Goal: Task Accomplishment & Management: Manage account settings

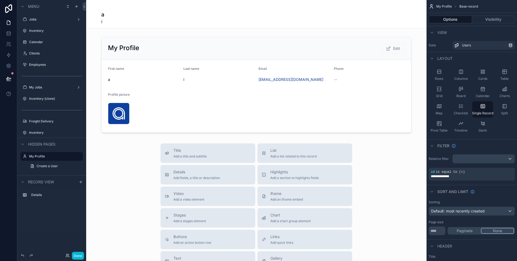
click at [95, 47] on div "scrollable content" at bounding box center [256, 189] width 340 height 378
click at [80, 254] on button "Done" at bounding box center [78, 255] width 12 height 8
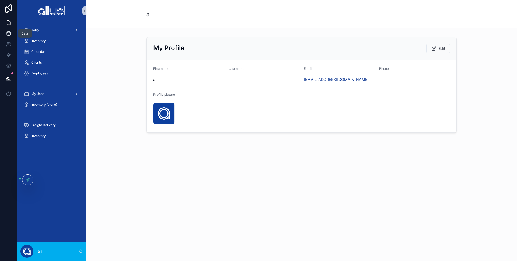
click at [9, 32] on icon at bounding box center [8, 33] width 5 height 5
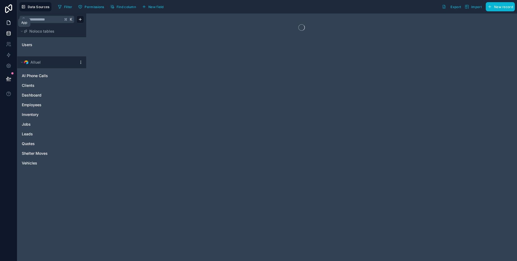
click at [8, 24] on icon at bounding box center [8, 22] width 5 height 5
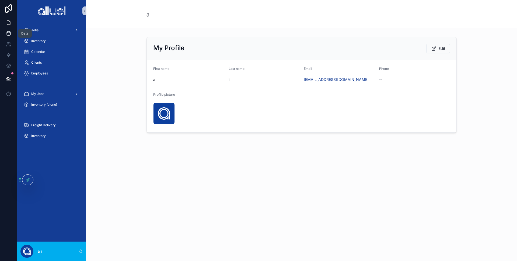
click at [6, 31] on icon at bounding box center [8, 33] width 5 height 5
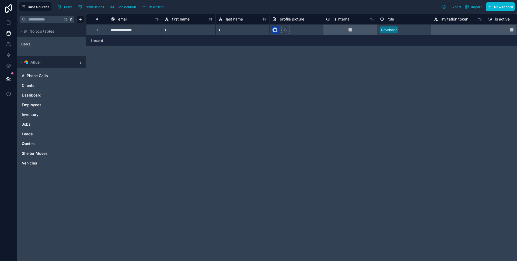
click at [32, 47] on div "Users" at bounding box center [25, 44] width 15 height 9
click at [5, 47] on link at bounding box center [8, 44] width 17 height 11
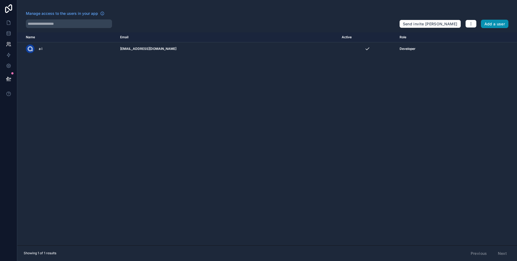
click at [493, 21] on button "Add a user" at bounding box center [495, 24] width 28 height 9
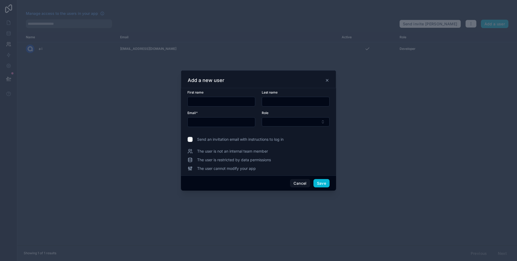
click at [219, 102] on input "text" at bounding box center [221, 102] width 67 height 8
type input "*****"
click at [284, 100] on input "text" at bounding box center [295, 102] width 67 height 8
type input "**********"
click at [232, 121] on input "text" at bounding box center [221, 122] width 67 height 8
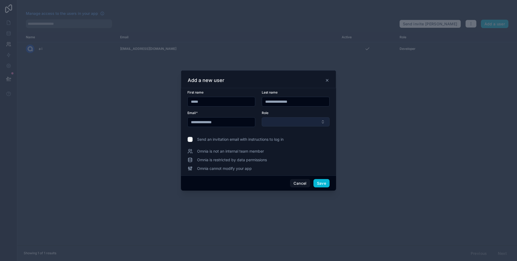
type input "**********"
click at [298, 124] on button "Select Button" at bounding box center [296, 121] width 68 height 9
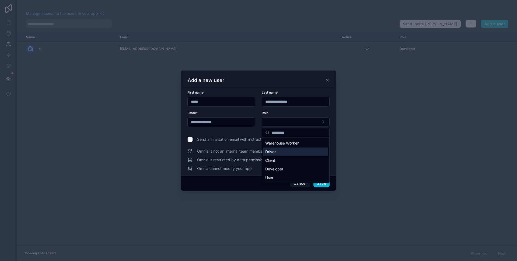
click at [289, 152] on div "Driver" at bounding box center [295, 151] width 65 height 9
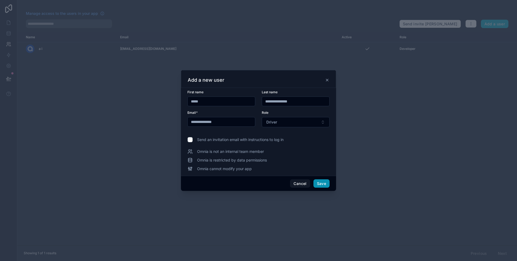
click at [317, 184] on button "Save" at bounding box center [321, 183] width 16 height 9
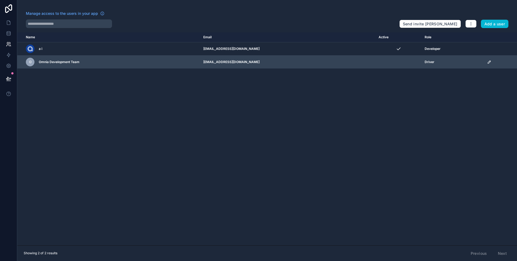
click at [381, 65] on td "scrollable content" at bounding box center [398, 61] width 46 height 13
click at [484, 64] on td "scrollable content" at bounding box center [500, 61] width 33 height 13
click at [487, 60] on icon "scrollable content" at bounding box center [489, 62] width 4 height 4
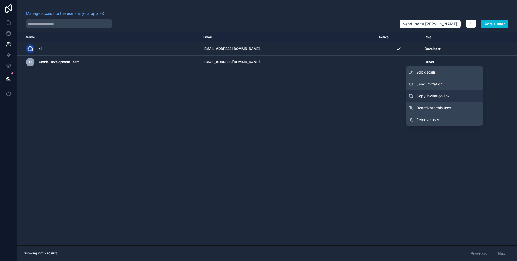
click at [441, 96] on span "Copy invitation link" at bounding box center [432, 95] width 33 height 5
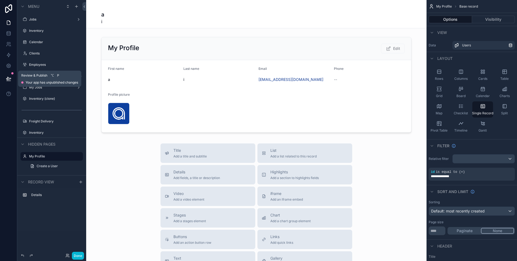
click at [5, 78] on button at bounding box center [9, 78] width 12 height 15
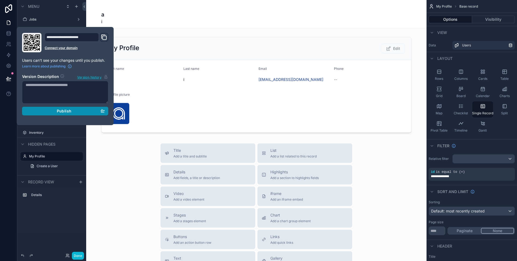
click at [85, 114] on button "Publish" at bounding box center [65, 111] width 86 height 9
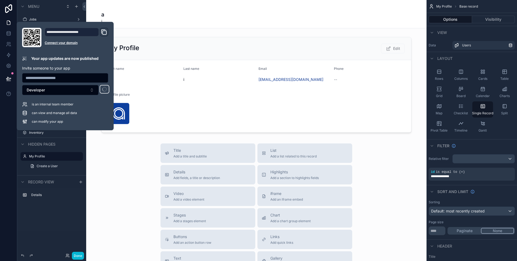
click at [6, 127] on div at bounding box center [8, 130] width 17 height 261
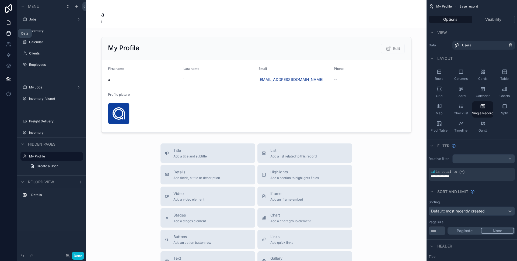
click at [3, 34] on link at bounding box center [8, 33] width 17 height 11
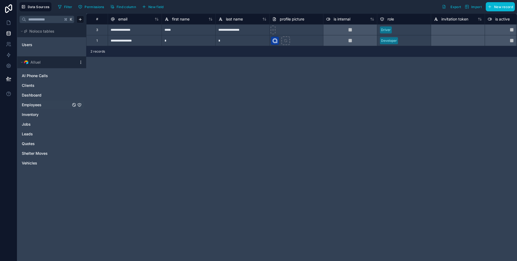
click at [36, 104] on span "Employees" at bounding box center [32, 104] width 20 height 5
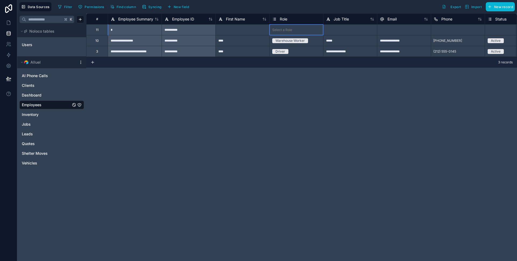
click at [308, 26] on div "Select a Role" at bounding box center [296, 29] width 54 height 10
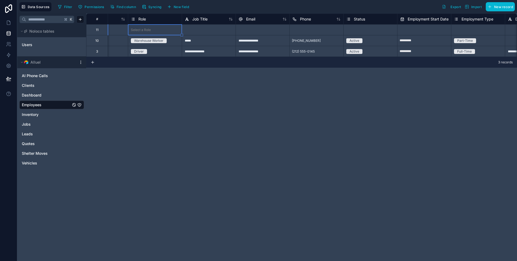
scroll to position [0, 122]
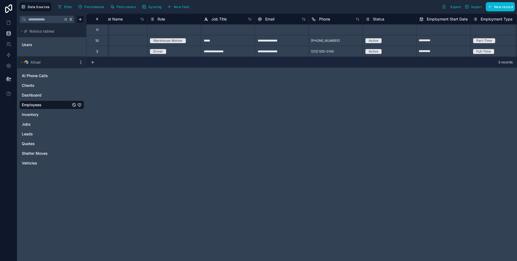
click at [34, 39] on div "Users" at bounding box center [51, 44] width 65 height 12
click at [36, 45] on link "Users" at bounding box center [44, 44] width 44 height 5
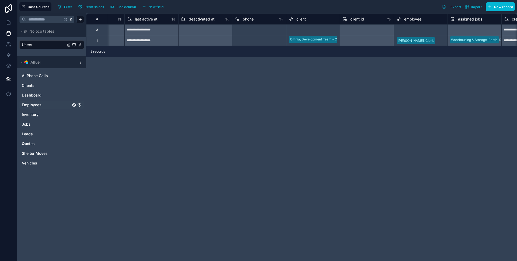
scroll to position [0, 464]
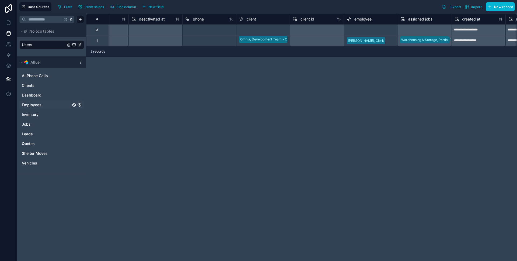
click at [268, 32] on div at bounding box center [275, 29] width 24 height 5
click at [254, 30] on div "Select a client" at bounding box center [250, 30] width 22 height 4
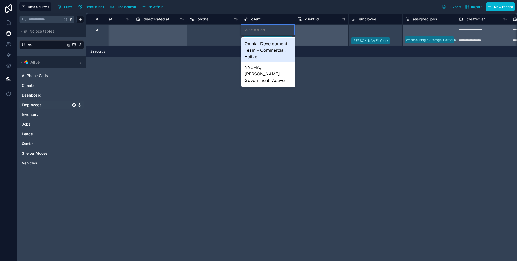
scroll to position [0, 459]
click at [366, 29] on div "Select a employee" at bounding box center [366, 30] width 28 height 4
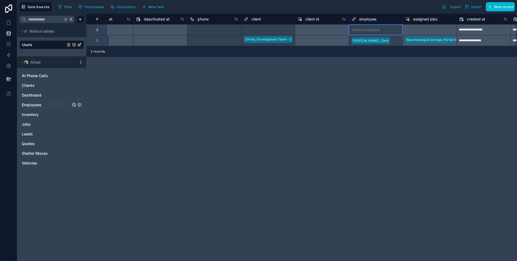
click at [366, 29] on div "Select a employee" at bounding box center [366, 30] width 28 height 4
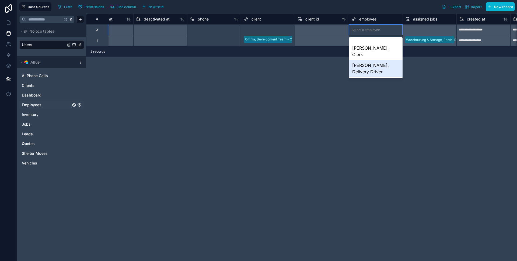
click at [378, 60] on div "[PERSON_NAME], Delivery Driver" at bounding box center [376, 68] width 54 height 17
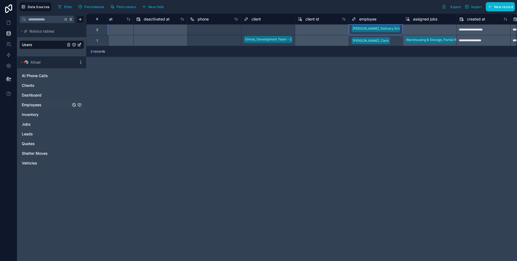
click at [369, 79] on div "**********" at bounding box center [301, 136] width 431 height 247
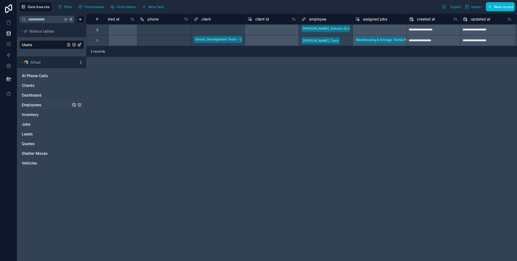
scroll to position [0, 547]
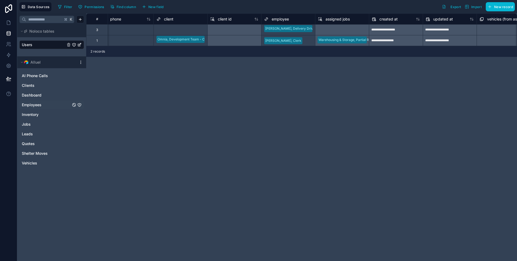
click at [365, 123] on div "**********" at bounding box center [301, 136] width 431 height 247
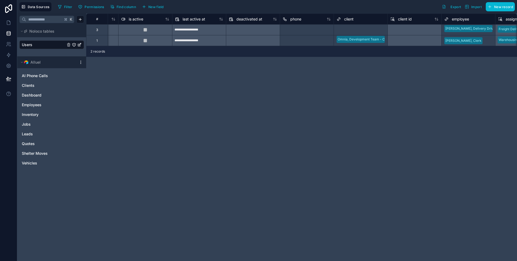
scroll to position [0, 552]
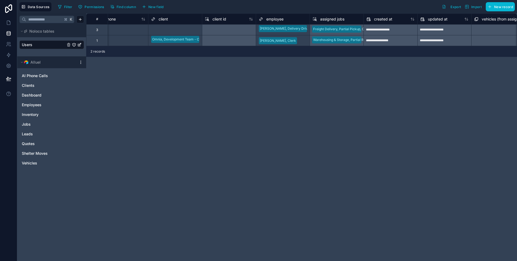
click at [340, 33] on div "Freight Delivery, Partial Pickup, Completed - Omnia, Development Team" at bounding box center [337, 29] width 54 height 11
click at [349, 37] on div "Warehousing & Storage, Partial Return, Scheduled - NYCHA, Antoinette Brown" at bounding box center [337, 40] width 54 height 11
click at [348, 31] on div "Freight Delivery, Partial Pickup, Completed - Omnia, Development Team" at bounding box center [337, 29] width 54 height 11
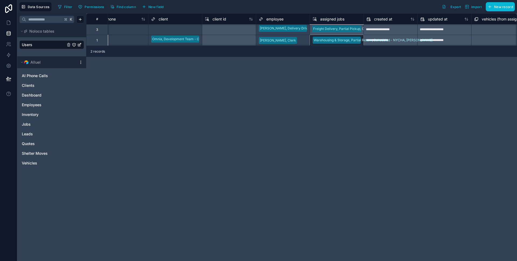
scroll to position [0, 552]
click at [354, 20] on div "assigned jobs" at bounding box center [337, 19] width 48 height 6
click at [275, 142] on div "**********" at bounding box center [301, 136] width 431 height 247
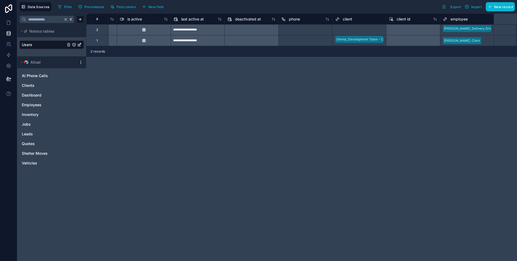
scroll to position [0, 268]
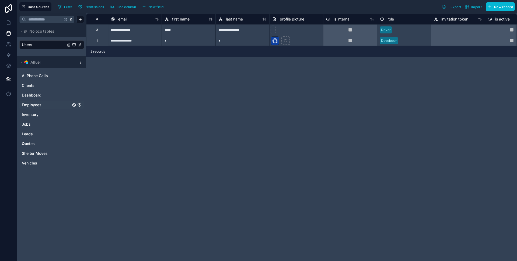
click at [34, 107] on span "Employees" at bounding box center [32, 104] width 20 height 5
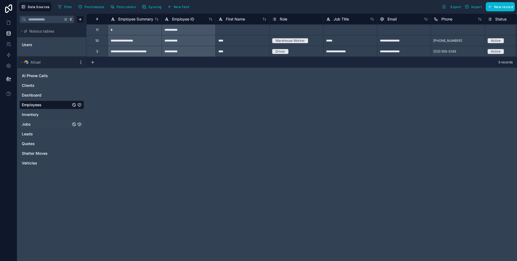
click at [31, 122] on link "Jobs" at bounding box center [46, 123] width 49 height 5
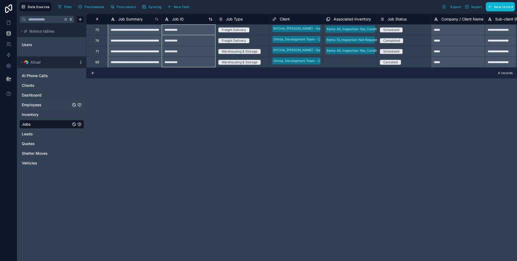
click at [190, 19] on div "Job ID" at bounding box center [188, 19] width 48 height 6
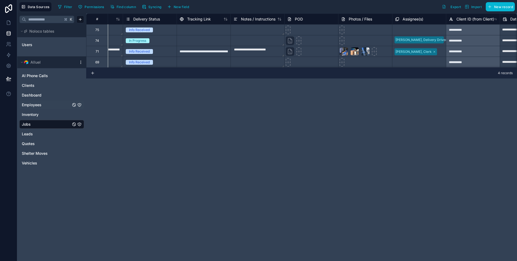
scroll to position [0, 870]
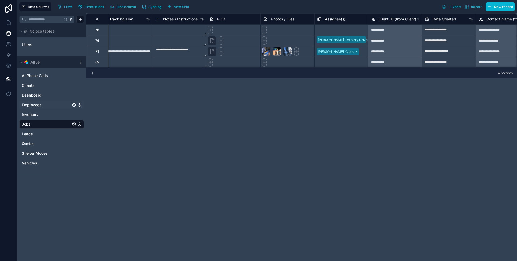
click at [353, 17] on div "Assignee(s)" at bounding box center [341, 19] width 48 height 6
click at [358, 23] on div "Assignee(s)" at bounding box center [341, 18] width 54 height 11
click at [350, 34] on div "Select a Assignee(s)" at bounding box center [341, 29] width 54 height 10
click at [358, 20] on div "Assignee(s)" at bounding box center [341, 19] width 48 height 6
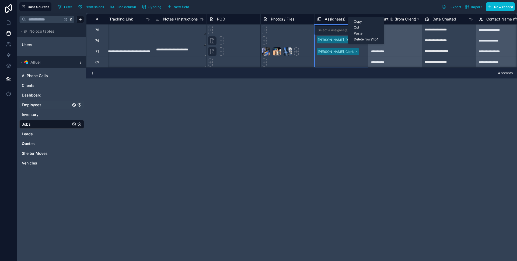
click at [354, 81] on div "**********" at bounding box center [301, 136] width 431 height 247
click at [357, 31] on div at bounding box center [358, 29] width 14 height 5
click at [352, 18] on div "Assignee(s)" at bounding box center [341, 19] width 48 height 6
click at [327, 18] on span "Assignee(s)" at bounding box center [335, 18] width 21 height 5
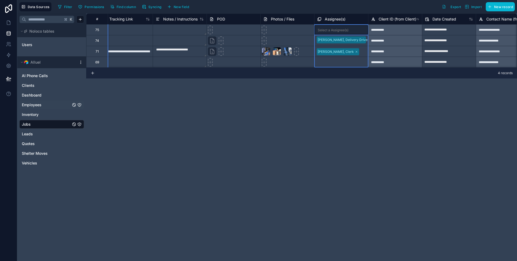
click at [327, 18] on span "Assignee(s)" at bounding box center [335, 18] width 21 height 5
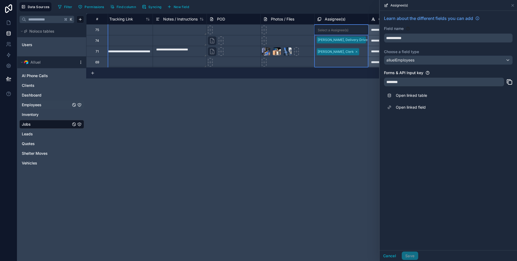
drag, startPoint x: 415, startPoint y: 78, endPoint x: 419, endPoint y: 61, distance: 17.2
click at [415, 78] on div "********" at bounding box center [444, 82] width 120 height 9
click at [412, 83] on div "********" at bounding box center [444, 82] width 120 height 9
click at [430, 54] on label "Choose a field type" at bounding box center [448, 51] width 129 height 5
click at [438, 47] on div "**********" at bounding box center [448, 64] width 137 height 107
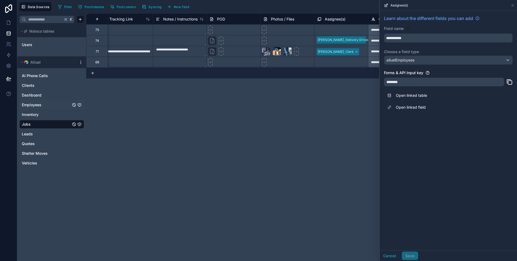
click at [414, 81] on div "********" at bounding box center [444, 82] width 120 height 9
click at [437, 69] on div "**********" at bounding box center [448, 64] width 137 height 107
click at [44, 103] on link "Employees" at bounding box center [46, 104] width 49 height 5
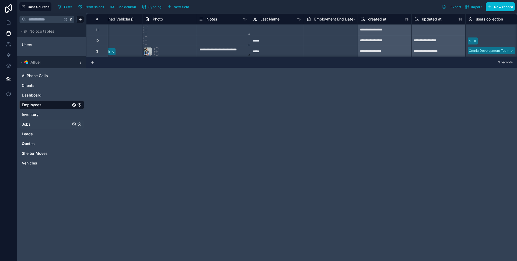
scroll to position [0, 829]
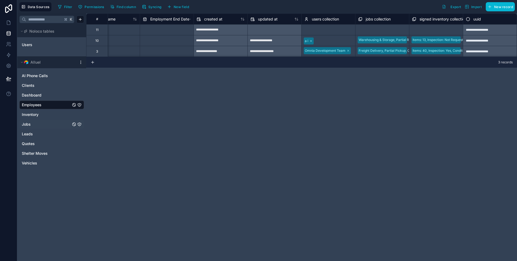
click at [33, 125] on link "Jobs" at bounding box center [46, 123] width 49 height 5
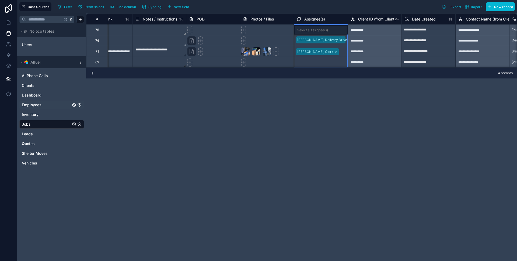
click at [328, 19] on div "Assignee(s)" at bounding box center [321, 19] width 48 height 6
click at [318, 19] on span "Assignee(s)" at bounding box center [314, 18] width 21 height 5
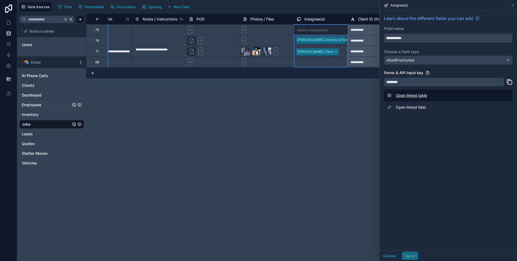
click at [416, 93] on link "Open linked table" at bounding box center [448, 95] width 129 height 12
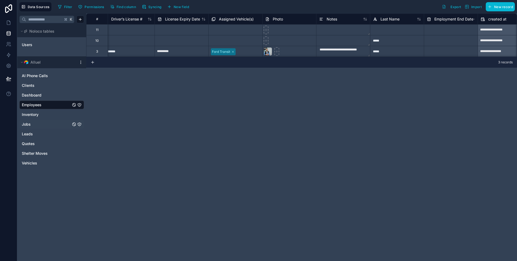
scroll to position [0, 545]
click at [78, 103] on icon "Employees" at bounding box center [79, 104] width 3 height 3
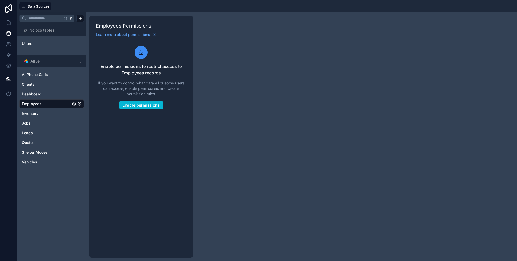
click at [265, 107] on div "K Noloco tables Users Alluel AI Phone Calls Clients Dashboard Employees Invento…" at bounding box center [267, 136] width 500 height 248
click at [10, 41] on link at bounding box center [8, 44] width 17 height 11
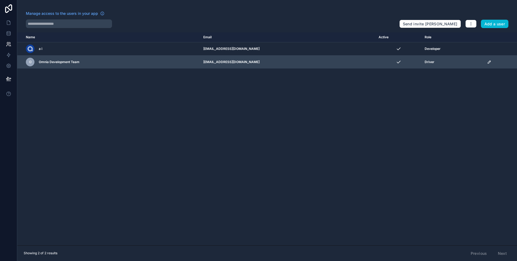
click at [487, 62] on icon "scrollable content" at bounding box center [489, 62] width 4 height 4
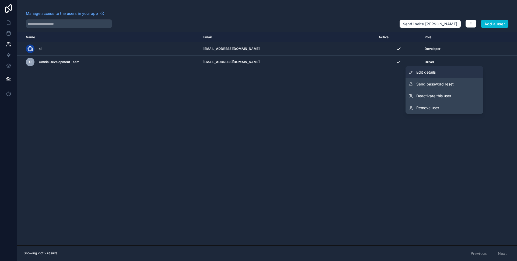
click at [436, 72] on link "Edit details" at bounding box center [444, 72] width 78 height 12
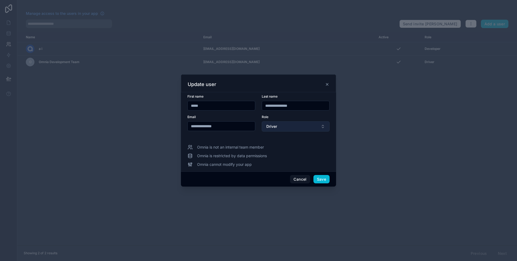
click at [277, 122] on button "Driver" at bounding box center [296, 126] width 68 height 10
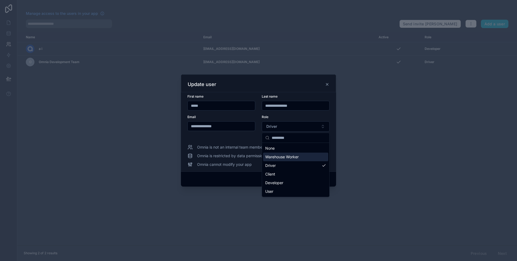
click at [277, 155] on span "Warehouse Worker" at bounding box center [281, 156] width 33 height 5
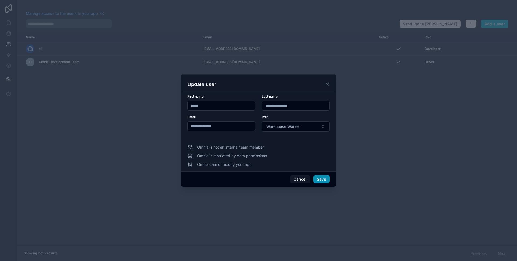
click at [320, 177] on button "Save" at bounding box center [321, 179] width 16 height 9
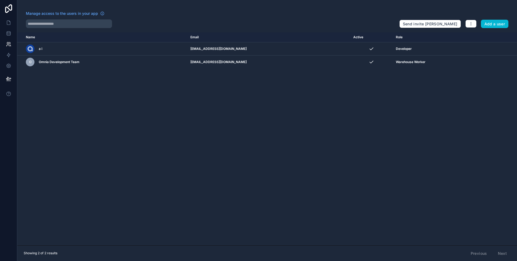
click at [117, 102] on div "Name Email Active Role userTable.email a i forms@alluel.com Developer O Omnia D…" at bounding box center [267, 138] width 500 height 213
click at [8, 30] on link at bounding box center [8, 33] width 17 height 11
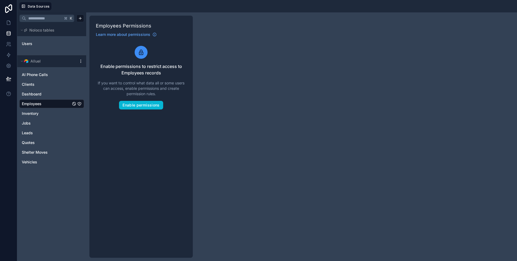
click at [204, 47] on div "K Noloco tables Users Alluel AI Phone Calls Clients Dashboard Employees Invento…" at bounding box center [267, 136] width 500 height 248
click at [44, 93] on link "Dashboard" at bounding box center [46, 93] width 49 height 5
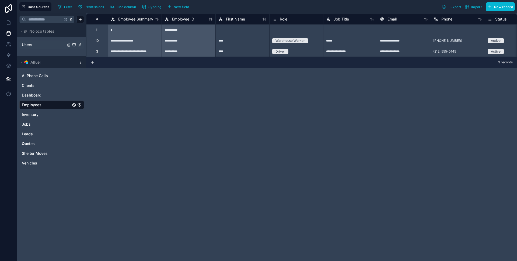
click at [40, 45] on link "Users" at bounding box center [44, 44] width 44 height 5
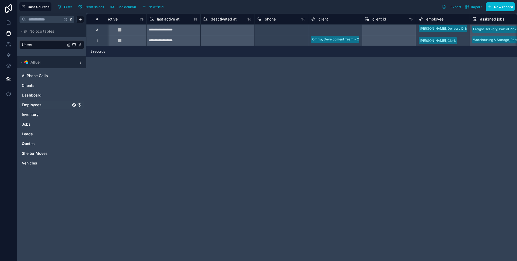
scroll to position [0, 440]
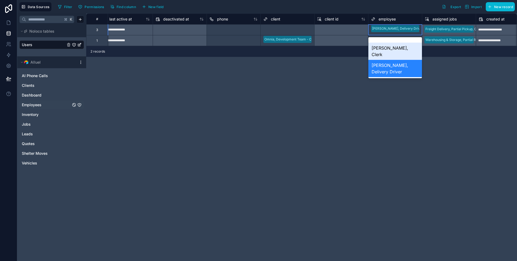
click at [392, 47] on div "[PERSON_NAME], Clerk" at bounding box center [395, 51] width 54 height 17
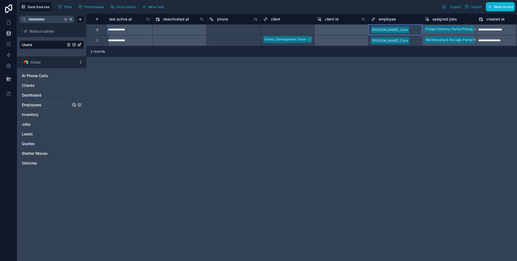
click at [397, 77] on div "**********" at bounding box center [301, 136] width 431 height 247
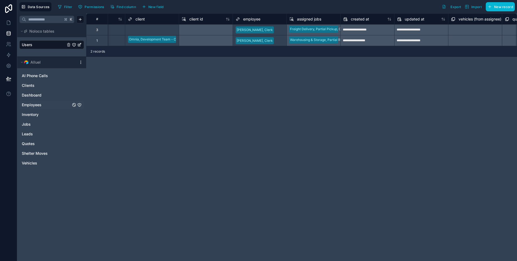
scroll to position [0, 622]
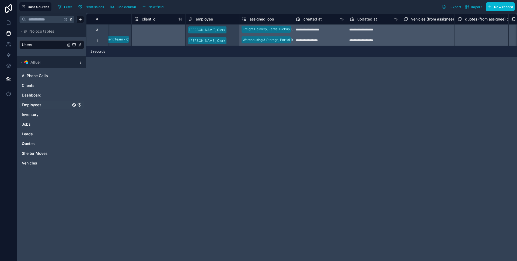
click at [294, 131] on div "**********" at bounding box center [301, 136] width 431 height 247
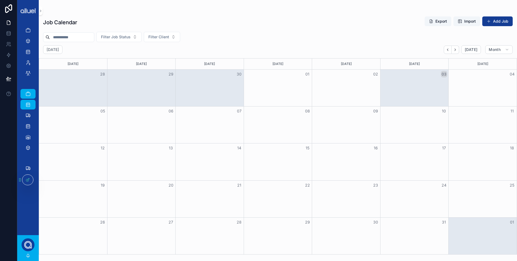
click at [30, 244] on div "scrollable content" at bounding box center [28, 244] width 13 height 13
click at [41, 179] on icon at bounding box center [39, 179] width 4 height 4
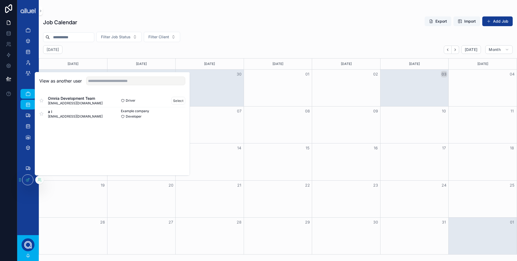
drag, startPoint x: 176, startPoint y: 112, endPoint x: 160, endPoint y: 95, distance: 23.0
click at [160, 95] on div "Omnia Development Team [EMAIL_ADDRESS][DOMAIN_NAME] Driver Select a i [EMAIL_AD…" at bounding box center [112, 107] width 155 height 34
click at [178, 99] on button "Select" at bounding box center [178, 101] width 14 height 8
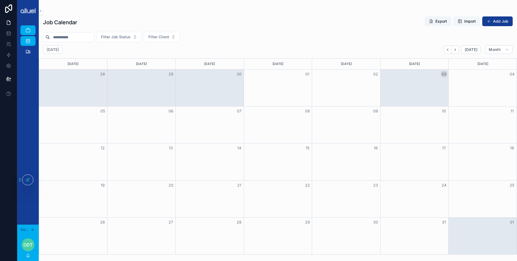
click at [468, 20] on span "Import" at bounding box center [470, 21] width 12 height 5
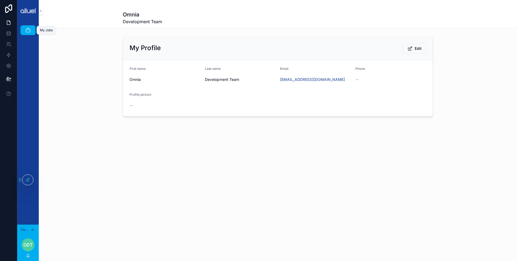
click at [26, 34] on div "My Jobs" at bounding box center [28, 30] width 9 height 9
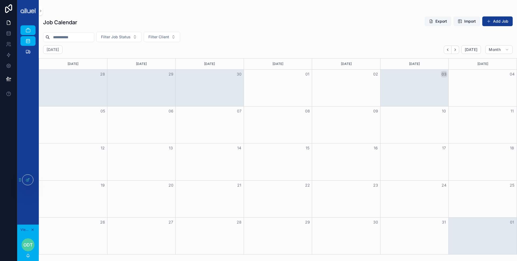
click at [28, 173] on div "My Jobs Calendar Freight Delivery" at bounding box center [28, 123] width 22 height 203
click at [28, 176] on div at bounding box center [27, 179] width 11 height 10
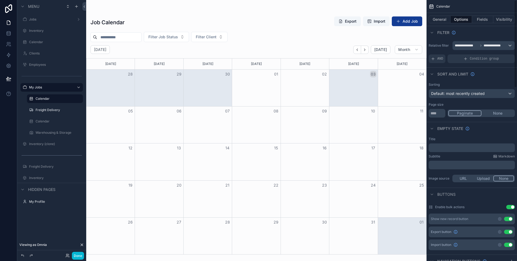
click at [434, 14] on div "General Options Fields Visibility" at bounding box center [471, 19] width 90 height 13
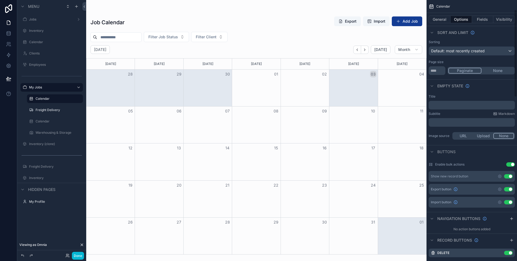
scroll to position [43, 0]
click at [507, 201] on button "Use setting" at bounding box center [508, 201] width 9 height 4
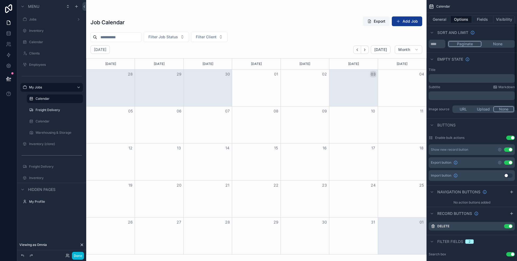
scroll to position [69, 0]
click at [505, 226] on button "Use setting" at bounding box center [508, 226] width 9 height 4
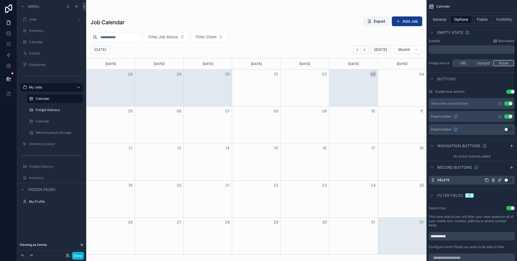
scroll to position [0, 0]
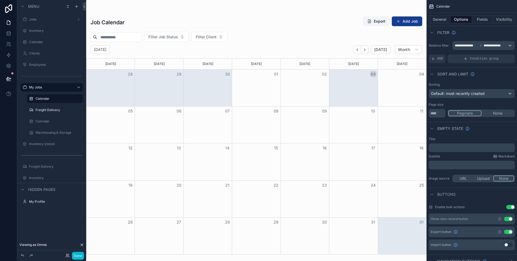
click at [279, 33] on div "scrollable content" at bounding box center [256, 130] width 340 height 261
click at [231, 13] on div "Job Calendar Export Add Job Filter Job Status Filter Client October 2025 Today …" at bounding box center [256, 133] width 340 height 241
click at [266, 5] on div "Job Calendar Export Add Job Filter Job Status Filter Client October 2025 Today …" at bounding box center [256, 127] width 340 height 254
click at [80, 256] on button "Done" at bounding box center [78, 255] width 12 height 8
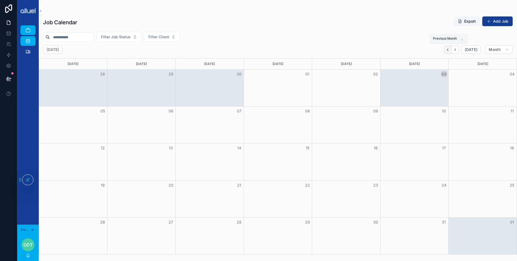
click at [447, 48] on icon "Back" at bounding box center [448, 50] width 4 height 4
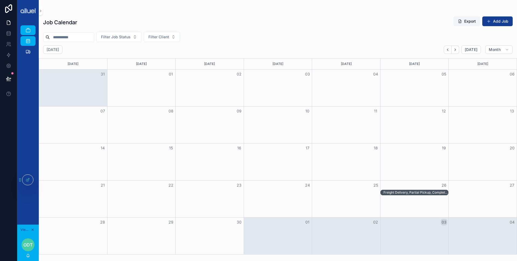
click at [405, 194] on div "Freight Delivery, Partial Pickup, Completed - Omnia, Development Team" at bounding box center [415, 192] width 64 height 4
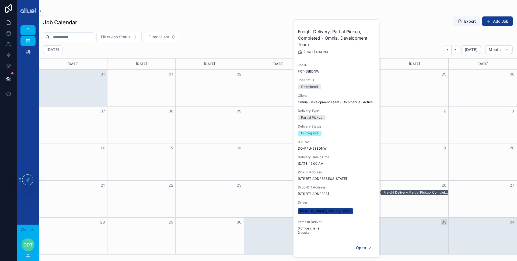
click at [312, 211] on span "John Smith, Delivery Driver" at bounding box center [325, 211] width 51 height 4
click at [331, 211] on span "John Smith, Delivery Driver" at bounding box center [325, 211] width 51 height 4
click at [352, 211] on div "John Smith, Delivery Driver" at bounding box center [337, 210] width 78 height 9
click at [271, 197] on div "Month View" at bounding box center [278, 198] width 68 height 37
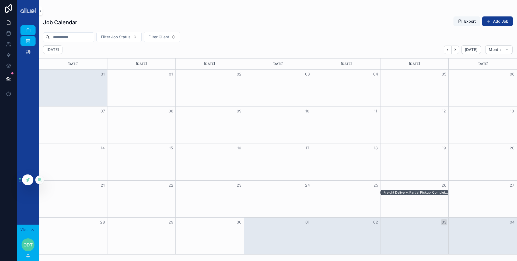
click at [29, 178] on icon at bounding box center [29, 178] width 1 height 1
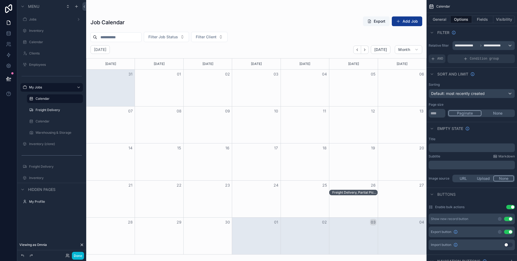
click at [364, 191] on div "Freight Delivery, Partial Pickup, Completed - Omnia, Development Team" at bounding box center [354, 192] width 45 height 4
click at [489, 22] on button "Fields" at bounding box center [483, 20] width 22 height 8
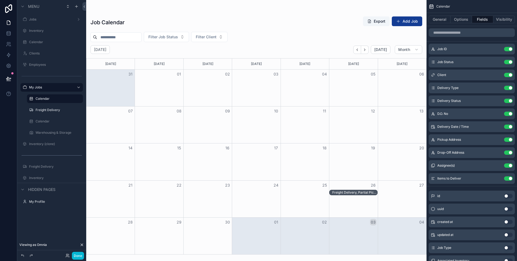
click at [354, 191] on div "Freight Delivery, Partial Pickup, Completed - Omnia, Development Team" at bounding box center [354, 192] width 45 height 4
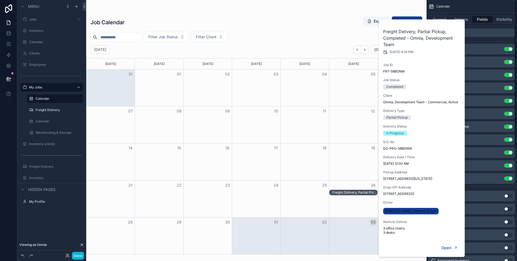
click at [487, 10] on div "Calendar" at bounding box center [471, 6] width 90 height 13
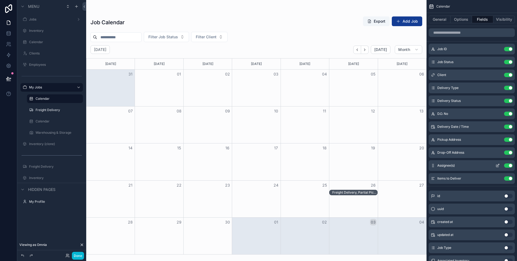
click at [508, 164] on button "Use setting" at bounding box center [508, 165] width 9 height 4
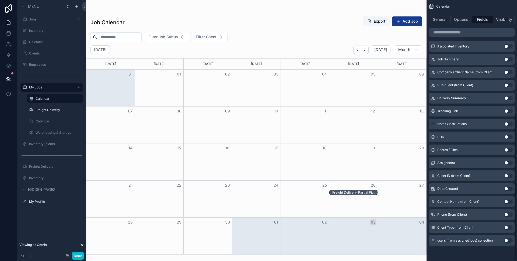
scroll to position [201, 0]
click at [509, 163] on button "Use setting" at bounding box center [508, 163] width 9 height 4
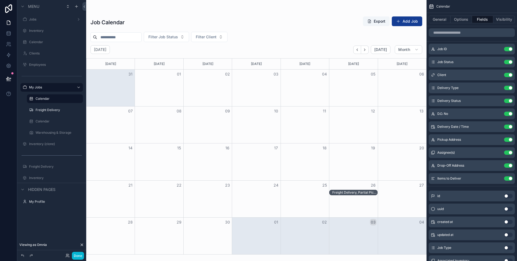
click at [471, 39] on div "scrollable content" at bounding box center [471, 32] width 90 height 13
click at [513, 39] on div "Job ID Use setting Job Status Use setting Client Use setting Delivery Type Use …" at bounding box center [471, 239] width 90 height 427
click at [351, 193] on div "Freight Delivery, Partial Pickup, Completed - Omnia, Development Team" at bounding box center [354, 192] width 45 height 4
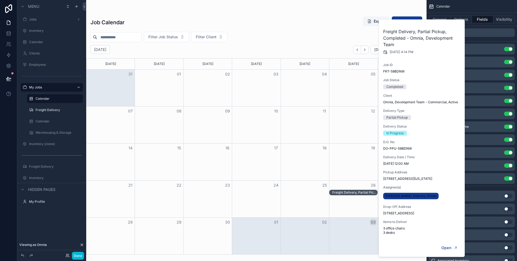
click at [394, 195] on span "John Smith, Delivery Driver" at bounding box center [410, 196] width 51 height 4
drag, startPoint x: 439, startPoint y: 197, endPoint x: 381, endPoint y: 196, distance: 57.1
click at [381, 196] on div "Freight Delivery, Partial Pickup, Completed - Omnia, Development Team 9/26/2025…" at bounding box center [422, 129] width 86 height 219
click at [483, 173] on div "Items to Deliver Use setting" at bounding box center [472, 178] width 86 height 11
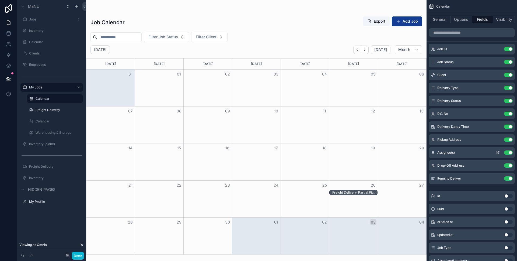
click at [498, 152] on icon "scrollable content" at bounding box center [498, 152] width 2 height 2
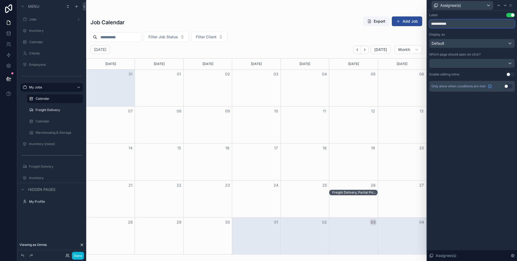
drag, startPoint x: 462, startPoint y: 25, endPoint x: 418, endPoint y: 22, distance: 43.4
click at [418, 22] on div "**********" at bounding box center [258, 130] width 517 height 261
type input "*********"
click at [440, 17] on div "Label Use setting" at bounding box center [472, 15] width 86 height 4
click at [511, 5] on icon at bounding box center [510, 5] width 4 height 4
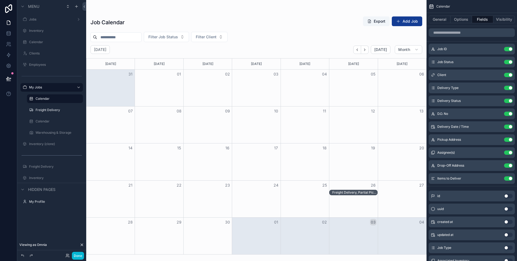
click at [463, 37] on div "scrollable content" at bounding box center [471, 32] width 90 height 13
click at [497, 149] on div "Assignee(s) Use setting" at bounding box center [472, 152] width 86 height 11
click at [497, 151] on icon "scrollable content" at bounding box center [497, 152] width 4 height 4
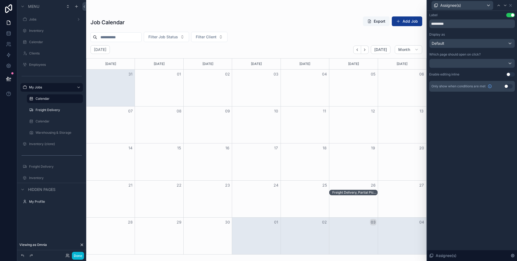
click at [349, 191] on div "Freight Delivery, Partial Pickup, Completed - Omnia, Development Team" at bounding box center [354, 192] width 45 height 4
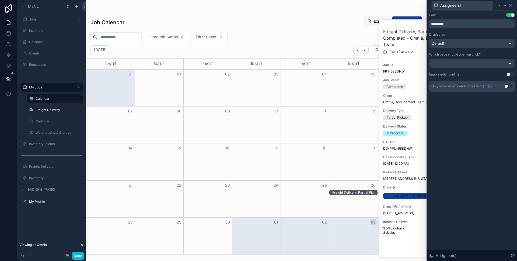
click at [349, 191] on div "Freight Delivery, Partial Pickup, Completed - Omnia, Development Team" at bounding box center [354, 192] width 45 height 4
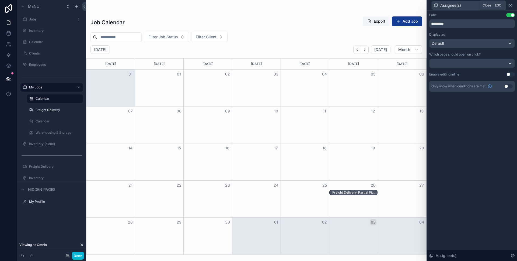
click at [510, 5] on icon at bounding box center [510, 5] width 2 height 2
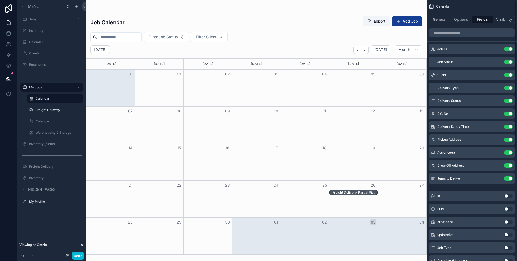
click at [360, 190] on div "Freight Delivery, Partial Pickup, Completed - Omnia, Development Team" at bounding box center [354, 192] width 45 height 4
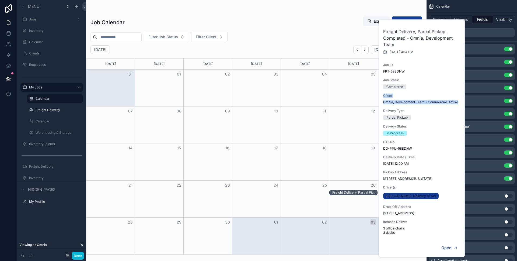
drag, startPoint x: 460, startPoint y: 102, endPoint x: 383, endPoint y: 96, distance: 77.0
click at [383, 96] on div "Client Omnia, Development Team - Commercial, Active" at bounding box center [422, 98] width 78 height 11
click at [409, 96] on span "Client" at bounding box center [422, 95] width 78 height 4
click at [487, 37] on div "scrollable content" at bounding box center [471, 32] width 90 height 13
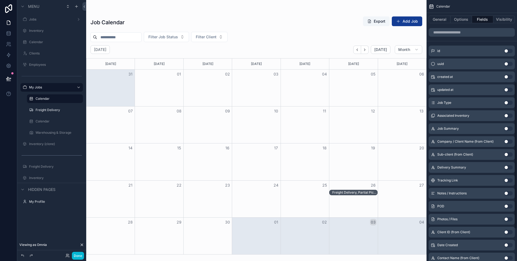
scroll to position [144, 0]
click at [508, 141] on button "Use setting" at bounding box center [508, 142] width 9 height 4
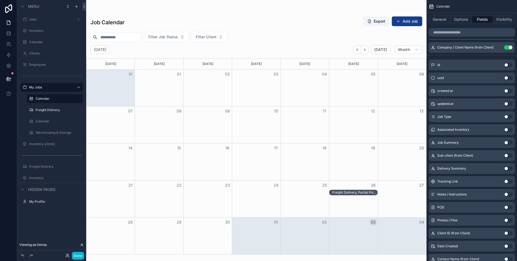
click at [507, 155] on button "Use setting" at bounding box center [508, 155] width 9 height 4
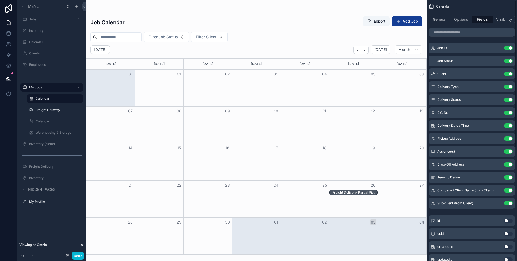
scroll to position [0, 0]
click at [508, 74] on button "Use setting" at bounding box center [508, 75] width 9 height 4
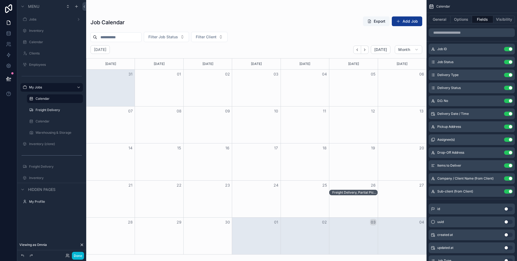
click at [357, 191] on div "Freight Delivery, Partial Pickup, Completed - Omnia, Development Team" at bounding box center [354, 192] width 45 height 4
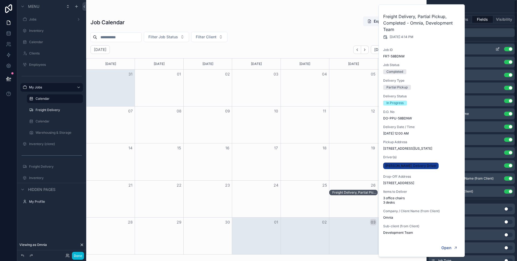
click at [503, 52] on div "Job ID Use setting" at bounding box center [472, 49] width 86 height 11
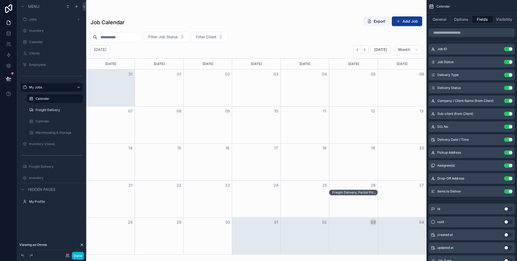
click at [366, 187] on div "26" at bounding box center [353, 184] width 48 height 9
click at [367, 190] on div "Freight Delivery, Partial Pickup, Completed - Omnia, Development Team" at bounding box center [354, 192] width 45 height 4
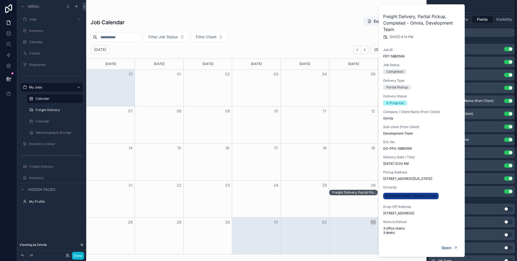
click at [473, 9] on div "Calendar" at bounding box center [471, 6] width 90 height 13
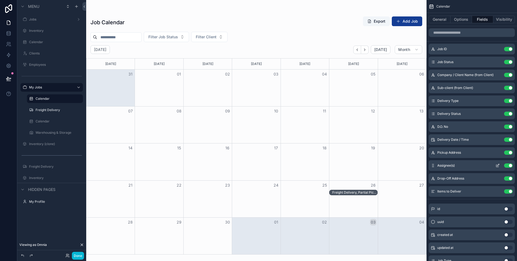
click at [497, 164] on icon "scrollable content" at bounding box center [497, 165] width 4 height 4
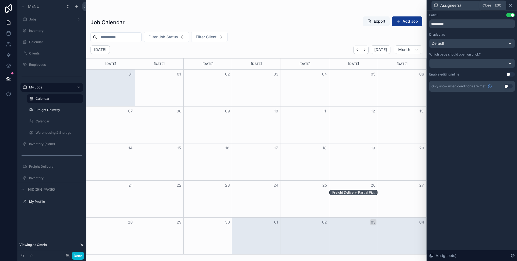
click at [511, 6] on icon at bounding box center [510, 5] width 4 height 4
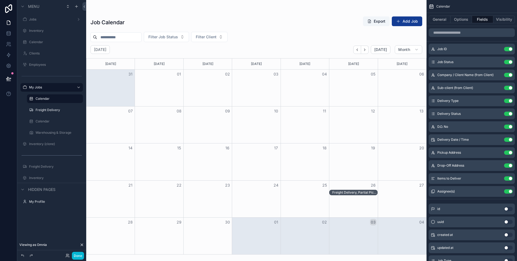
click at [356, 192] on div "Freight Delivery, Partial Pickup, Completed - Omnia, Development Team" at bounding box center [354, 192] width 45 height 4
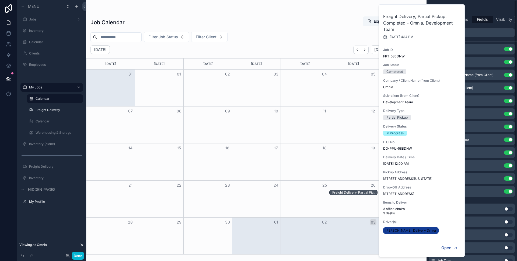
click at [480, 199] on hr "scrollable content" at bounding box center [471, 199] width 90 height 0
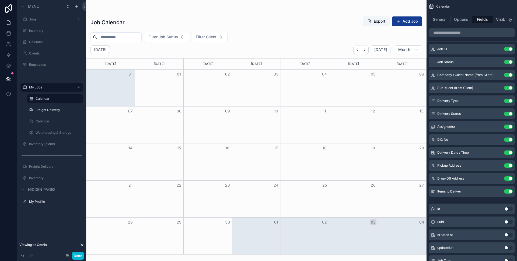
click at [365, 190] on div "Freight Delivery, Partial Pickup, Completed - Omnia, Development Team" at bounding box center [354, 192] width 45 height 4
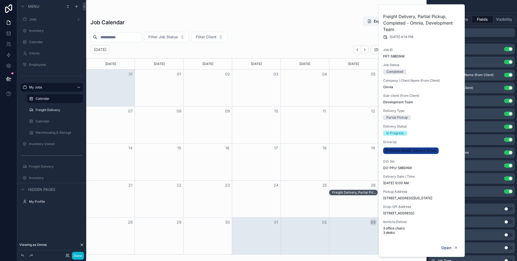
click at [335, 33] on div "Filter Job Status Filter Client" at bounding box center [256, 37] width 340 height 10
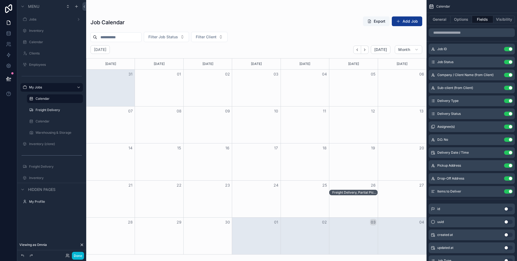
click at [344, 27] on div "Job Calendar Export Add Job" at bounding box center [256, 22] width 332 height 12
click at [356, 191] on div "Freight Delivery, Partial Pickup, Completed - Omnia, Development Team" at bounding box center [354, 192] width 45 height 4
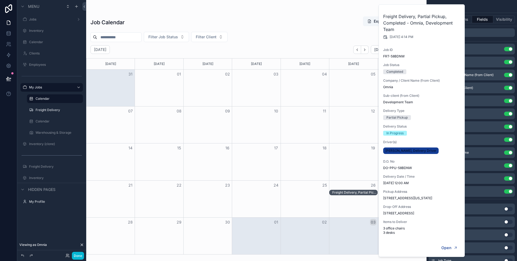
click at [356, 191] on div "Freight Delivery, Partial Pickup, Completed - Omnia, Development Team" at bounding box center [354, 192] width 45 height 4
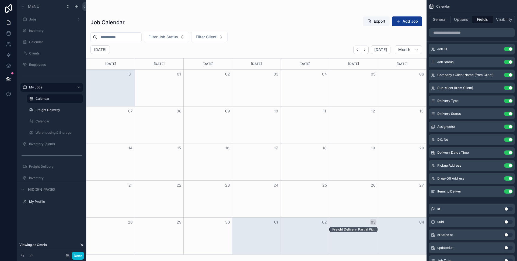
drag, startPoint x: 356, startPoint y: 191, endPoint x: 365, endPoint y: 250, distance: 59.5
click at [367, 50] on icon "Next" at bounding box center [365, 50] width 4 height 4
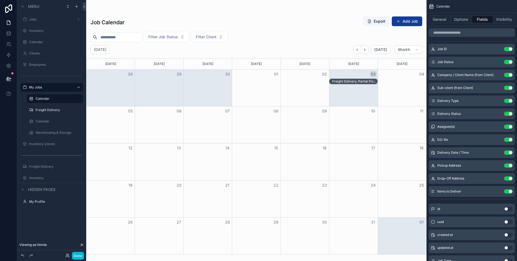
click at [349, 79] on div "Freight Delivery, Partial Pickup, Completed - Omnia, Development Team" at bounding box center [354, 81] width 45 height 4
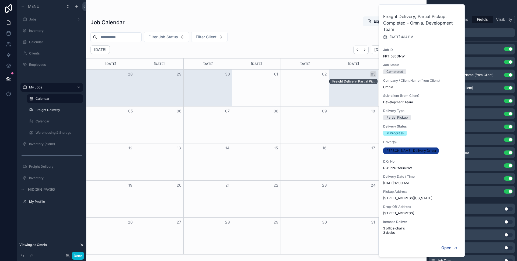
click at [278, 31] on div "Job Calendar Export Add Job Filter Job Status Filter Client October 2025 Today …" at bounding box center [256, 133] width 340 height 241
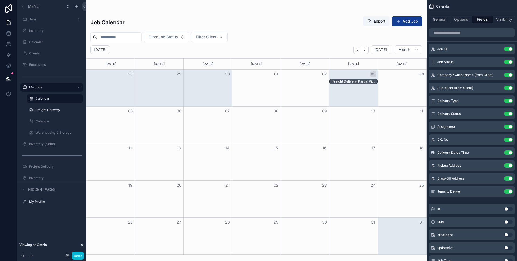
click at [342, 81] on div "Freight Delivery, Partial Pickup, Completed - Omnia, Development Team" at bounding box center [354, 81] width 45 height 4
click at [339, 86] on div "Month View" at bounding box center [353, 87] width 48 height 37
click at [346, 82] on div "Freight Delivery, Partial Pickup, Completed - Omnia, Development Team" at bounding box center [354, 81] width 45 height 4
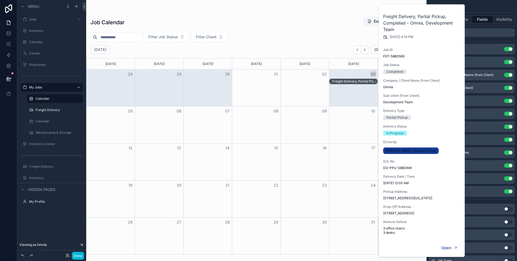
click at [317, 33] on div "Filter Job Status Filter Client" at bounding box center [256, 37] width 340 height 10
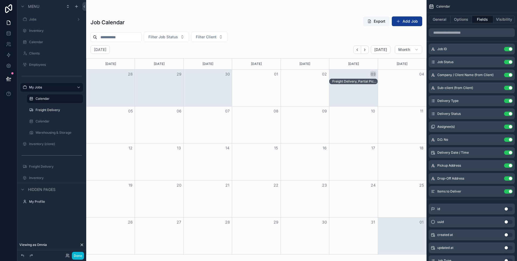
click at [352, 81] on div "Freight Delivery, Partial Pickup, Completed - Omnia, Development Team" at bounding box center [354, 81] width 45 height 4
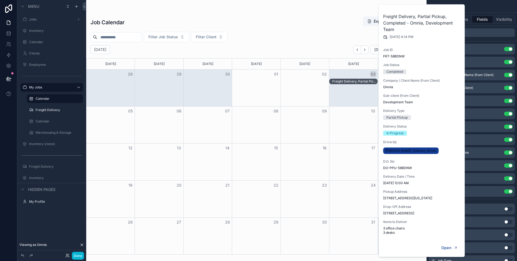
click at [328, 41] on div "Filter Job Status Filter Client" at bounding box center [256, 37] width 340 height 10
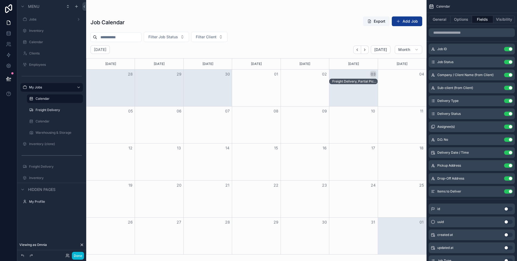
click at [393, 80] on div "Freight Delivery, Partial Pickup, Completed - Omnia, Development Team" at bounding box center [256, 82] width 340 height 6
click at [438, 20] on button "General" at bounding box center [440, 20] width 22 height 8
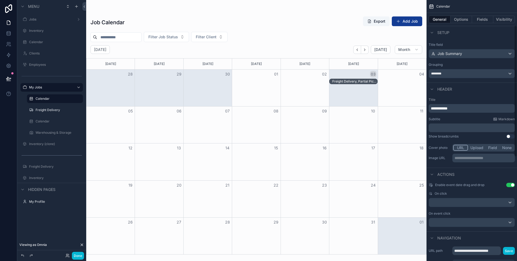
scroll to position [255, 0]
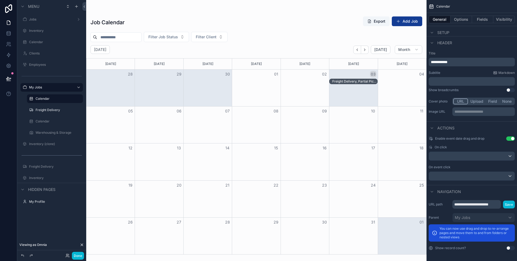
click at [491, 129] on div "Actions" at bounding box center [471, 127] width 90 height 13
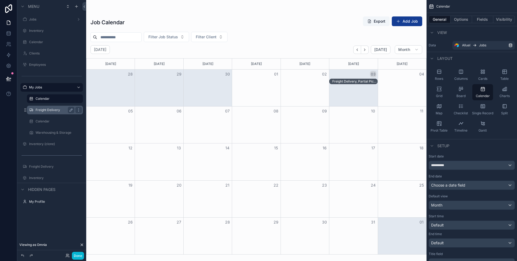
click at [36, 109] on label "Freight Delivery" at bounding box center [54, 110] width 37 height 4
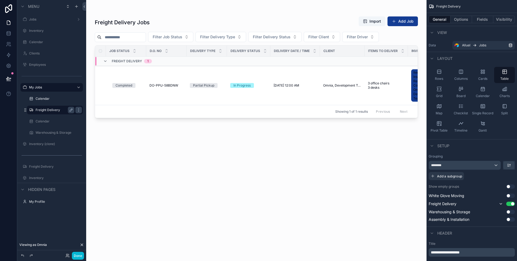
click at [359, 39] on div "scrollable content" at bounding box center [256, 127] width 340 height 254
click at [458, 21] on button "Options" at bounding box center [461, 20] width 22 height 8
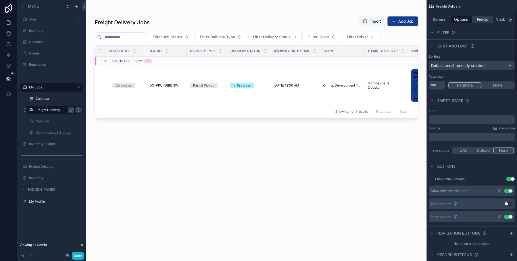
scroll to position [28, 0]
click at [486, 16] on button "Fields" at bounding box center [483, 20] width 22 height 8
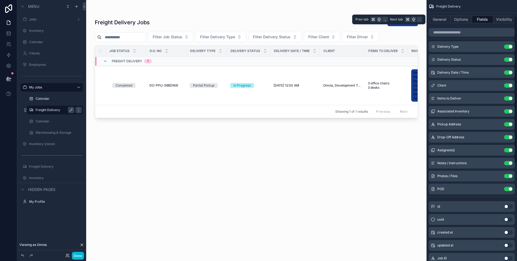
scroll to position [0, 0]
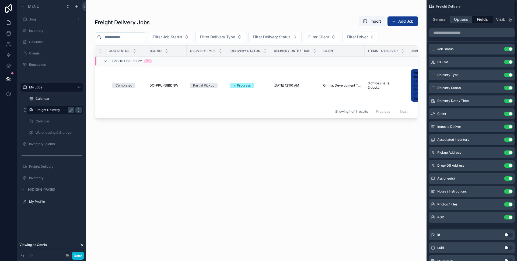
click at [454, 17] on button "Options" at bounding box center [461, 20] width 22 height 8
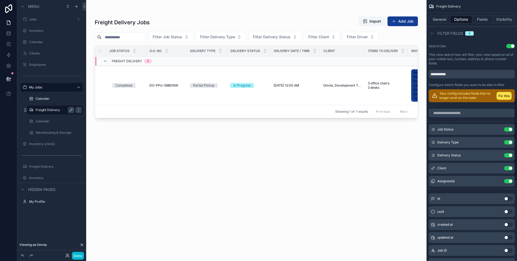
scroll to position [314, 0]
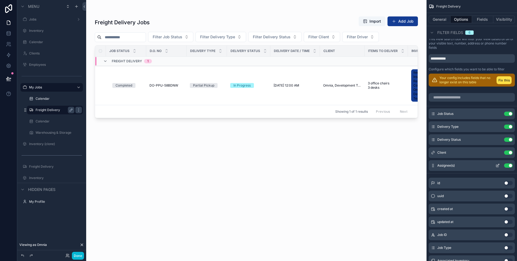
click at [510, 162] on div "Assignee(s) Use setting" at bounding box center [472, 165] width 86 height 11
click at [509, 164] on button "Use setting" at bounding box center [508, 165] width 9 height 4
click at [507, 151] on button "Use setting" at bounding box center [508, 152] width 9 height 4
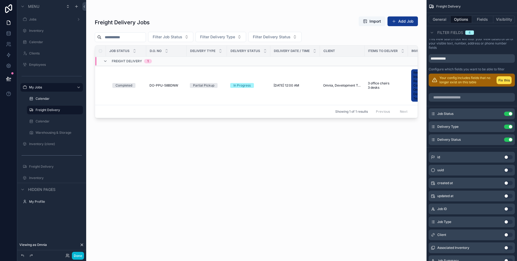
click at [328, 35] on span "Filter Client" at bounding box center [318, 36] width 21 height 5
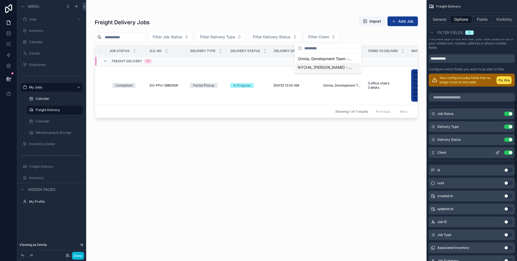
click at [507, 154] on button "Use setting" at bounding box center [508, 152] width 9 height 4
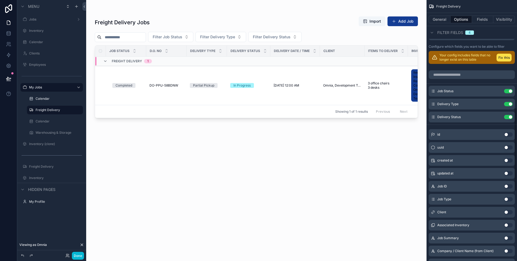
scroll to position [337, 0]
click at [468, 124] on div "Your config includes fields that no longer exist on this table Fix this Job Sta…" at bounding box center [471, 260] width 90 height 418
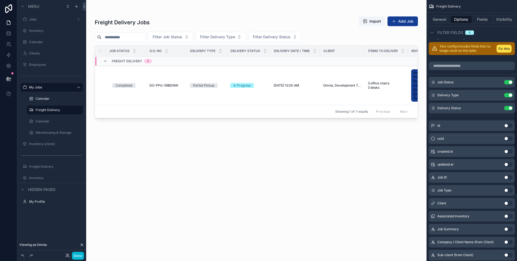
scroll to position [346, 0]
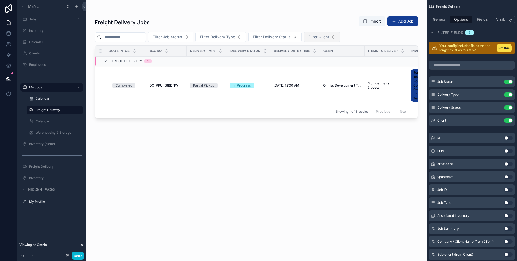
click at [325, 34] on span "Filter Client" at bounding box center [318, 36] width 21 height 5
click at [331, 22] on div "Freight Delivery Jobs Import Add Job" at bounding box center [256, 22] width 323 height 12
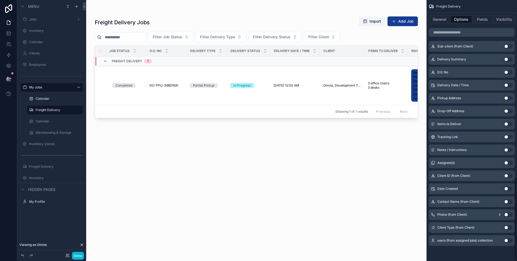
scroll to position [554, 0]
click at [46, 99] on label "Calendar" at bounding box center [54, 98] width 37 height 4
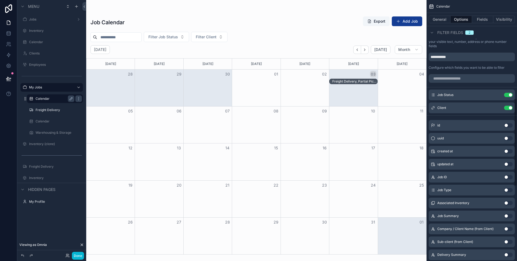
scroll to position [295, 0]
click at [369, 82] on div "Freight Delivery, Partial Pickup, Completed - Omnia, Development Team" at bounding box center [354, 81] width 45 height 4
click at [348, 79] on div "Freight Delivery, Partial Pickup, Completed - Omnia, Development Team" at bounding box center [353, 81] width 48 height 5
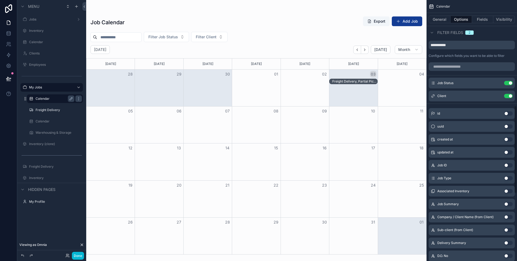
scroll to position [315, 0]
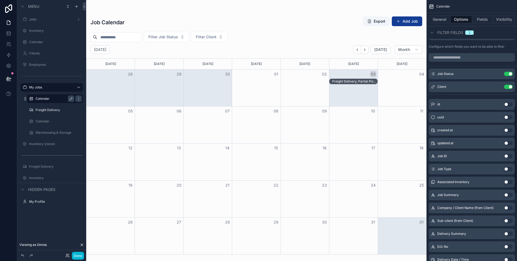
click at [498, 208] on div "Company / Client Name (from Client) Use setting" at bounding box center [472, 207] width 86 height 11
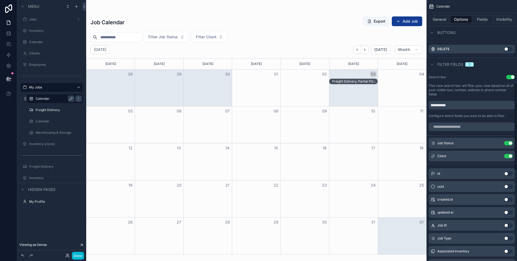
scroll to position [246, 0]
click at [483, 19] on button "Fields" at bounding box center [483, 20] width 22 height 8
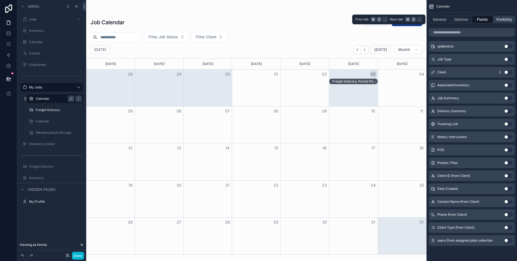
click at [504, 19] on button "Visibility" at bounding box center [504, 20] width 22 height 8
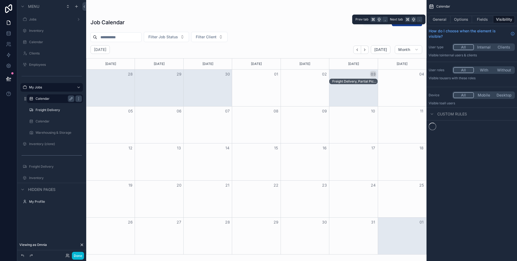
scroll to position [0, 0]
click at [481, 19] on button "Fields" at bounding box center [483, 20] width 22 height 8
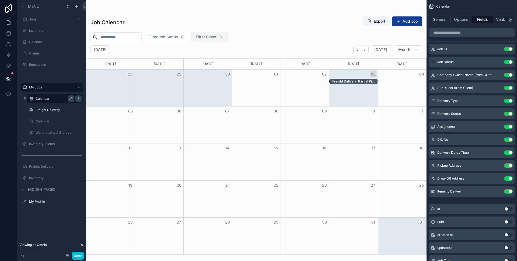
click at [216, 38] on span "Filter Client" at bounding box center [206, 36] width 21 height 5
click at [297, 13] on div "Job Calendar Export Add Job Filter Job Status Filter Client October 2025 Today …" at bounding box center [256, 133] width 340 height 241
click at [352, 82] on div "Freight Delivery, Partial Pickup, Completed - Omnia, Development Team" at bounding box center [354, 81] width 45 height 4
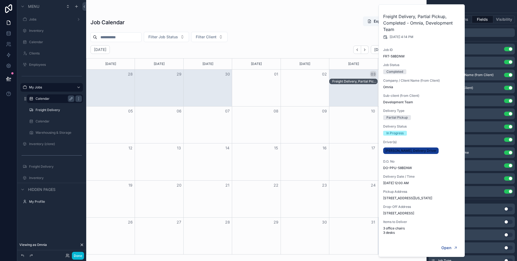
click at [345, 24] on div "Job Calendar Export Add Job" at bounding box center [256, 22] width 332 height 12
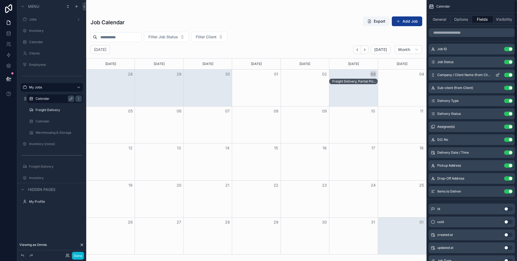
click at [498, 74] on icon "scrollable content" at bounding box center [497, 75] width 4 height 4
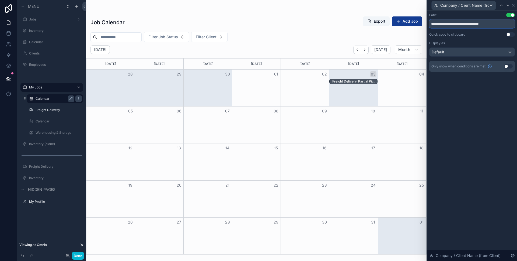
click at [501, 22] on input "**********" at bounding box center [472, 23] width 86 height 9
type input "**********"
click at [513, 5] on icon at bounding box center [513, 5] width 2 height 2
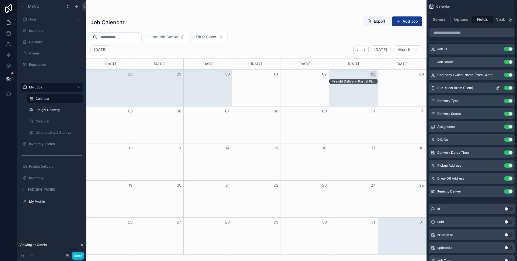
click at [496, 86] on icon "scrollable content" at bounding box center [497, 88] width 4 height 4
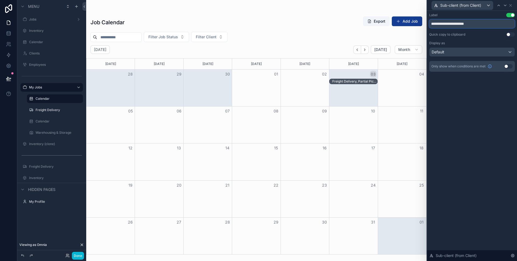
click at [483, 26] on input "**********" at bounding box center [472, 23] width 86 height 9
type input "**********"
click at [512, 6] on icon at bounding box center [510, 5] width 4 height 4
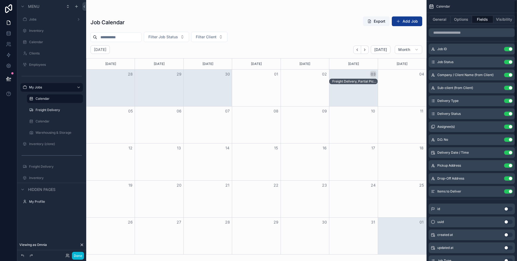
click at [332, 33] on div "Filter Job Status Filter Client" at bounding box center [256, 37] width 340 height 10
click at [215, 37] on span "Filter Client" at bounding box center [206, 36] width 21 height 5
click at [354, 33] on div "Filter Job Status Filter Client" at bounding box center [256, 37] width 340 height 10
click at [314, 32] on div "Filter Job Status Filter Client" at bounding box center [256, 37] width 340 height 10
click at [216, 38] on span "Filter Client" at bounding box center [206, 36] width 21 height 5
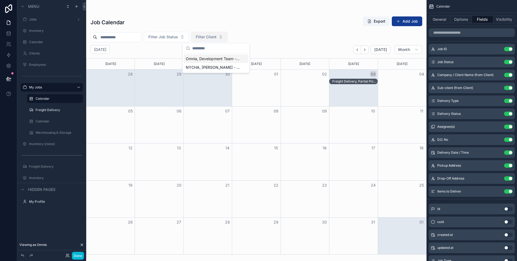
click at [216, 36] on span "Filter Client" at bounding box center [206, 36] width 21 height 5
click at [42, 109] on label "Freight Delivery" at bounding box center [54, 110] width 37 height 4
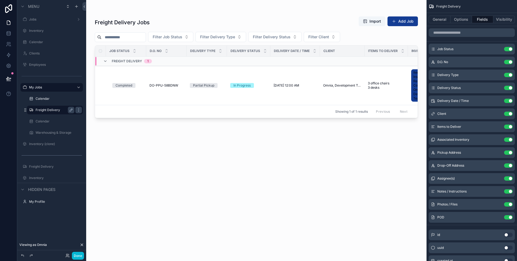
click at [341, 20] on div "scrollable content" at bounding box center [256, 127] width 340 height 254
click at [41, 96] on label "Calendar" at bounding box center [54, 98] width 37 height 4
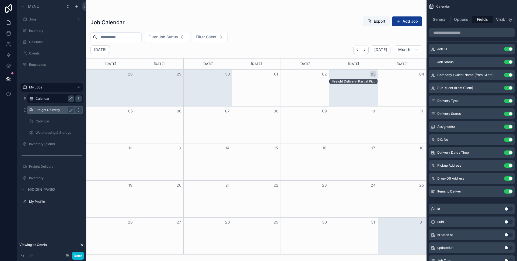
click at [51, 97] on label "Calendar" at bounding box center [54, 98] width 37 height 4
click at [39, 111] on label "Freight Delivery" at bounding box center [54, 110] width 37 height 4
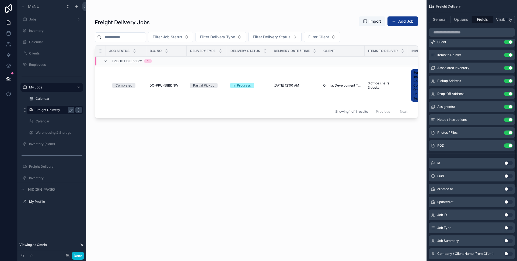
scroll to position [73, 0]
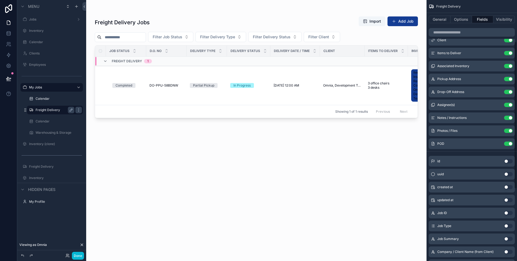
click at [506, 212] on button "Use setting" at bounding box center [508, 213] width 9 height 4
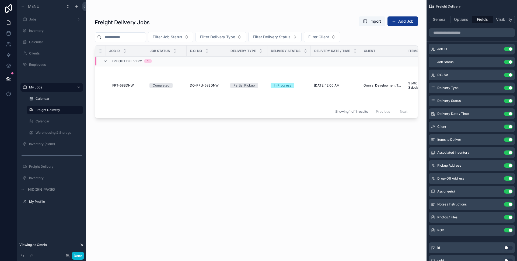
drag, startPoint x: 433, startPoint y: 229, endPoint x: 212, endPoint y: 0, distance: 318.3
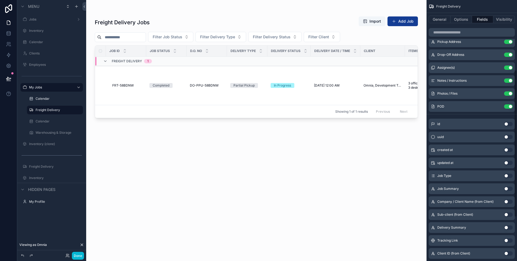
scroll to position [124, 0]
click at [507, 201] on button "Use setting" at bounding box center [508, 201] width 9 height 4
click at [507, 213] on button "Use setting" at bounding box center [508, 214] width 9 height 4
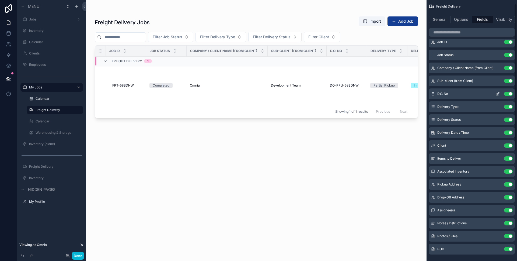
scroll to position [0, 0]
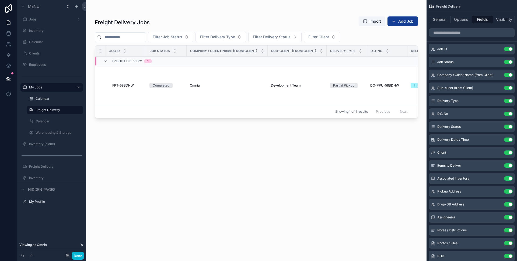
click at [432, 132] on div "Job ID Use setting Job Status Use setting Company / Client Name (from Client) U…" at bounding box center [471, 153] width 90 height 218
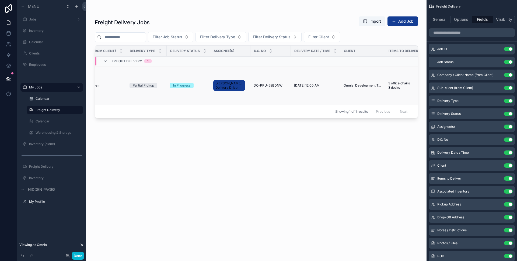
scroll to position [0, 204]
click at [498, 127] on icon "scrollable content" at bounding box center [498, 126] width 2 height 2
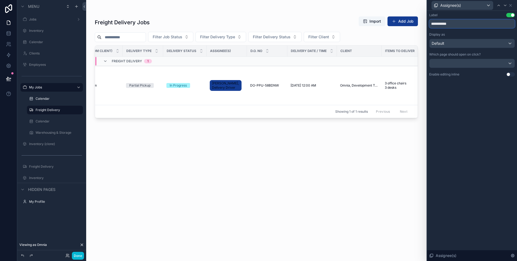
click at [473, 26] on input "**********" at bounding box center [472, 23] width 86 height 9
type input "*"
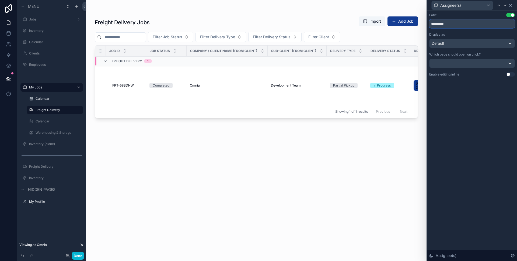
type input "*********"
click at [512, 7] on icon at bounding box center [510, 5] width 4 height 4
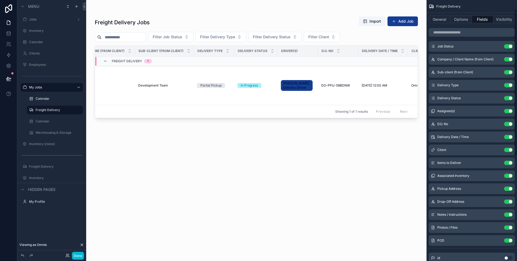
scroll to position [16, 0]
click at [510, 149] on button "Use setting" at bounding box center [508, 149] width 9 height 4
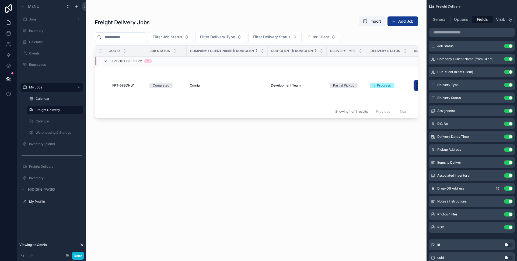
click at [433, 192] on div "Drop-Off Address Use setting" at bounding box center [472, 188] width 86 height 11
click at [433, 189] on icon "scrollable content" at bounding box center [433, 188] width 4 height 4
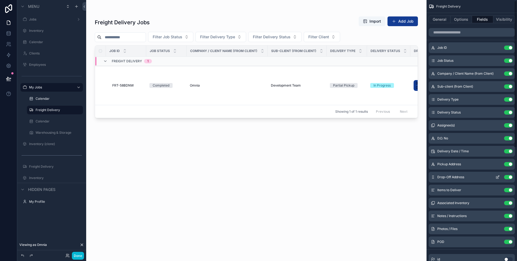
scroll to position [0, 0]
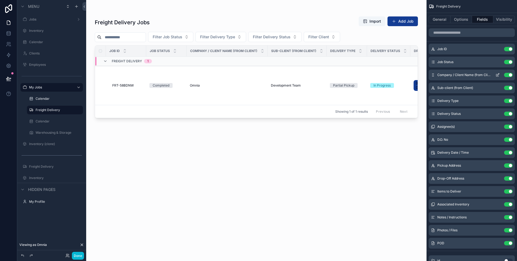
click at [498, 76] on icon "scrollable content" at bounding box center [497, 75] width 4 height 4
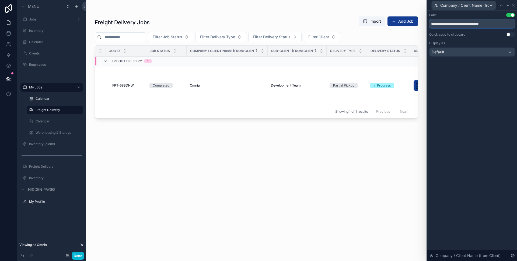
drag, startPoint x: 501, startPoint y: 24, endPoint x: 478, endPoint y: 23, distance: 22.6
click at [478, 23] on input "**********" at bounding box center [472, 23] width 86 height 9
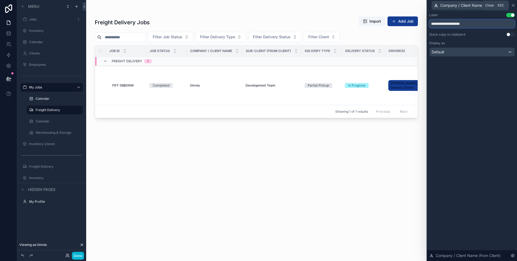
type input "**********"
click at [513, 5] on icon at bounding box center [513, 5] width 2 height 2
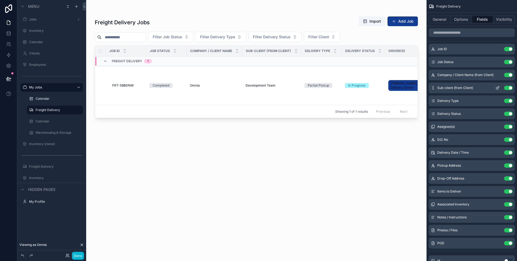
click at [498, 88] on icon "scrollable content" at bounding box center [497, 88] width 4 height 4
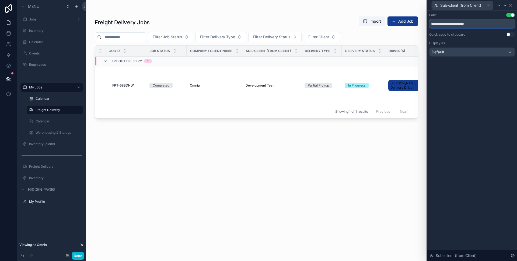
click at [480, 25] on input "**********" at bounding box center [472, 23] width 86 height 9
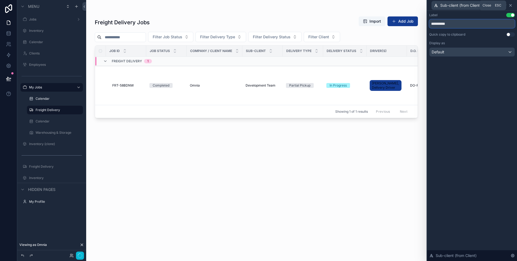
type input "**********"
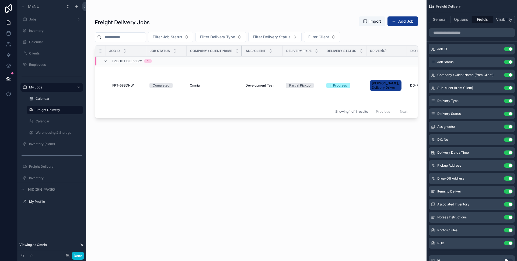
drag, startPoint x: 241, startPoint y: 49, endPoint x: 219, endPoint y: 50, distance: 21.8
click at [219, 50] on th "Company / Client Name" at bounding box center [215, 50] width 56 height 11
drag, startPoint x: 282, startPoint y: 48, endPoint x: 225, endPoint y: 53, distance: 57.0
click at [225, 53] on tr "Job ID Job Status Company / Client Name Sub-client Delivery Type Delivery Statu…" at bounding box center [447, 50] width 704 height 11
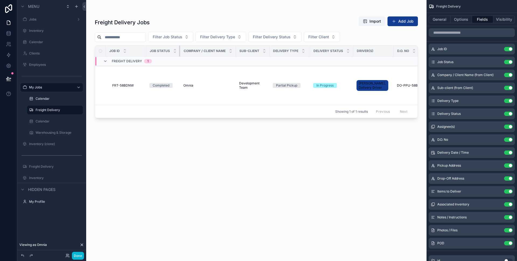
drag, startPoint x: 186, startPoint y: 51, endPoint x: 132, endPoint y: 51, distance: 53.6
click at [132, 51] on tr "Job ID Job Status Company / Client Name Sub-client Delivery Type Delivery Statu…" at bounding box center [444, 50] width 698 height 11
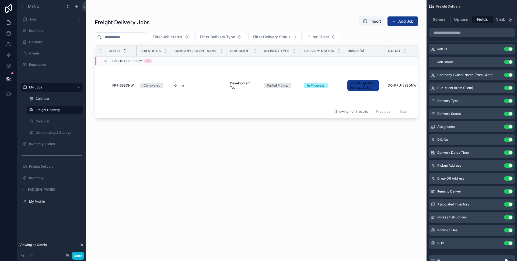
drag, startPoint x: 146, startPoint y: 49, endPoint x: 124, endPoint y: 48, distance: 22.1
click at [124, 48] on th "Job ID" at bounding box center [121, 50] width 31 height 11
drag, startPoint x: 383, startPoint y: 51, endPoint x: 286, endPoint y: 50, distance: 97.5
click at [286, 50] on tr "Job ID Job Status Company / Client Name Sub-client Delivery Type Delivery Statu…" at bounding box center [438, 50] width 686 height 11
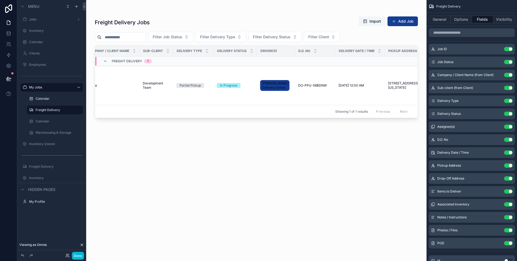
scroll to position [0, 88]
drag, startPoint x: 329, startPoint y: 49, endPoint x: 323, endPoint y: 48, distance: 6.5
click at [328, 48] on div "scrollable content" at bounding box center [329, 50] width 2 height 11
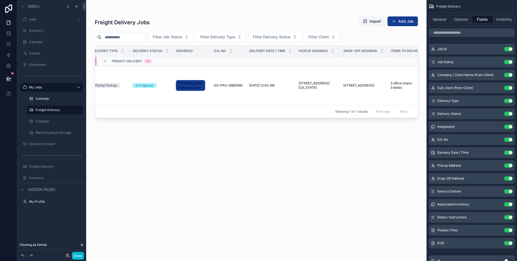
scroll to position [0, 172]
click at [507, 204] on button "Use setting" at bounding box center [508, 204] width 9 height 4
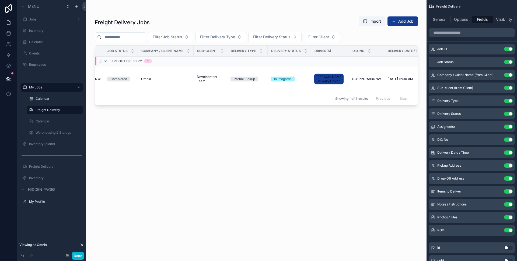
scroll to position [0, 6]
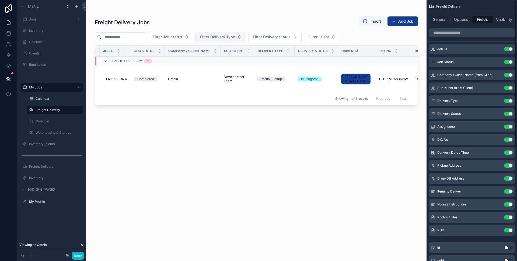
click at [244, 37] on button "Filter Delivery Type" at bounding box center [220, 37] width 51 height 10
click at [271, 2] on div "Freight Delivery Jobs Import Add Job Filter Job Status Filter Delivery Type Fil…" at bounding box center [256, 127] width 340 height 254
click at [262, 76] on td "Partial Pickup" at bounding box center [274, 79] width 40 height 26
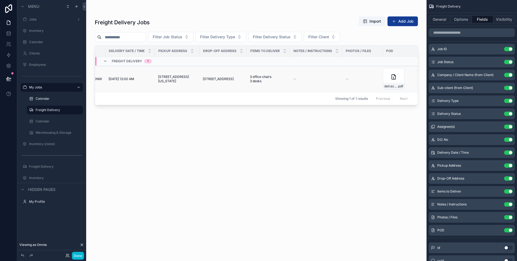
scroll to position [0, 0]
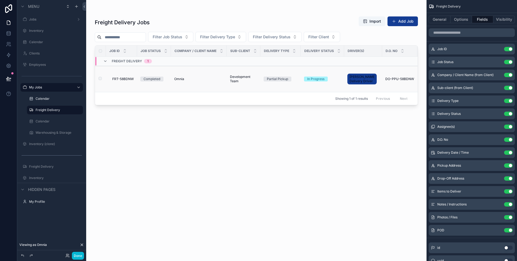
click at [117, 78] on span "FRT-58BDNW" at bounding box center [123, 79] width 22 height 4
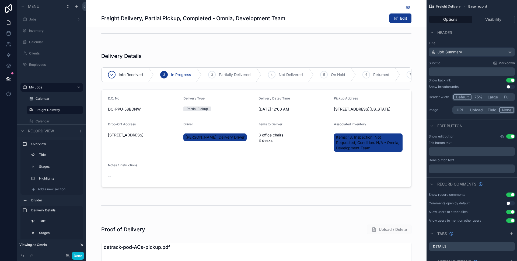
scroll to position [120, 0]
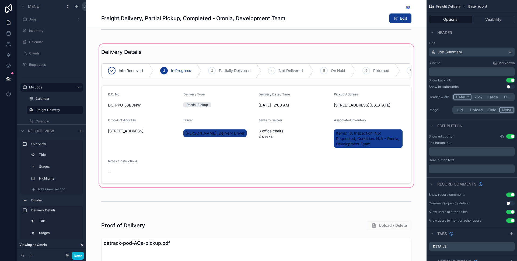
click at [225, 93] on div "scrollable content" at bounding box center [256, 115] width 340 height 145
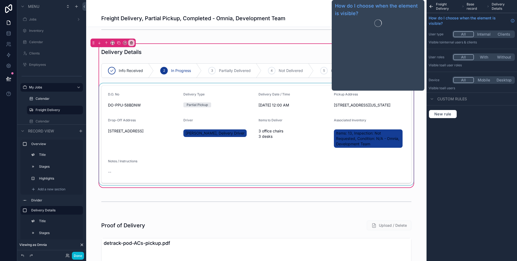
click at [307, 120] on div "scrollable content" at bounding box center [256, 134] width 317 height 102
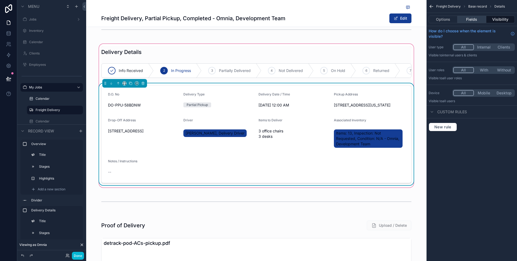
click at [474, 18] on button "Fields" at bounding box center [471, 20] width 29 height 8
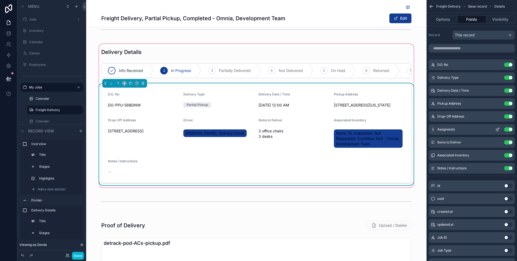
click at [497, 129] on icon "scrollable content" at bounding box center [498, 129] width 2 height 2
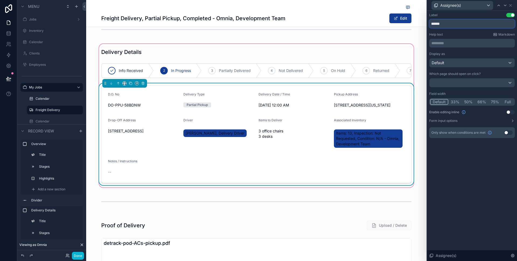
click at [466, 28] on input "******" at bounding box center [472, 23] width 86 height 9
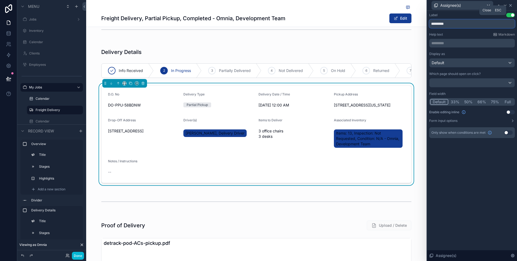
type input "*********"
click at [511, 5] on icon at bounding box center [510, 5] width 4 height 4
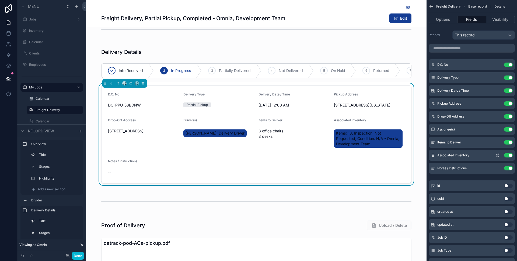
click at [508, 153] on button "Use setting" at bounding box center [508, 155] width 9 height 4
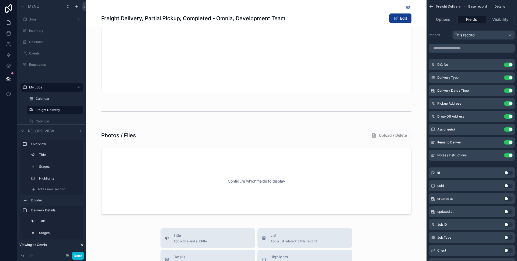
scroll to position [425, 0]
click at [82, 258] on button "Done" at bounding box center [78, 255] width 12 height 8
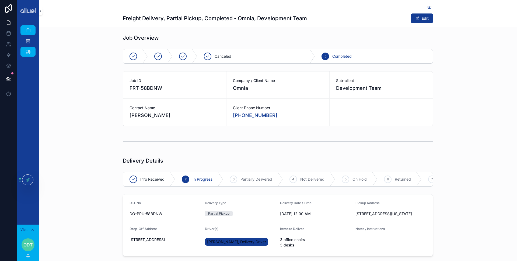
scroll to position [0, 0]
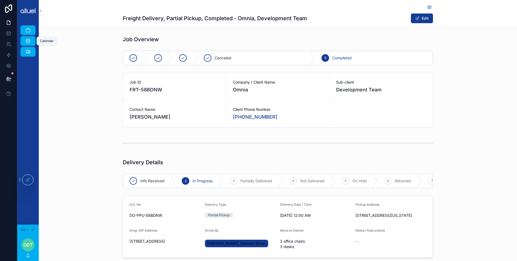
click at [28, 42] on icon "scrollable content" at bounding box center [27, 40] width 5 height 5
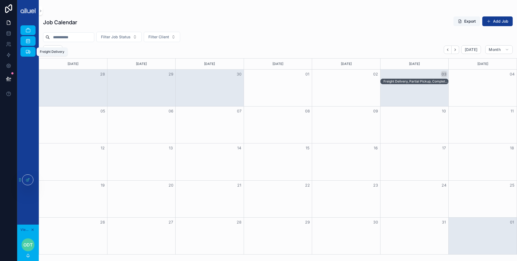
click at [31, 49] on div "Freight Delivery" at bounding box center [28, 51] width 9 height 9
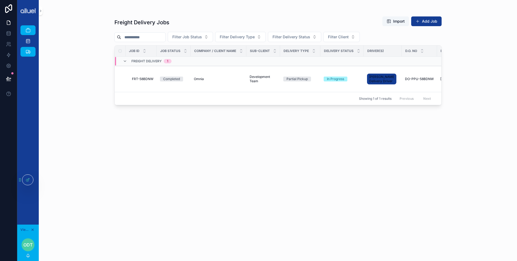
click at [187, 154] on div "Freight Delivery Jobs Import Add Job Filter Job Status Filter Delivery Type Fil…" at bounding box center [277, 133] width 327 height 241
click at [9, 78] on icon at bounding box center [8, 78] width 5 height 5
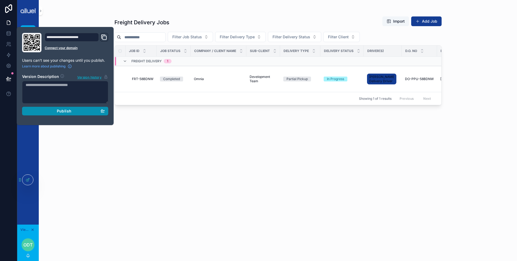
click at [66, 111] on span "Publish" at bounding box center [64, 110] width 15 height 5
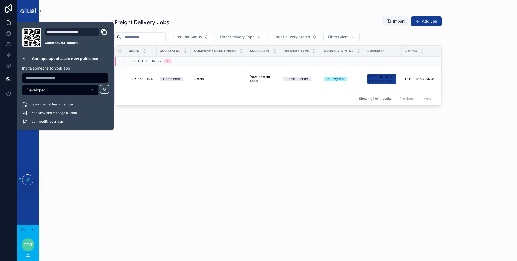
click at [205, 14] on div "Freight Delivery Jobs Import Add Job Filter Job Status Filter Delivery Type Fil…" at bounding box center [277, 133] width 327 height 241
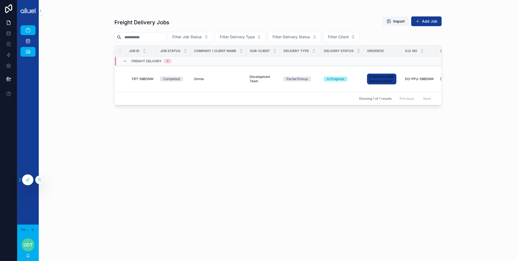
click at [26, 175] on div at bounding box center [27, 179] width 11 height 10
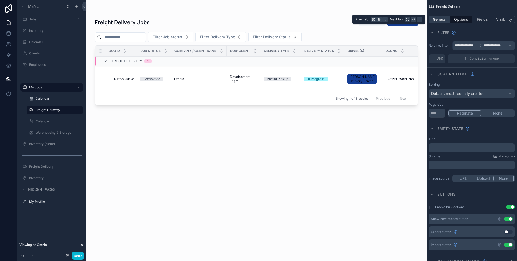
click at [438, 18] on button "General" at bounding box center [440, 20] width 22 height 8
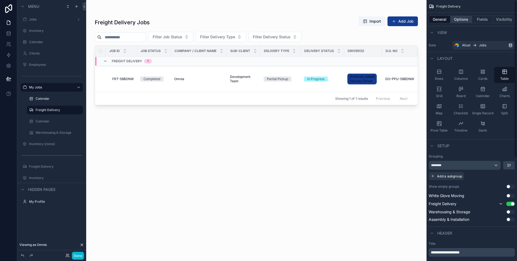
click at [464, 18] on button "Options" at bounding box center [461, 20] width 22 height 8
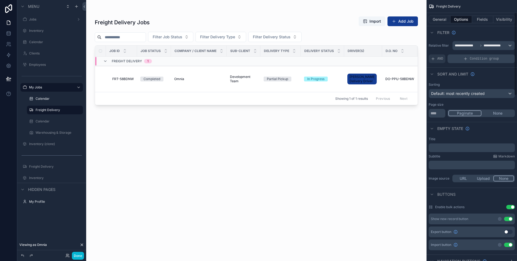
scroll to position [93, 0]
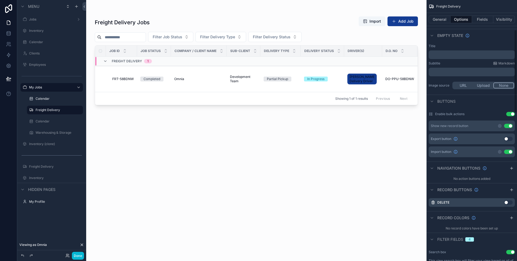
click at [510, 138] on button "Use setting" at bounding box center [508, 138] width 9 height 4
click at [511, 124] on button "Use setting" at bounding box center [508, 126] width 9 height 4
click at [512, 126] on button "Use setting" at bounding box center [508, 126] width 9 height 4
click at [507, 151] on button "Use setting" at bounding box center [508, 151] width 9 height 4
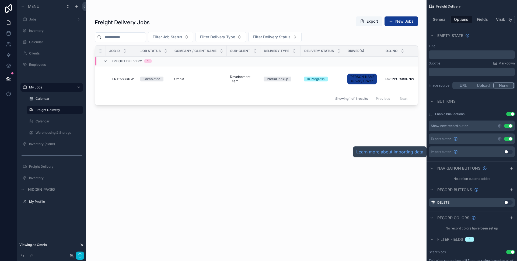
click at [326, 153] on div "scrollable content" at bounding box center [256, 127] width 340 height 254
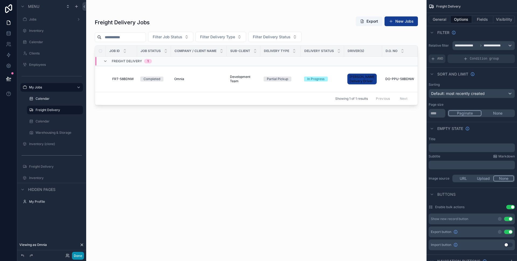
click at [73, 254] on button "Done" at bounding box center [78, 255] width 12 height 8
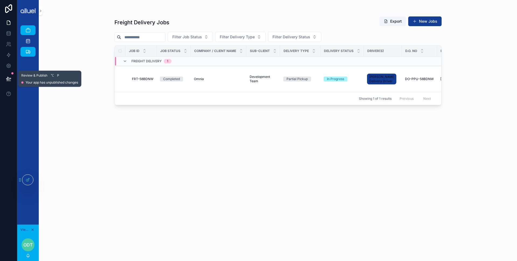
click at [12, 78] on button at bounding box center [9, 78] width 12 height 15
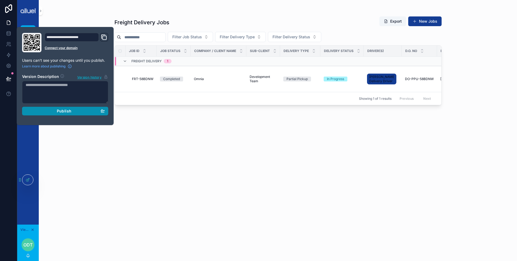
click at [51, 111] on div "Publish" at bounding box center [65, 110] width 79 height 5
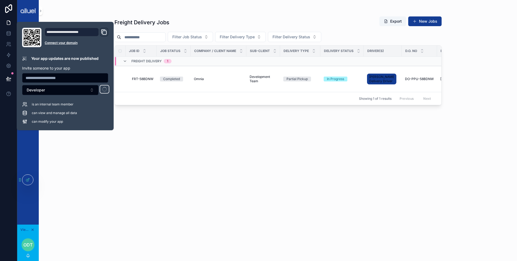
click at [51, 110] on div "can view and manage all data" at bounding box center [65, 112] width 86 height 5
click at [265, 24] on div "Freight Delivery Jobs Export New Jobs" at bounding box center [277, 22] width 327 height 12
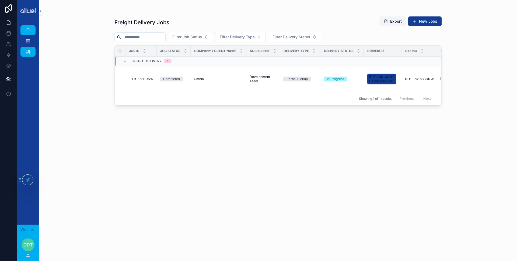
click at [32, 232] on button "scrollable content" at bounding box center [33, 229] width 6 height 6
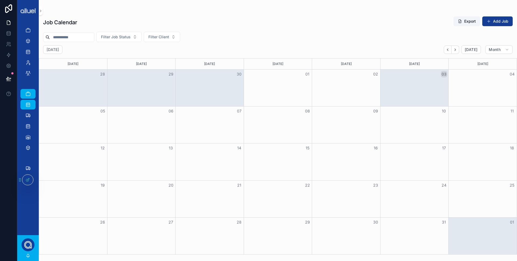
click at [27, 245] on div "scrollable content" at bounding box center [28, 244] width 13 height 13
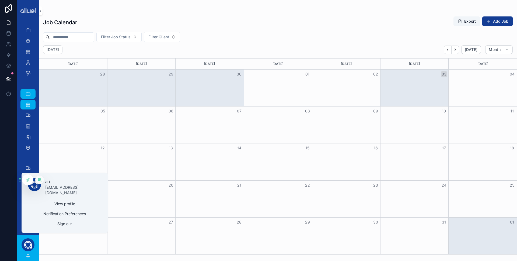
click at [38, 178] on icon at bounding box center [38, 178] width 1 height 1
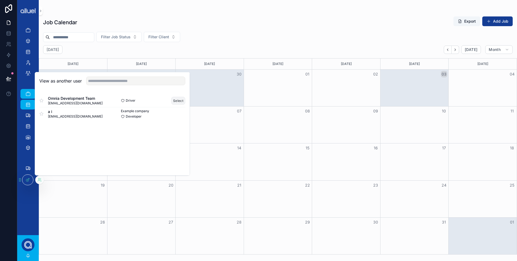
click at [176, 98] on button "Select" at bounding box center [178, 101] width 14 height 8
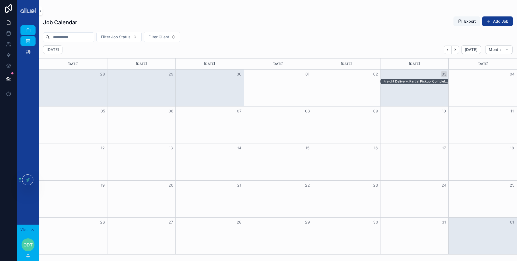
click at [390, 80] on div "Freight Delivery, Partial Pickup, Completed - Omnia, Development Team" at bounding box center [415, 81] width 64 height 4
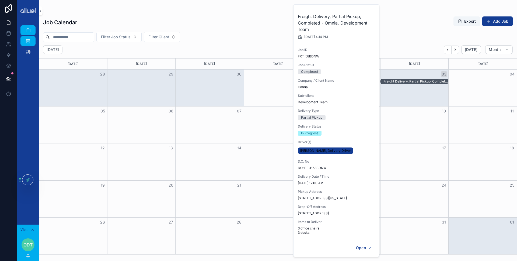
click at [418, 9] on div "scrollable content" at bounding box center [278, 11] width 470 height 4
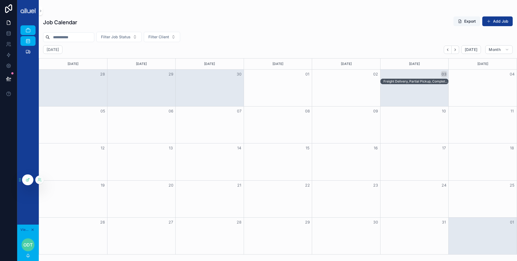
click at [32, 178] on div at bounding box center [27, 179] width 11 height 10
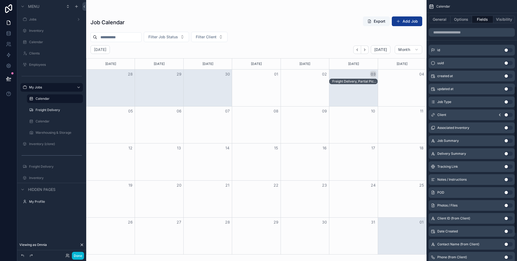
scroll to position [153, 0]
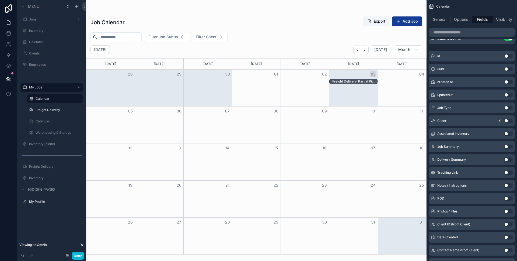
click at [507, 186] on button "Use setting" at bounding box center [508, 185] width 9 height 4
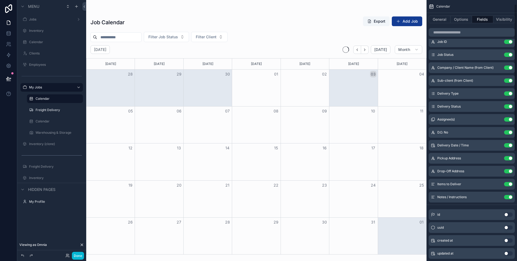
scroll to position [0, 0]
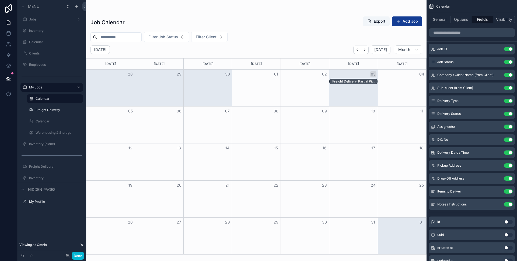
click at [359, 80] on div "Freight Delivery, Partial Pickup, Completed - Omnia, Development Team" at bounding box center [354, 81] width 45 height 4
click at [358, 81] on div "Freight Delivery, Partial Pickup, Completed - Omnia, Development Team" at bounding box center [354, 81] width 45 height 4
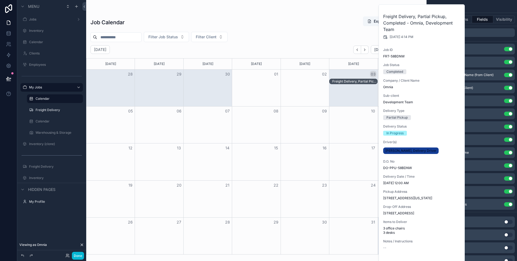
click at [313, 34] on div "Filter Job Status Filter Client" at bounding box center [256, 37] width 340 height 10
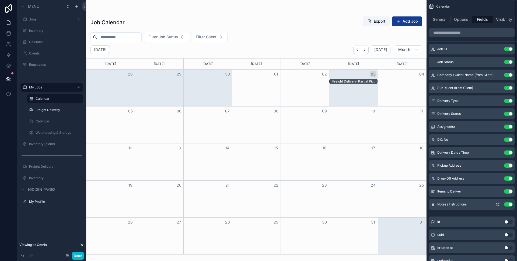
click at [508, 203] on button "Use setting" at bounding box center [508, 204] width 9 height 4
click at [358, 82] on div "Freight Delivery, Partial Pickup, Completed - Omnia, Development Team" at bounding box center [354, 81] width 45 height 4
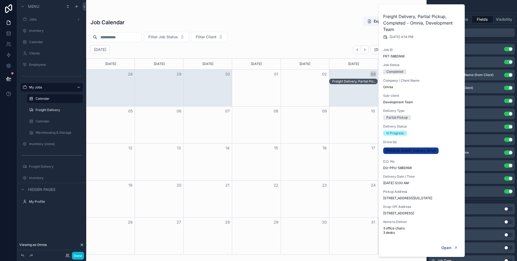
click at [299, 32] on div "Filter Job Status Filter Client" at bounding box center [256, 37] width 340 height 10
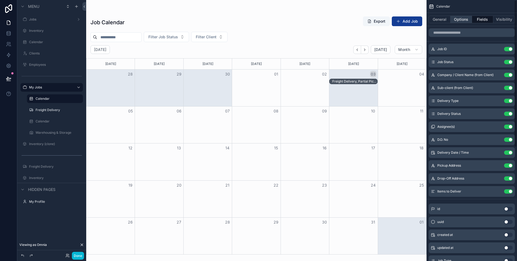
click at [459, 20] on button "Options" at bounding box center [461, 20] width 22 height 8
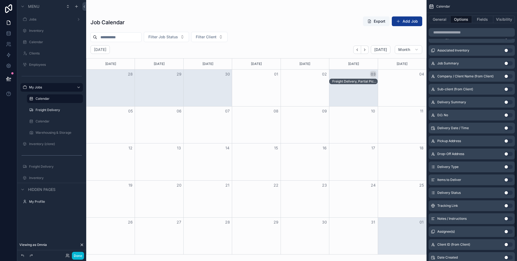
scroll to position [446, 0]
click at [510, 167] on button "Use setting" at bounding box center [508, 168] width 9 height 4
click at [509, 181] on button "Use setting" at bounding box center [508, 180] width 9 height 4
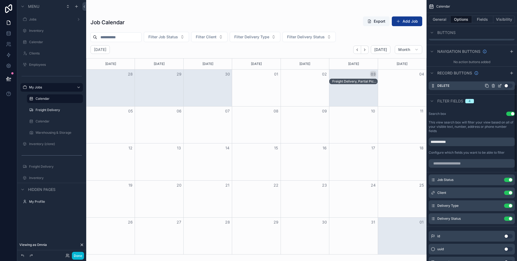
scroll to position [264, 0]
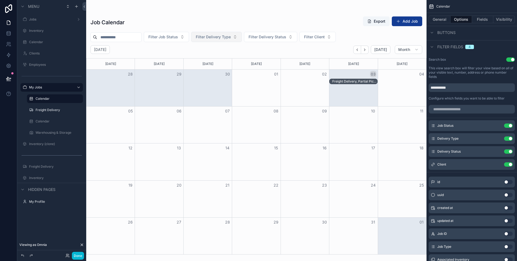
click at [219, 35] on span "Filter Delivery Type" at bounding box center [213, 36] width 35 height 5
click at [177, 36] on span "Filter Job Status" at bounding box center [163, 36] width 30 height 5
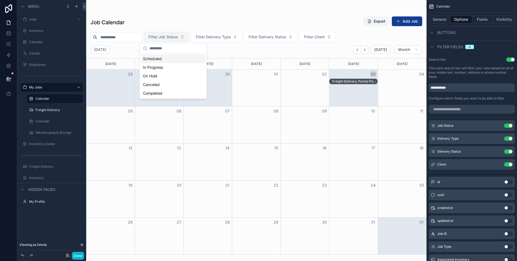
click at [177, 36] on span "Filter Job Status" at bounding box center [163, 36] width 30 height 5
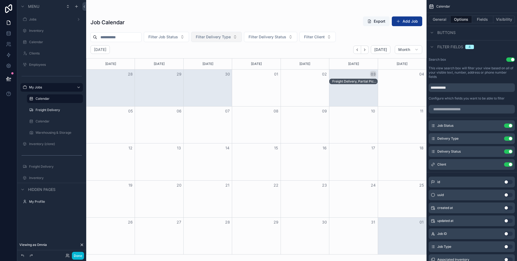
click at [210, 35] on span "Filter Delivery Type" at bounding box center [213, 36] width 35 height 5
click at [271, 35] on span "Filter Delivery Status" at bounding box center [267, 36] width 38 height 5
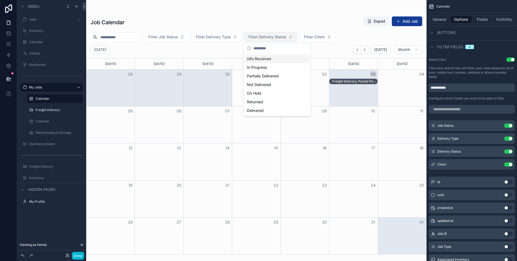
click at [271, 35] on span "Filter Delivery Status" at bounding box center [267, 36] width 38 height 5
click at [323, 30] on div "Job Calendar Export Add Job Filter Job Status Filter Delivery Type Filter Deliv…" at bounding box center [256, 133] width 340 height 241
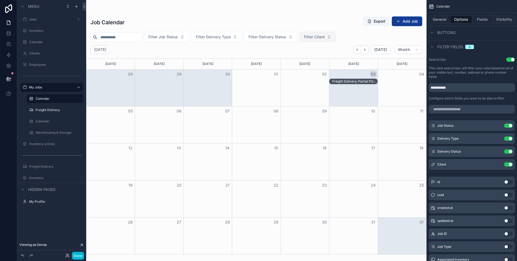
click at [321, 34] on span "Filter Client" at bounding box center [314, 36] width 21 height 5
click at [356, 82] on div "Freight Delivery, Partial Pickup, Completed - Omnia, Development Team" at bounding box center [354, 81] width 45 height 4
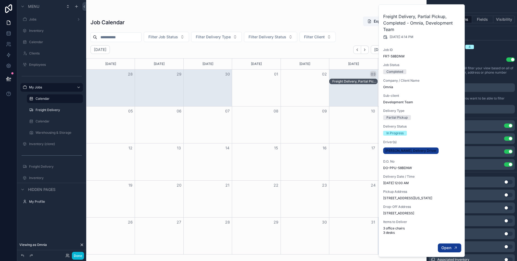
click at [454, 247] on icon "scrollable content" at bounding box center [455, 247] width 4 height 4
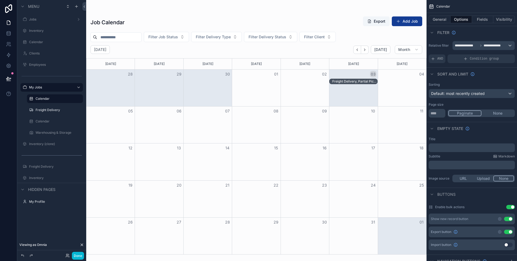
click at [360, 82] on div "Freight Delivery, Partial Pickup, Completed - Omnia, Development Team" at bounding box center [354, 81] width 45 height 4
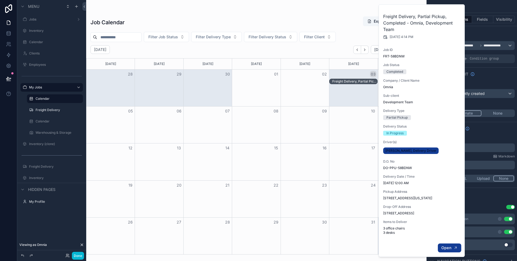
click at [456, 248] on icon "scrollable content" at bounding box center [455, 247] width 4 height 4
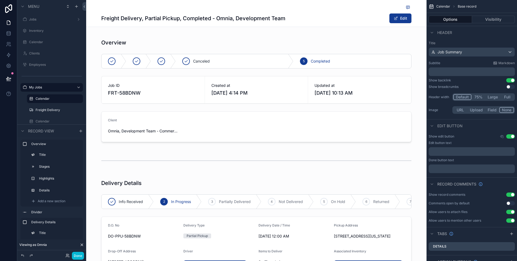
click at [187, 7] on div "scrollable content" at bounding box center [256, 7] width 310 height 7
click at [498, 18] on button "Visibility" at bounding box center [493, 20] width 43 height 8
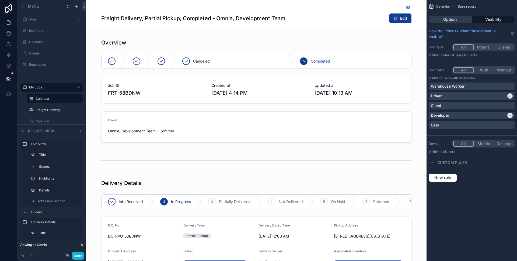
click at [454, 20] on button "Options" at bounding box center [450, 20] width 43 height 8
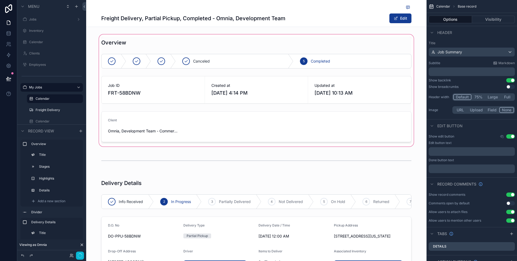
click at [359, 65] on div "scrollable content" at bounding box center [256, 90] width 340 height 114
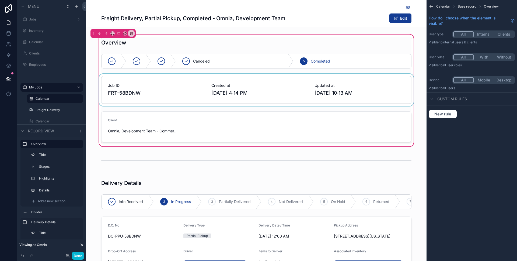
click at [357, 83] on div "scrollable content" at bounding box center [256, 90] width 317 height 32
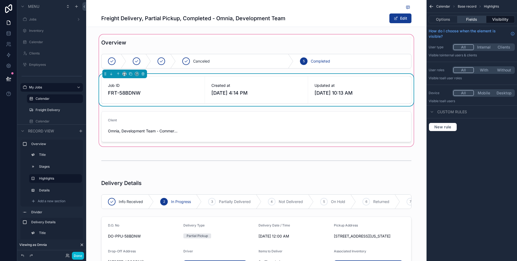
click at [470, 19] on button "Fields" at bounding box center [471, 20] width 29 height 8
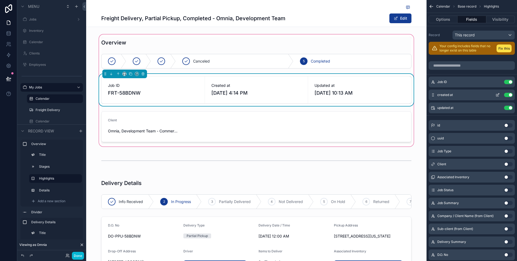
click at [510, 94] on button "Use setting" at bounding box center [508, 95] width 9 height 4
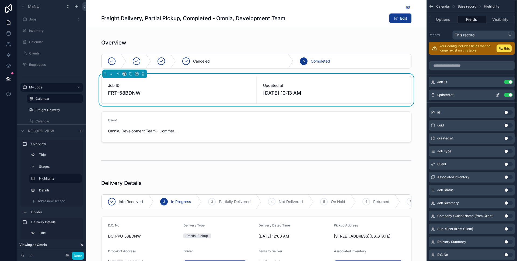
click at [509, 96] on button "Use setting" at bounding box center [508, 95] width 9 height 4
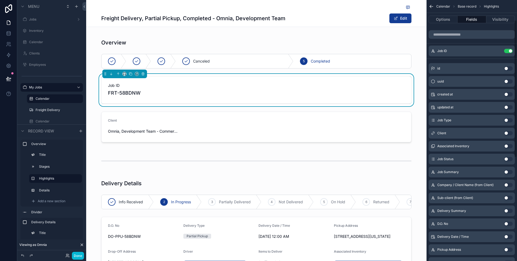
scroll to position [38, 0]
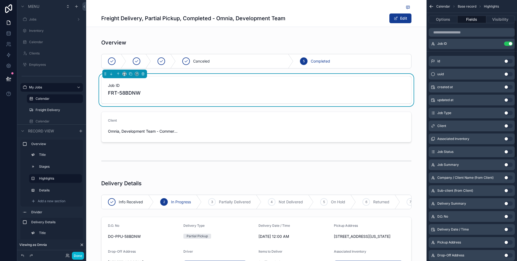
click at [507, 175] on button "Use setting" at bounding box center [508, 177] width 9 height 4
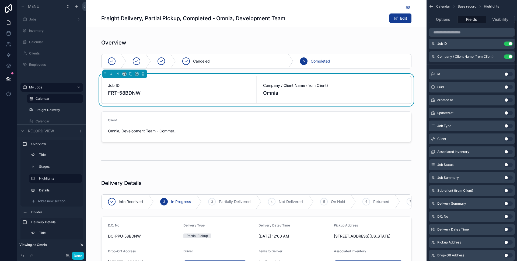
click at [508, 191] on button "Use setting" at bounding box center [508, 190] width 9 height 4
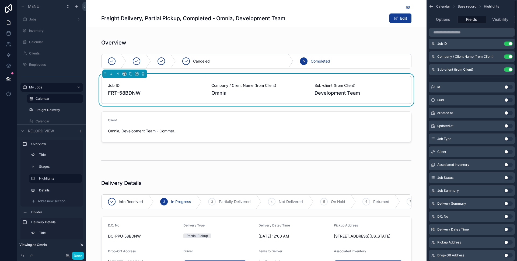
scroll to position [0, 0]
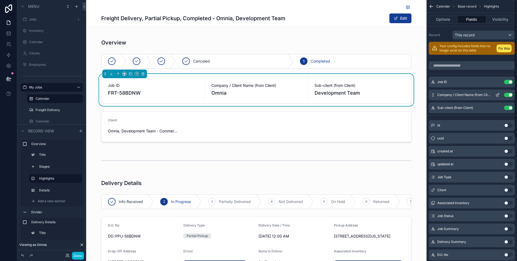
click at [499, 94] on icon "scrollable content" at bounding box center [497, 95] width 4 height 4
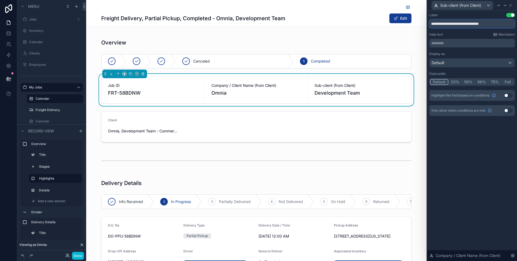
click at [500, 27] on input "**********" at bounding box center [472, 23] width 86 height 9
type input "**********"
click at [512, 3] on icon at bounding box center [510, 5] width 4 height 4
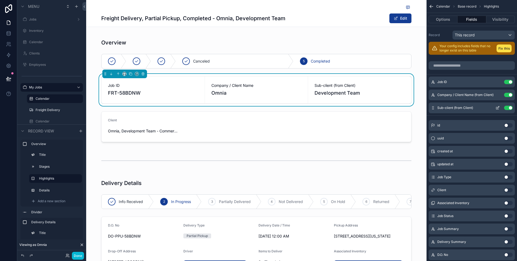
click at [497, 109] on icon "scrollable content" at bounding box center [497, 108] width 4 height 4
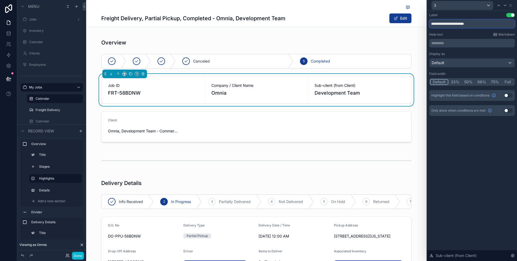
drag, startPoint x: 483, startPoint y: 25, endPoint x: 453, endPoint y: 25, distance: 30.2
click at [453, 25] on input "**********" at bounding box center [472, 23] width 86 height 9
type input "**********"
click at [512, 6] on icon at bounding box center [510, 5] width 2 height 2
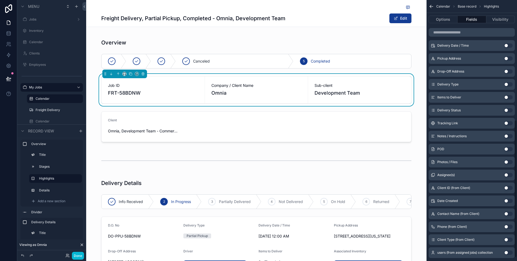
scroll to position [227, 0]
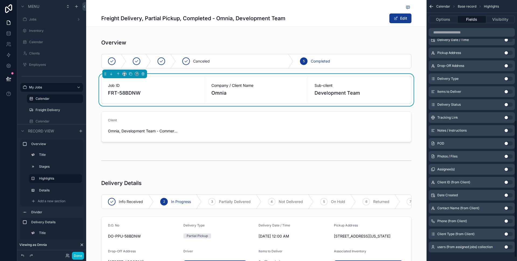
click at [508, 206] on button "Use setting" at bounding box center [508, 208] width 9 height 4
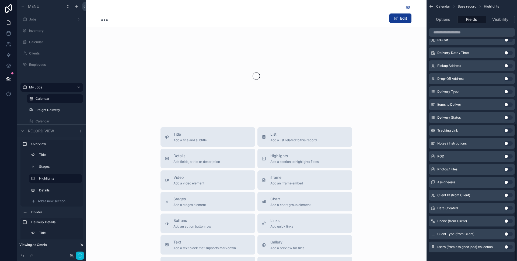
scroll to position [234, 0]
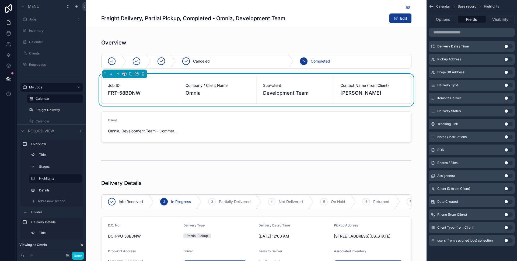
click at [506, 214] on button "Use setting" at bounding box center [508, 214] width 9 height 4
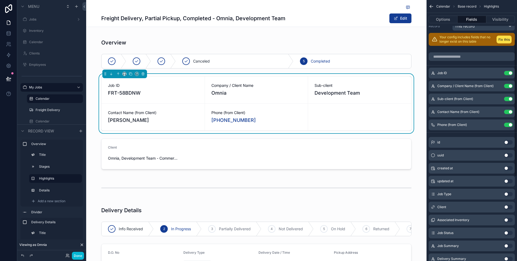
scroll to position [0, 0]
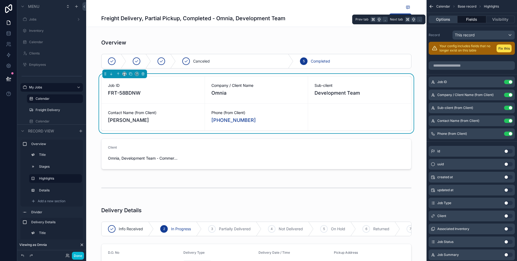
click at [437, 19] on button "Options" at bounding box center [443, 20] width 29 height 8
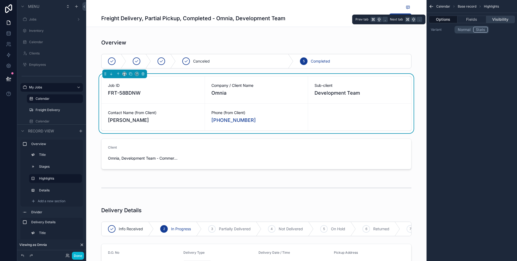
click at [492, 18] on button "Visibility" at bounding box center [500, 20] width 29 height 8
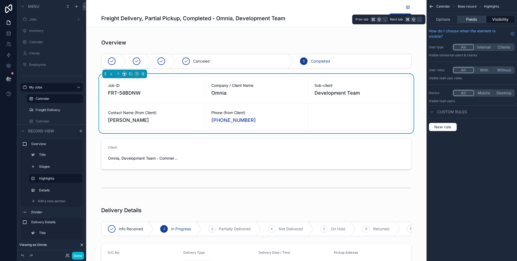
click at [477, 18] on button "Fields" at bounding box center [471, 20] width 29 height 8
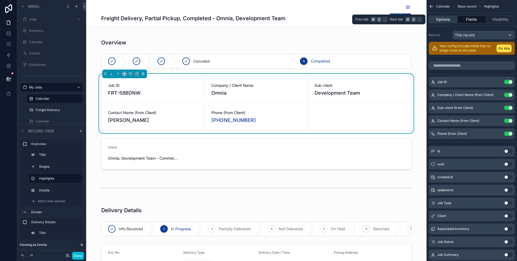
click at [450, 17] on button "Options" at bounding box center [443, 20] width 29 height 8
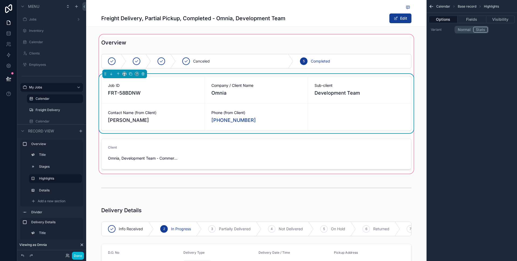
click at [291, 109] on div "Phone (from Client) [PHONE_NUMBER]" at bounding box center [256, 116] width 103 height 27
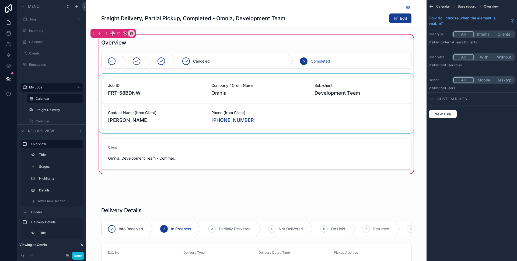
click at [291, 109] on div "scrollable content" at bounding box center [256, 103] width 317 height 59
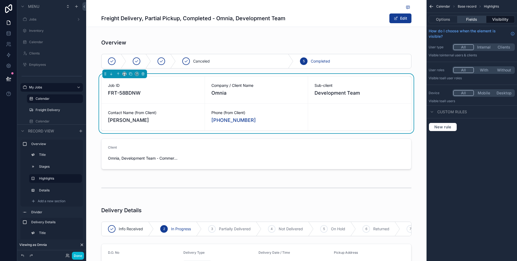
click at [477, 19] on button "Fields" at bounding box center [471, 20] width 29 height 8
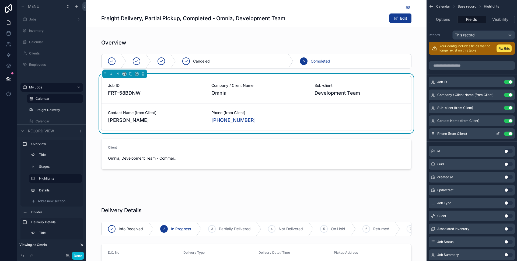
click at [494, 132] on button "scrollable content" at bounding box center [497, 133] width 9 height 4
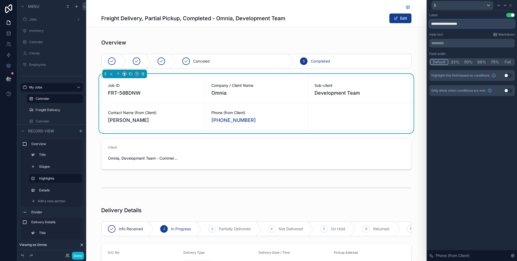
click at [469, 26] on input "**********" at bounding box center [472, 23] width 86 height 9
click at [432, 31] on div "Label Use setting *** Help text Markdown ********* ﻿ Field width Default 33% 50…" at bounding box center [472, 54] width 86 height 83
click at [459, 28] on div "Label Use setting *** Help text Markdown ********* ﻿ Field width Default 33% 50…" at bounding box center [472, 54] width 86 height 83
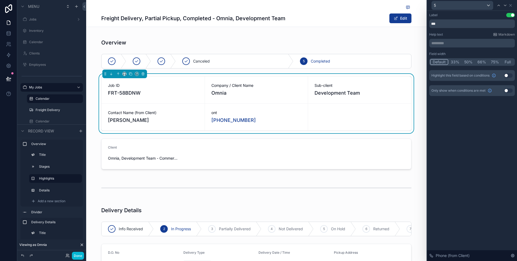
click at [459, 28] on div "Label Use setting *** Help text Markdown ********* ﻿ Field width Default 33% 50…" at bounding box center [472, 54] width 86 height 83
click at [461, 26] on input "***" at bounding box center [472, 23] width 86 height 9
type input "**********"
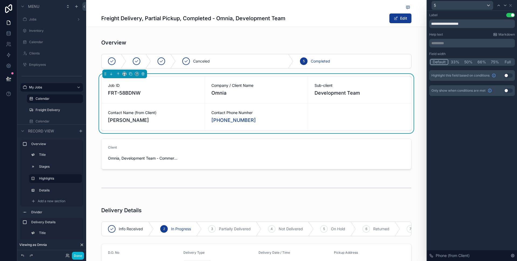
click at [444, 43] on p "********* ﻿" at bounding box center [472, 42] width 82 height 5
drag, startPoint x: 445, startPoint y: 23, endPoint x: 422, endPoint y: 23, distance: 22.9
click at [422, 23] on div "**********" at bounding box center [258, 130] width 517 height 261
type input "**********"
click at [449, 31] on div "**********" at bounding box center [472, 54] width 86 height 83
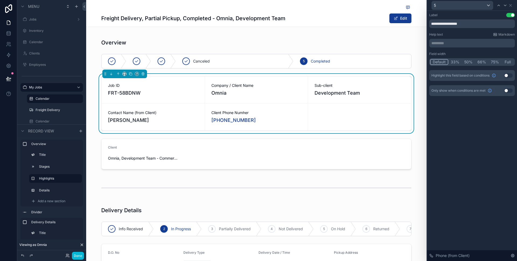
click at [444, 47] on div "********* ﻿" at bounding box center [472, 43] width 86 height 9
click at [446, 46] on div "********* ﻿" at bounding box center [472, 43] width 86 height 9
click at [449, 43] on p "********* ﻿" at bounding box center [472, 42] width 82 height 5
click at [512, 5] on icon at bounding box center [510, 5] width 4 height 4
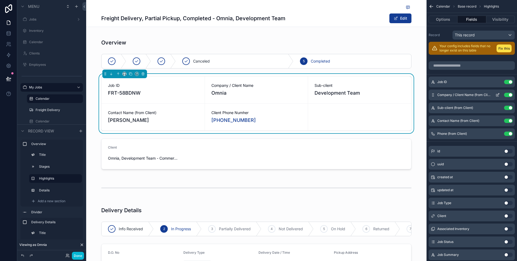
click at [499, 93] on icon "scrollable content" at bounding box center [497, 95] width 4 height 4
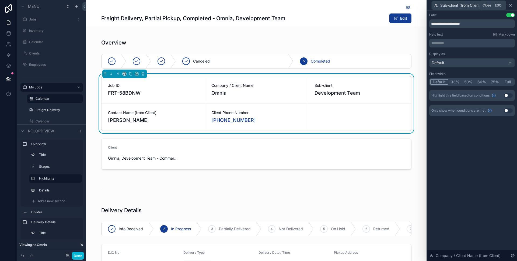
click at [512, 3] on icon at bounding box center [510, 5] width 4 height 4
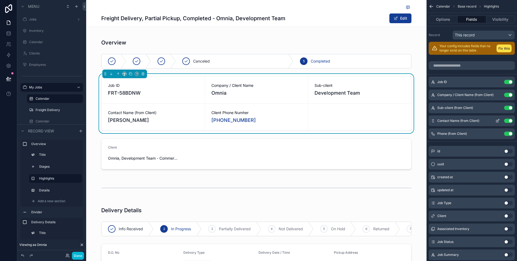
click at [496, 120] on icon "scrollable content" at bounding box center [497, 121] width 2 height 2
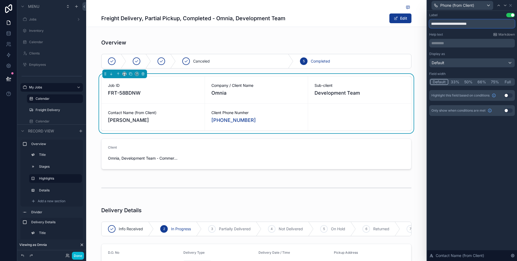
click at [489, 26] on input "**********" at bounding box center [472, 23] width 86 height 9
type input "**********"
click at [512, 6] on icon at bounding box center [510, 5] width 4 height 4
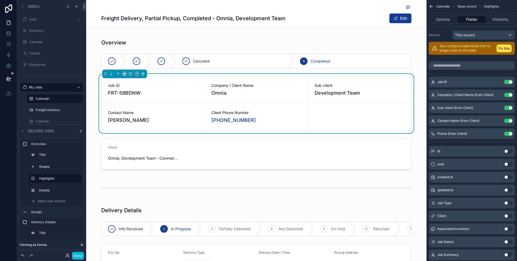
click at [90, 112] on div "Overview Canceled 5 Completed Job ID FRT-58BDNW Company / Client Name Omnia Sub…" at bounding box center [256, 103] width 340 height 141
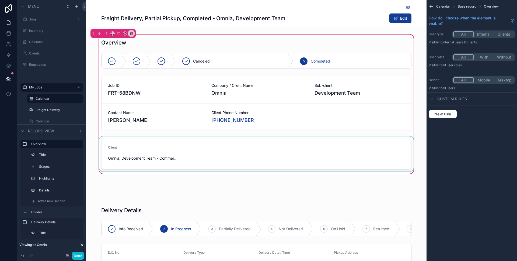
click at [157, 159] on div "scrollable content" at bounding box center [256, 153] width 317 height 35
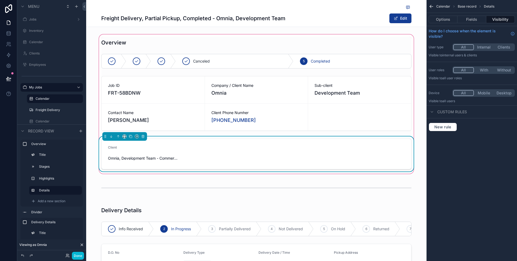
click at [421, 144] on div "Overview Canceled 5 Completed Job ID FRT-58BDNW Company / Client Name Omnia Sub…" at bounding box center [256, 103] width 340 height 141
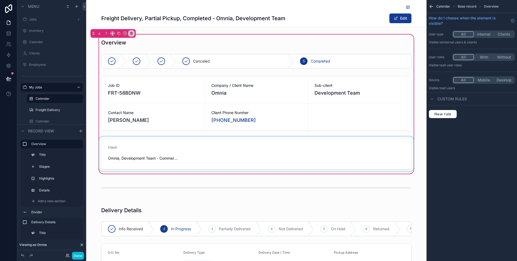
click at [401, 148] on div "scrollable content" at bounding box center [256, 153] width 317 height 35
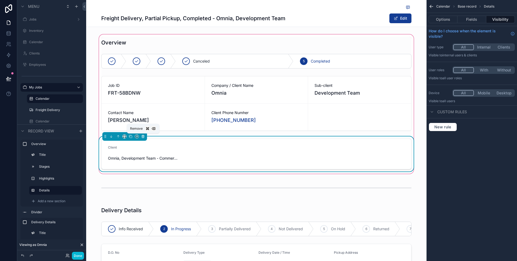
click at [143, 135] on icon "scrollable content" at bounding box center [142, 135] width 1 height 1
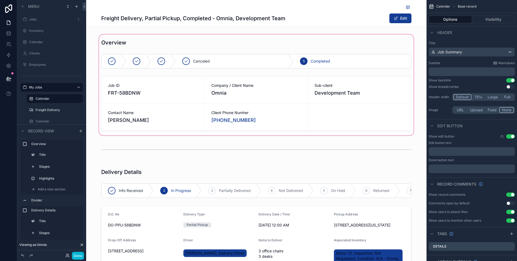
click at [110, 43] on div "scrollable content" at bounding box center [256, 84] width 340 height 103
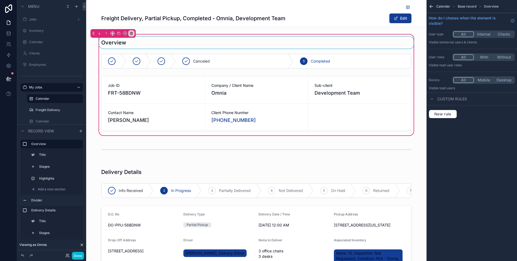
click at [118, 41] on div "scrollable content" at bounding box center [256, 43] width 317 height 12
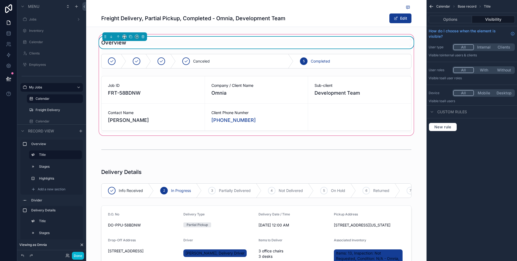
click at [113, 44] on h1 "Overview" at bounding box center [113, 43] width 25 height 8
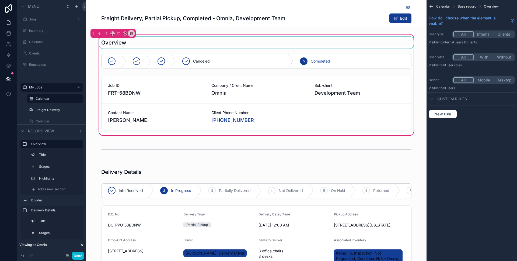
click at [113, 44] on div "scrollable content" at bounding box center [256, 43] width 317 height 12
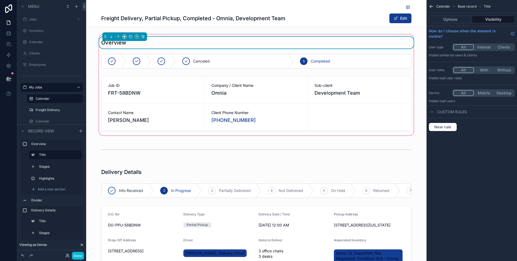
click at [103, 43] on h1 "Overview" at bounding box center [113, 43] width 25 height 8
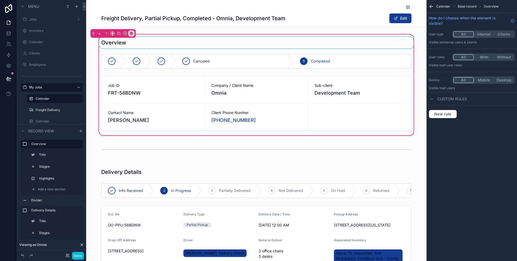
click at [114, 41] on div "scrollable content" at bounding box center [256, 43] width 317 height 12
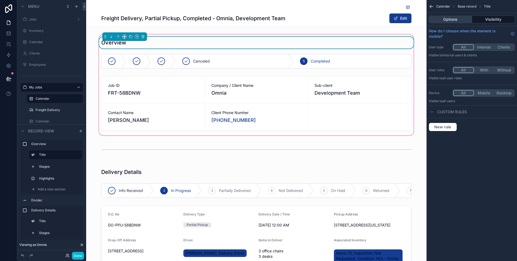
click at [455, 22] on button "Options" at bounding box center [450, 20] width 43 height 8
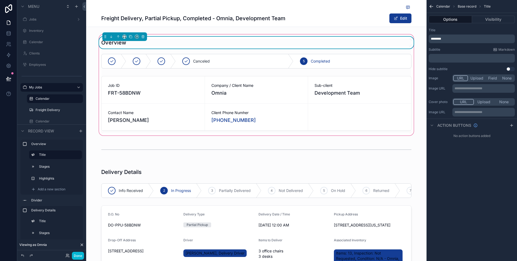
click at [431, 37] on span "********" at bounding box center [436, 38] width 10 height 3
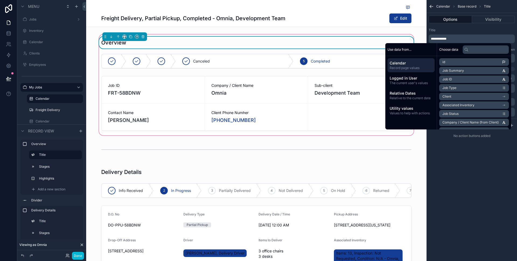
click at [460, 29] on div "Title" at bounding box center [472, 30] width 86 height 4
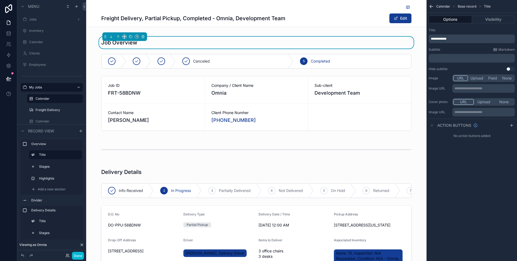
click at [311, 11] on div "Freight Delivery, Partial Pickup, Completed - Omnia, Development Team Edit" at bounding box center [256, 13] width 310 height 27
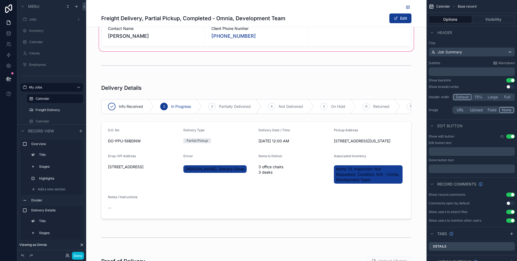
scroll to position [86, 0]
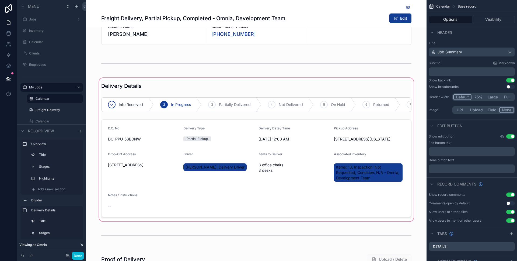
click at [238, 152] on div "scrollable content" at bounding box center [256, 149] width 340 height 145
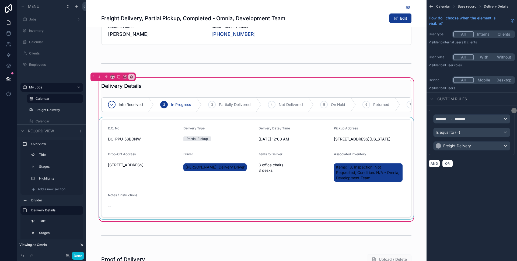
click at [314, 144] on div "scrollable content" at bounding box center [256, 168] width 317 height 102
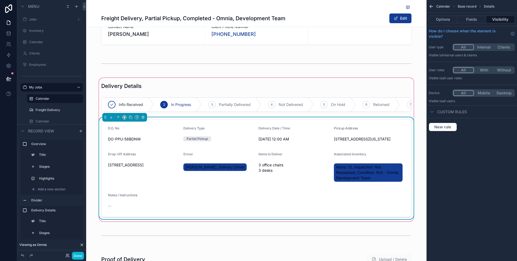
click at [474, 13] on div "Options Fields Visibility" at bounding box center [471, 19] width 90 height 13
click at [471, 19] on button "Fields" at bounding box center [471, 20] width 29 height 8
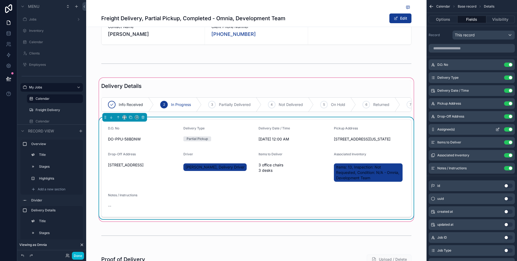
click at [497, 130] on icon "scrollable content" at bounding box center [497, 129] width 4 height 4
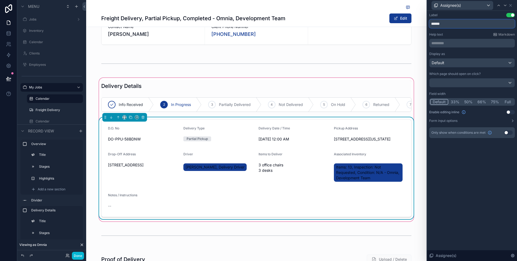
click at [457, 26] on input "******" at bounding box center [472, 23] width 86 height 9
type input "*********"
click at [512, 5] on icon at bounding box center [510, 5] width 4 height 4
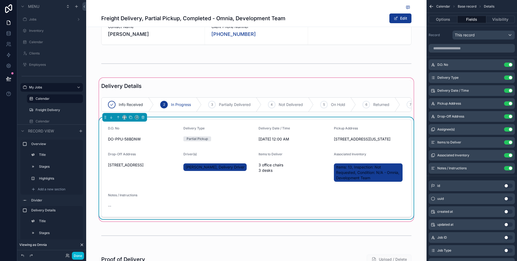
click at [299, 164] on div "Items to Deliver 3 office chairs 3 desks" at bounding box center [293, 168] width 71 height 32
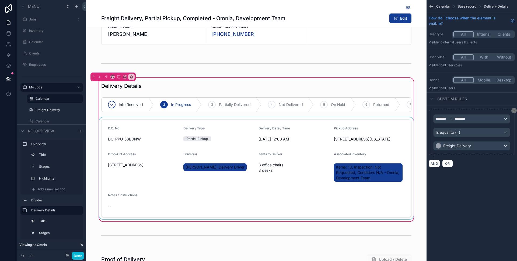
click at [299, 164] on div "scrollable content" at bounding box center [256, 168] width 317 height 102
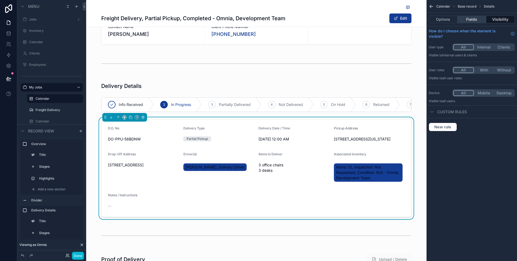
click at [473, 20] on button "Fields" at bounding box center [471, 20] width 29 height 8
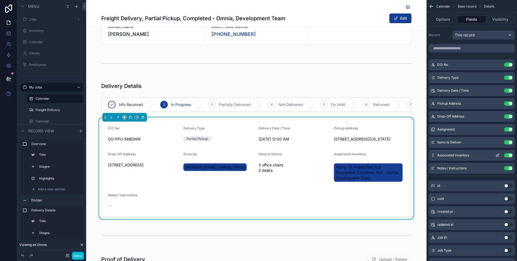
click at [509, 154] on button "Use setting" at bounding box center [508, 155] width 9 height 4
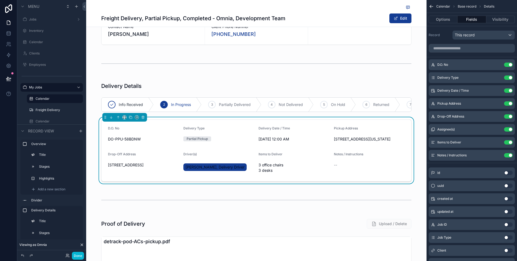
click at [95, 148] on div "Delivery Details Info Received 2 In Progress 3 Partially Delivered 4 Not Delive…" at bounding box center [256, 132] width 340 height 110
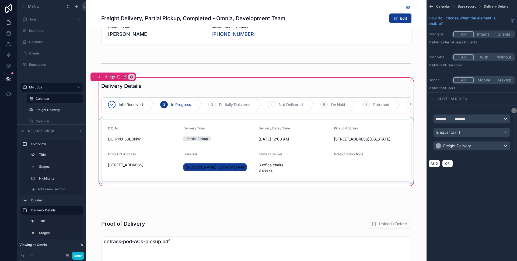
click at [254, 153] on div "scrollable content" at bounding box center [256, 150] width 317 height 66
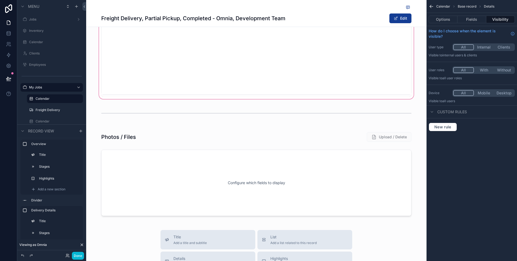
scroll to position [367, 0]
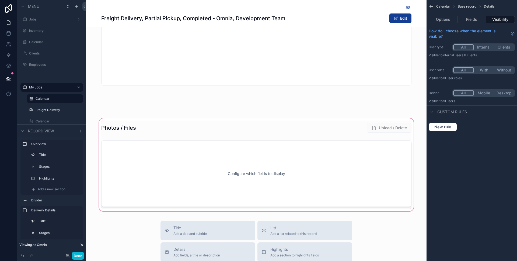
click at [262, 177] on div "scrollable content" at bounding box center [256, 164] width 340 height 95
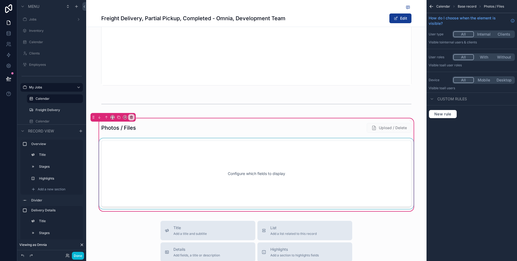
click at [326, 173] on div "scrollable content" at bounding box center [256, 173] width 317 height 71
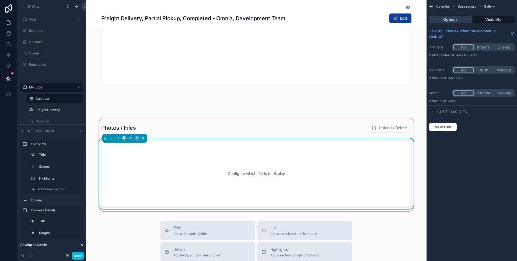
click at [458, 22] on button "Options" at bounding box center [450, 20] width 43 height 8
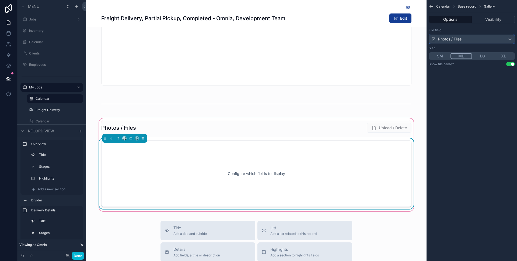
click at [487, 35] on div "Photos / Files" at bounding box center [472, 39] width 86 height 9
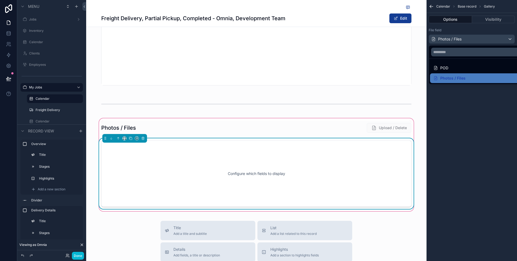
click at [487, 35] on div "scrollable content" at bounding box center [258, 130] width 517 height 261
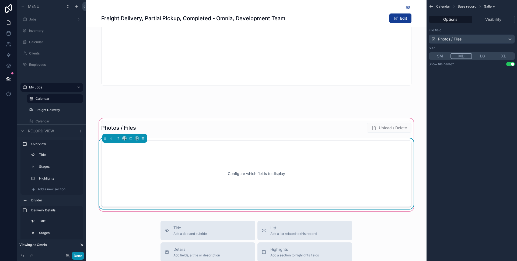
click at [76, 255] on button "Done" at bounding box center [78, 255] width 12 height 8
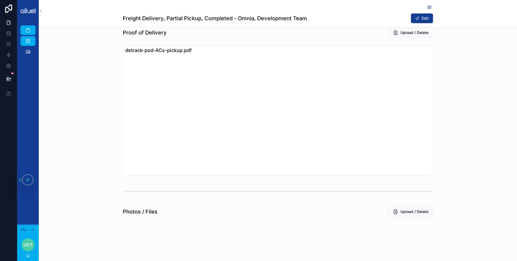
scroll to position [266, 0]
click at [131, 230] on div "Freight Delivery, Partial Pickup, Completed - Omnia, Development Team Edit Job …" at bounding box center [278, -1] width 478 height 521
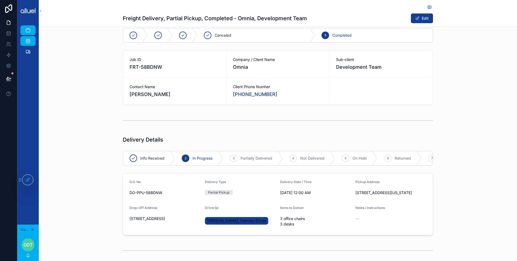
scroll to position [0, 0]
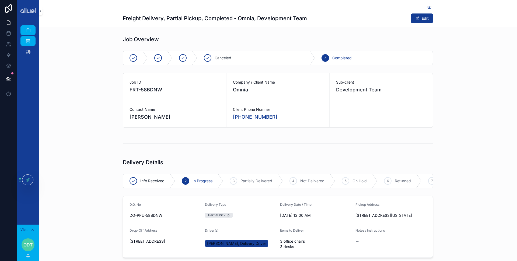
click at [173, 115] on span "Sebastian Storm" at bounding box center [174, 117] width 90 height 8
click at [28, 184] on div at bounding box center [27, 179] width 11 height 10
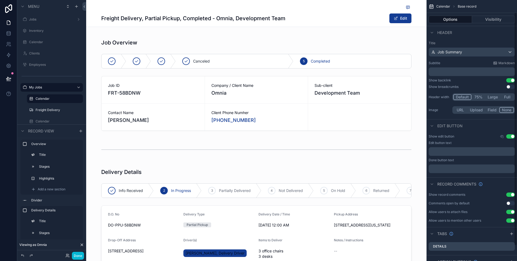
scroll to position [31, 0]
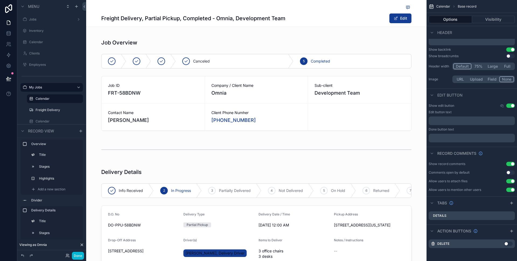
click at [510, 54] on button "Use setting" at bounding box center [510, 56] width 9 height 4
click at [511, 55] on button "Use setting" at bounding box center [510, 56] width 9 height 4
click at [78, 255] on button "Done" at bounding box center [78, 255] width 12 height 8
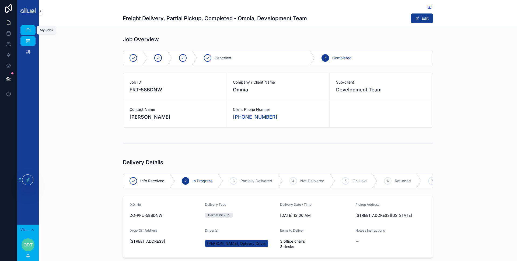
click at [29, 29] on icon "scrollable content" at bounding box center [27, 29] width 5 height 5
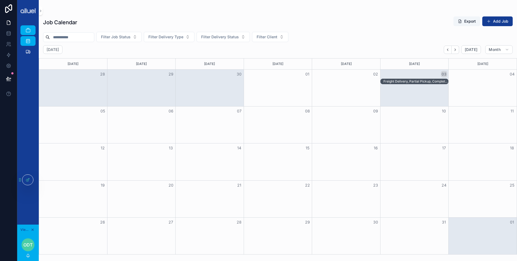
click at [428, 84] on div "Freight Delivery, Partial Pickup, Completed - Omnia, Development Team" at bounding box center [414, 81] width 68 height 5
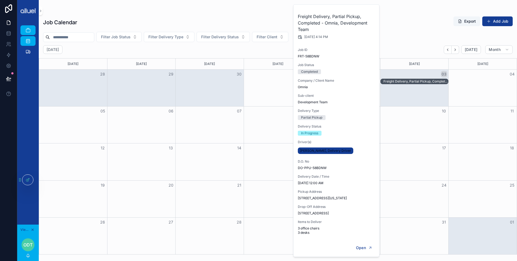
click at [421, 83] on div "Freight Delivery, Partial Pickup, Completed - Omnia, Development Team" at bounding box center [415, 81] width 64 height 4
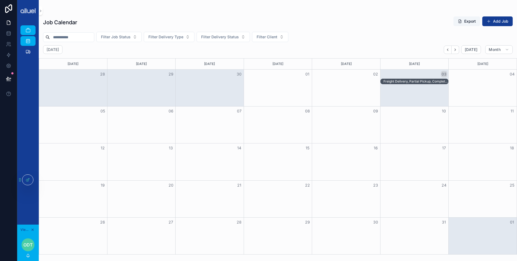
click at [414, 80] on div "Freight Delivery, Partial Pickup, Completed - Omnia, Development Team" at bounding box center [415, 81] width 64 height 4
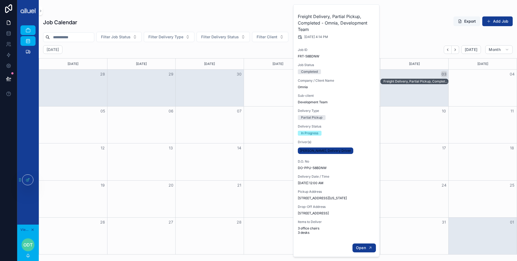
click at [358, 246] on span "Open" at bounding box center [361, 247] width 10 height 5
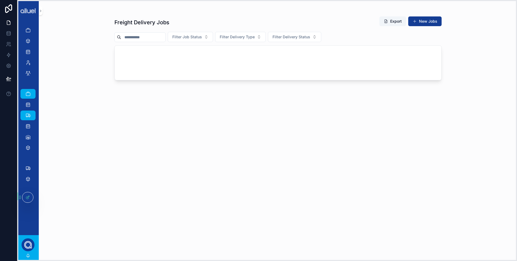
drag, startPoint x: 20, startPoint y: 178, endPoint x: 20, endPoint y: 196, distance: 17.5
click at [20, 196] on icon at bounding box center [20, 196] width 0 height 0
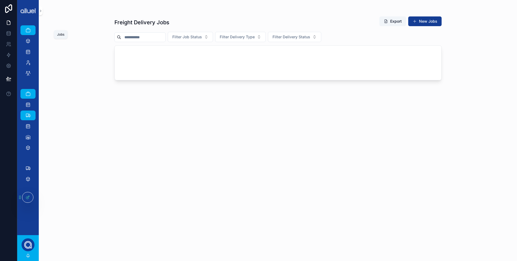
click at [27, 28] on icon "scrollable content" at bounding box center [27, 29] width 5 height 5
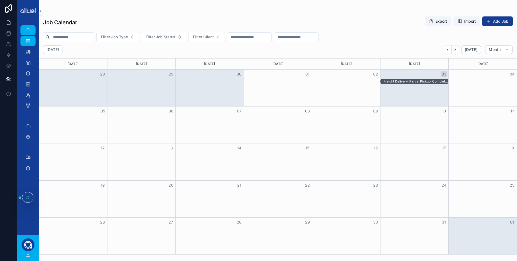
click at [405, 82] on div "Freight Delivery, Partial Pickup, Completed - Omnia, Development Team" at bounding box center [415, 81] width 64 height 4
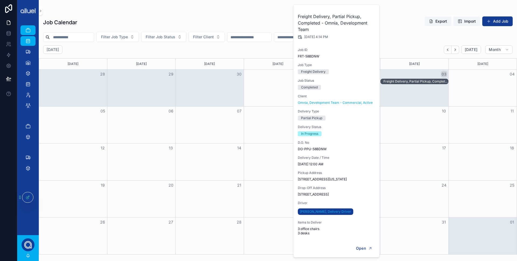
click at [366, 243] on div "Open" at bounding box center [336, 247] width 86 height 17
click at [357, 248] on span "Open" at bounding box center [361, 248] width 10 height 5
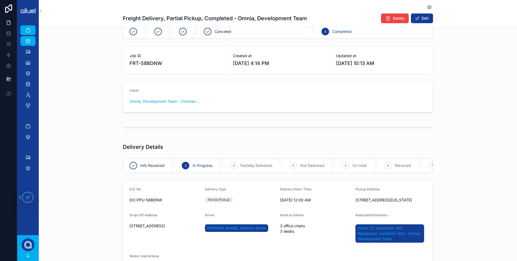
scroll to position [58, 0]
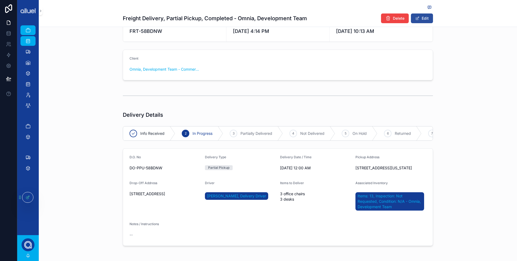
click at [427, 15] on button "Edit" at bounding box center [422, 18] width 22 height 10
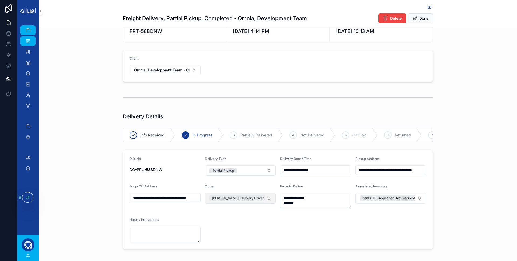
click at [249, 195] on div "[PERSON_NAME], Delivery Driver" at bounding box center [240, 198] width 62 height 6
click at [268, 191] on div "Driver" at bounding box center [240, 196] width 71 height 25
click at [266, 196] on button "Select Button" at bounding box center [240, 196] width 71 height 9
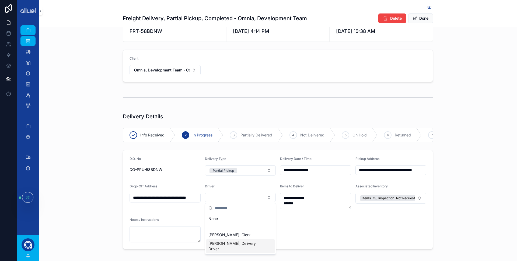
click at [223, 244] on span "[PERSON_NAME], Delivery Driver" at bounding box center [237, 245] width 58 height 11
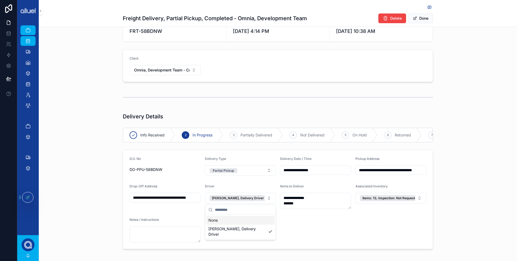
click at [263, 187] on div "Driver" at bounding box center [240, 187] width 71 height 6
click at [425, 16] on button "Done" at bounding box center [420, 18] width 25 height 10
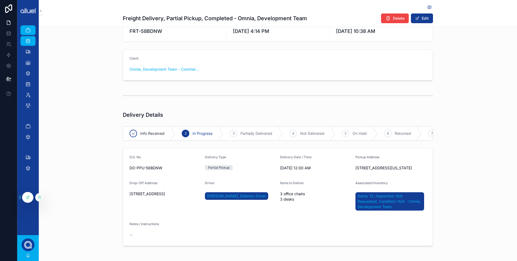
click at [24, 198] on div at bounding box center [27, 197] width 11 height 10
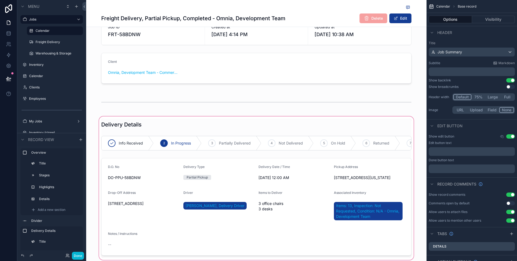
scroll to position [108, 0]
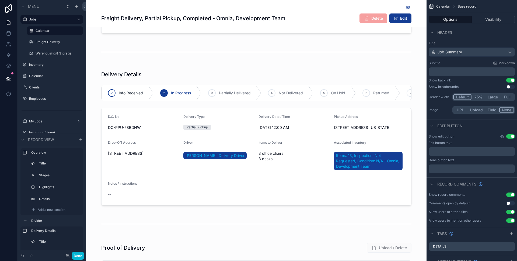
click at [456, 19] on button "Options" at bounding box center [450, 20] width 43 height 8
click at [467, 19] on button "Options" at bounding box center [450, 20] width 43 height 8
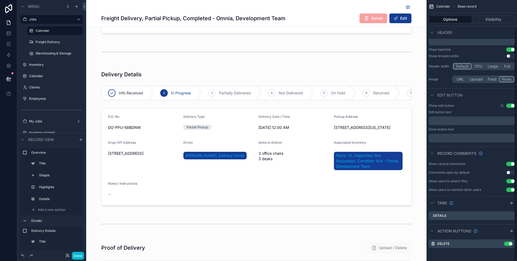
scroll to position [0, 0]
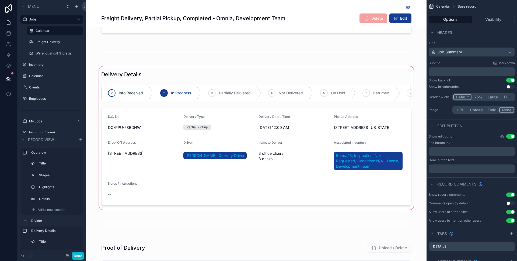
click at [259, 139] on div "scrollable content" at bounding box center [256, 137] width 340 height 145
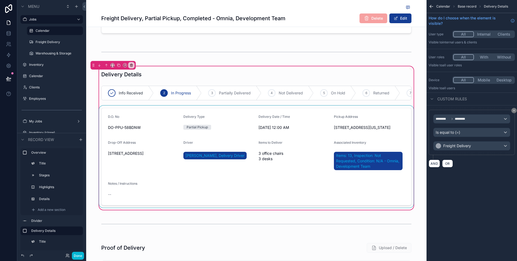
click at [250, 157] on div "scrollable content" at bounding box center [256, 157] width 317 height 102
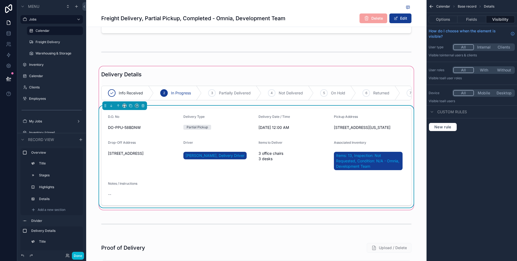
click at [253, 153] on div "Driver [PERSON_NAME], Delivery Driver" at bounding box center [218, 156] width 71 height 32
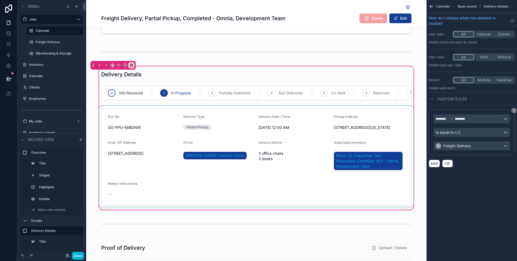
click at [249, 149] on div "scrollable content" at bounding box center [256, 157] width 317 height 102
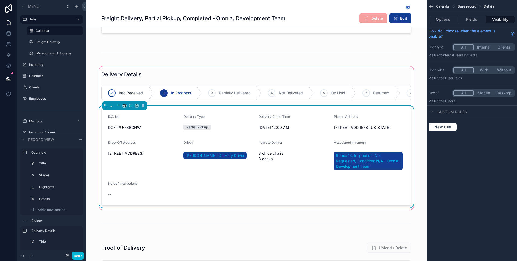
click at [468, 23] on div "Options Fields Visibility" at bounding box center [471, 19] width 90 height 13
click at [469, 19] on button "Fields" at bounding box center [471, 20] width 29 height 8
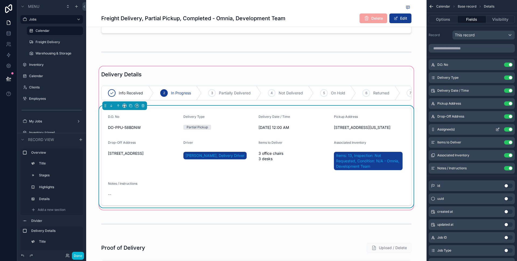
click at [496, 128] on icon "scrollable content" at bounding box center [497, 129] width 2 height 2
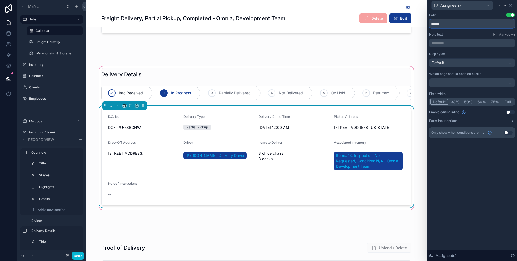
click at [449, 24] on input "******" at bounding box center [472, 23] width 86 height 9
type input "*********"
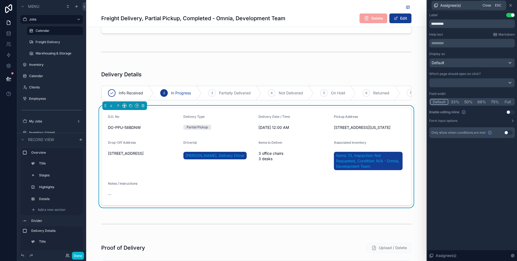
click at [511, 6] on icon at bounding box center [510, 5] width 2 height 2
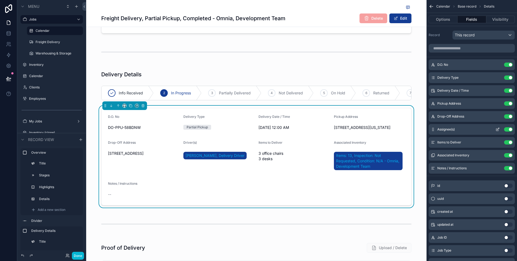
click at [496, 131] on icon "scrollable content" at bounding box center [497, 129] width 4 height 4
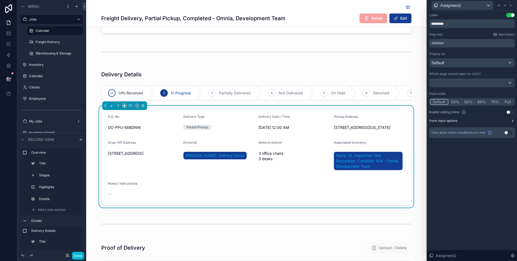
click at [512, 121] on icon at bounding box center [512, 121] width 1 height 2
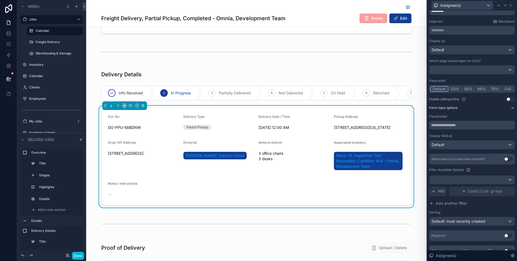
scroll to position [21, 0]
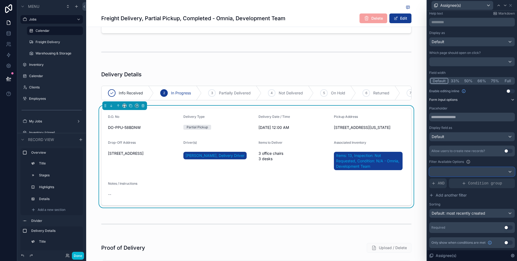
click at [475, 173] on div at bounding box center [471, 171] width 85 height 9
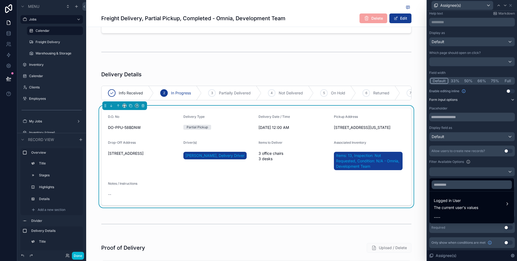
click at [504, 161] on div at bounding box center [472, 130] width 90 height 261
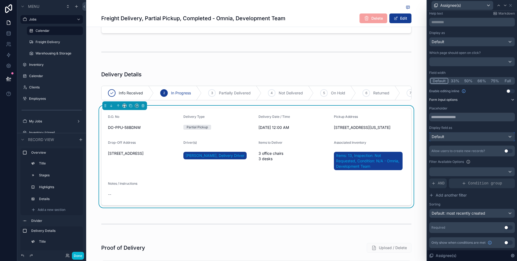
click at [485, 134] on div "Default" at bounding box center [471, 136] width 85 height 9
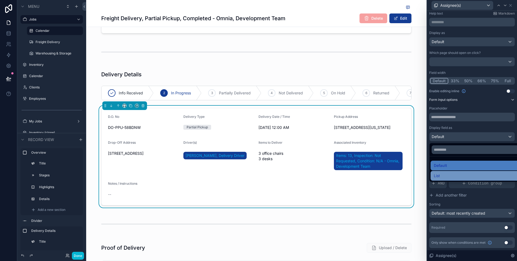
click at [440, 180] on div "List" at bounding box center [477, 176] width 95 height 10
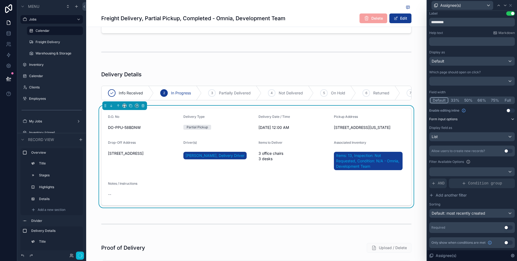
scroll to position [2, 0]
click at [486, 135] on div "List" at bounding box center [471, 136] width 85 height 9
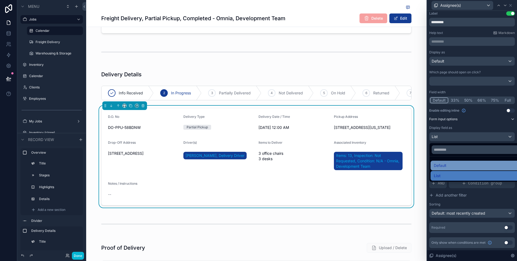
click at [450, 164] on div "Default" at bounding box center [478, 165] width 89 height 6
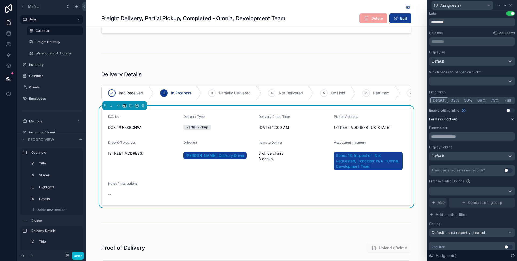
click at [479, 125] on div "Display as Default Which page should open on click? Field width Default 33% 50%…" at bounding box center [472, 151] width 86 height 202
click at [510, 110] on button "Use setting" at bounding box center [510, 110] width 9 height 4
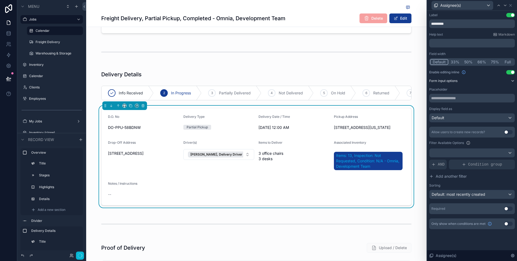
scroll to position [0, 0]
click at [510, 110] on div "Display field as" at bounding box center [472, 109] width 86 height 4
click at [509, 69] on div "Field width Default 33% 50% 66% 75% Full Enable editing inline Use setting Form…" at bounding box center [472, 133] width 86 height 162
click at [510, 68] on div "Field width Default 33% 50% 66% 75% Full Enable editing inline Use setting Form…" at bounding box center [472, 133] width 86 height 162
click at [510, 72] on button "Use setting" at bounding box center [510, 72] width 9 height 4
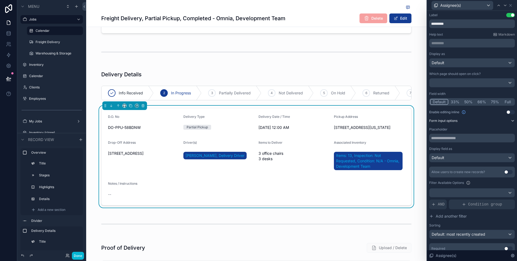
scroll to position [21, 0]
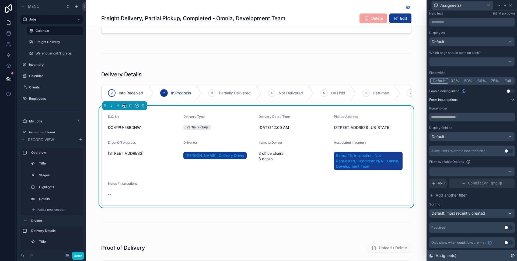
click at [459, 255] on div "Assignee(s)" at bounding box center [472, 255] width 90 height 11
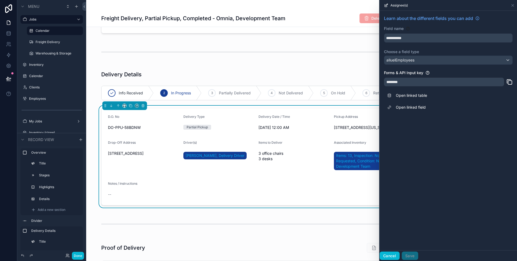
click at [384, 252] on button "Cancel" at bounding box center [390, 255] width 20 height 9
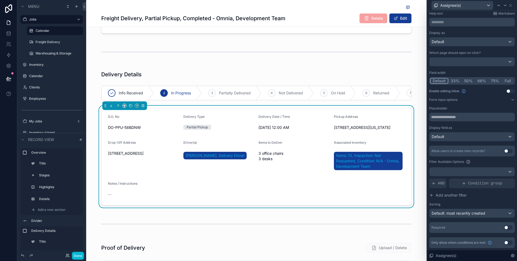
click at [499, 200] on div "Allow users to create new records? Use setting Filter Available Options AND Con…" at bounding box center [472, 181] width 86 height 72
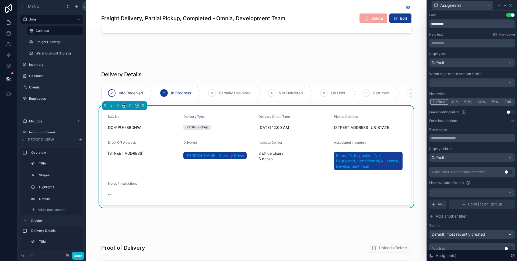
click at [507, 172] on button "Use setting" at bounding box center [508, 172] width 9 height 4
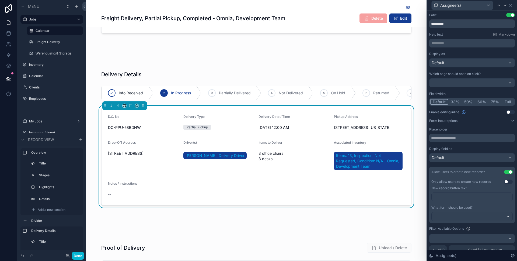
click at [507, 172] on button "Use setting" at bounding box center [508, 172] width 9 height 4
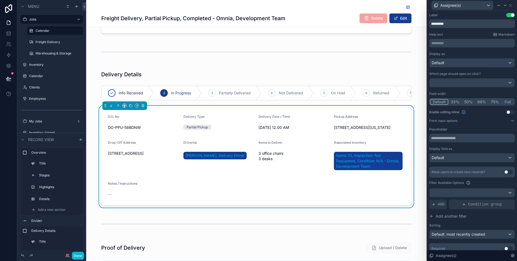
click at [495, 146] on div "Display field as" at bounding box center [472, 148] width 86 height 4
click at [463, 51] on div "Label Use setting ********* Help text Markdown ********* ﻿ Display as Default W…" at bounding box center [472, 141] width 86 height 256
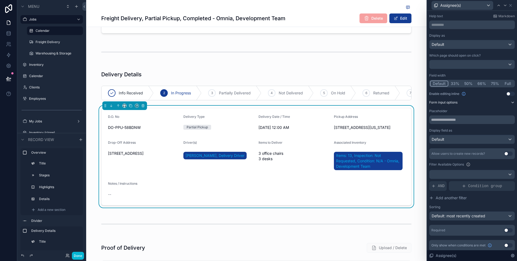
scroll to position [21, 0]
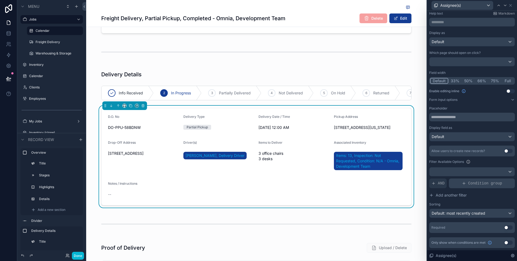
click at [450, 180] on div "Condition group" at bounding box center [482, 183] width 66 height 10
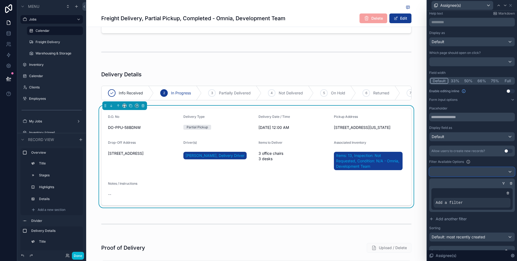
click at [457, 170] on div at bounding box center [471, 171] width 85 height 9
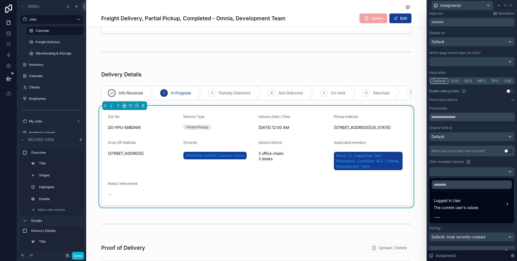
click at [458, 30] on div at bounding box center [472, 130] width 90 height 261
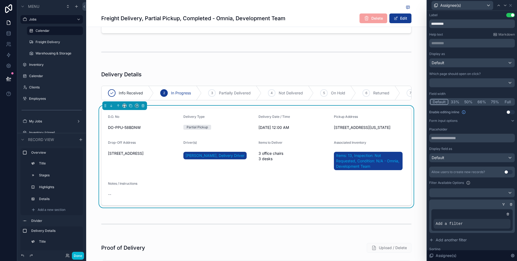
scroll to position [7, 0]
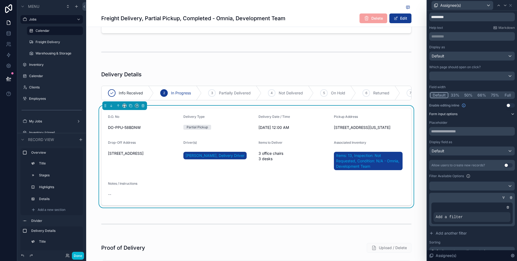
click at [463, 112] on button "Form input options" at bounding box center [472, 114] width 86 height 4
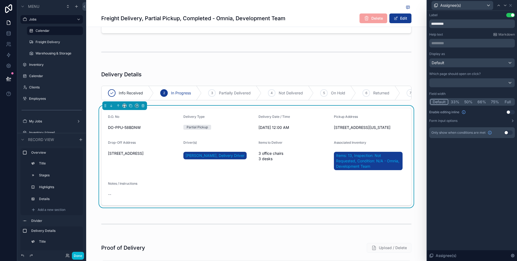
click at [459, 118] on div "Display as Default Which page should open on click? Field width Default 33% 50%…" at bounding box center [472, 87] width 86 height 71
click at [456, 120] on label "Form input options" at bounding box center [443, 120] width 28 height 4
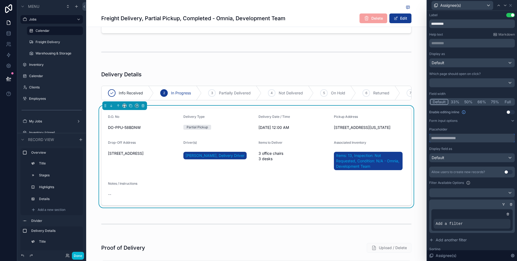
click at [453, 135] on input "text" at bounding box center [472, 138] width 86 height 9
click at [460, 129] on div "Placeholder" at bounding box center [472, 129] width 86 height 4
click at [455, 154] on div "Default" at bounding box center [471, 157] width 85 height 9
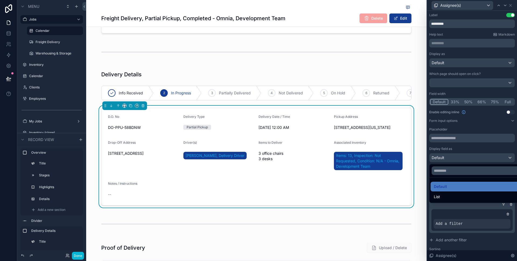
click at [455, 154] on div at bounding box center [472, 130] width 90 height 261
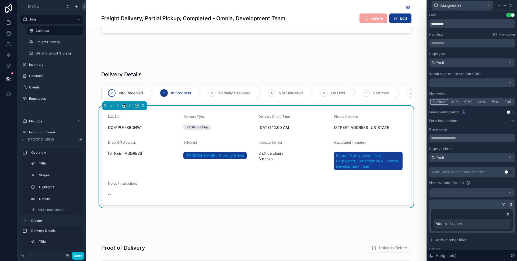
scroll to position [45, 0]
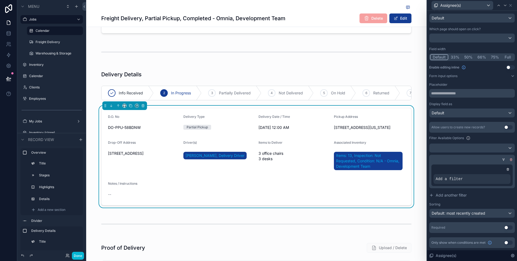
click at [511, 158] on icon at bounding box center [511, 158] width 1 height 1
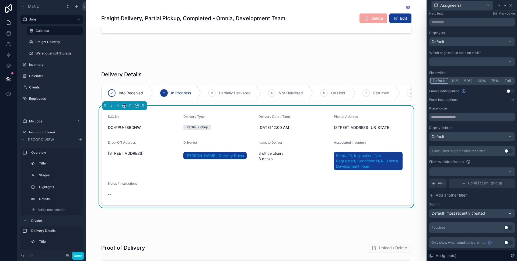
scroll to position [0, 0]
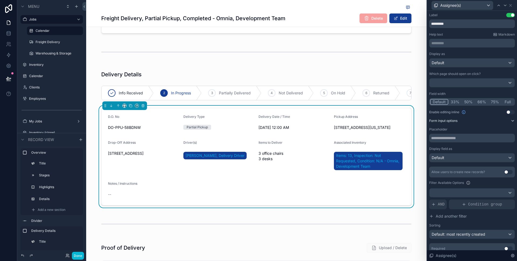
click at [512, 120] on icon at bounding box center [512, 120] width 4 height 4
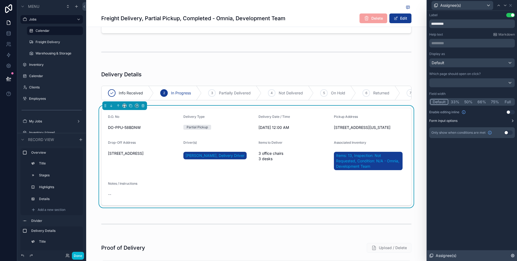
click at [511, 252] on div "Assignee(s)" at bounding box center [472, 255] width 90 height 11
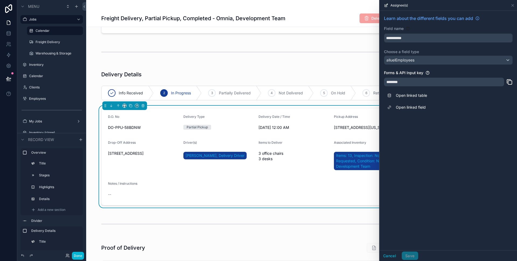
click at [449, 73] on div "Forms & API Input key" at bounding box center [448, 72] width 129 height 5
click at [425, 82] on div "********" at bounding box center [444, 82] width 120 height 9
click at [399, 79] on div "********" at bounding box center [444, 82] width 120 height 9
click at [399, 82] on div "********" at bounding box center [444, 82] width 120 height 9
click at [435, 72] on div "Forms & API Input key" at bounding box center [448, 72] width 129 height 5
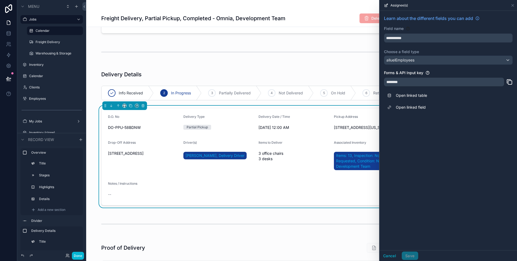
click at [399, 149] on div "**********" at bounding box center [448, 130] width 137 height 239
click at [230, 61] on div "Overview Canceled 5 Completed Job ID FRT-58BDNW Created at 9/26/2025 4:14 PM Up…" at bounding box center [256, 221] width 340 height 592
click at [513, 5] on icon at bounding box center [512, 5] width 4 height 4
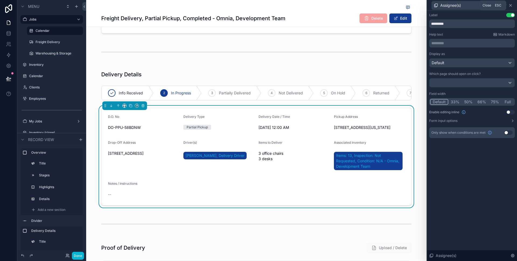
click at [509, 5] on icon at bounding box center [510, 5] width 4 height 4
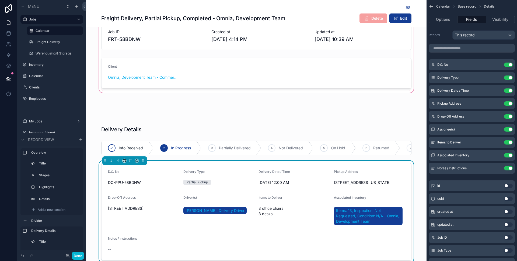
scroll to position [114, 0]
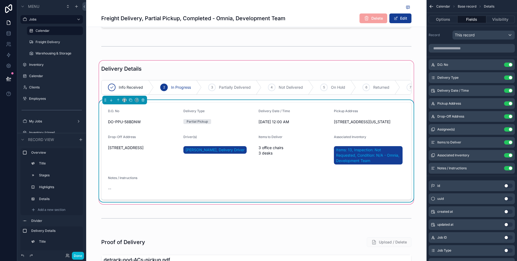
click at [214, 141] on div "Driver(s)" at bounding box center [218, 138] width 71 height 6
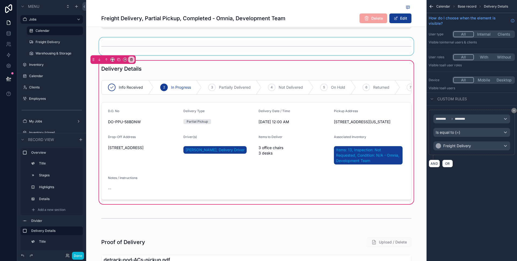
click at [215, 44] on div "scrollable content" at bounding box center [256, 46] width 340 height 18
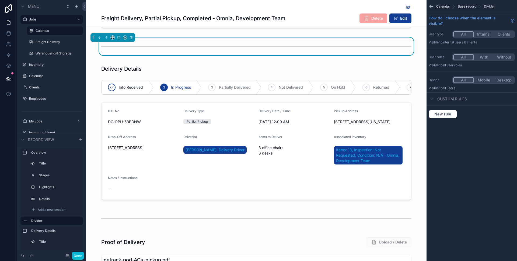
scroll to position [0, 0]
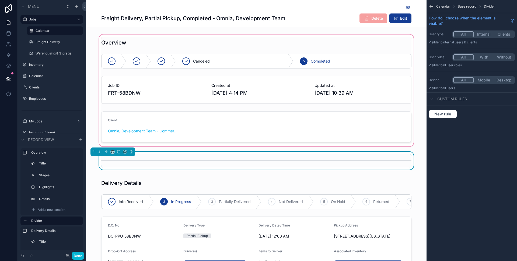
click at [420, 85] on div "scrollable content" at bounding box center [256, 90] width 340 height 114
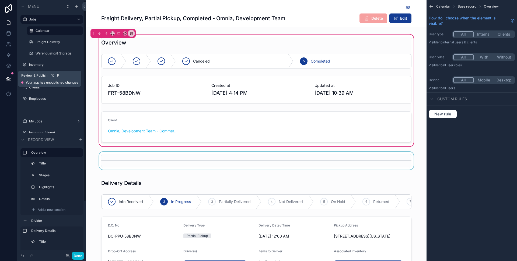
click at [8, 80] on icon at bounding box center [8, 78] width 5 height 5
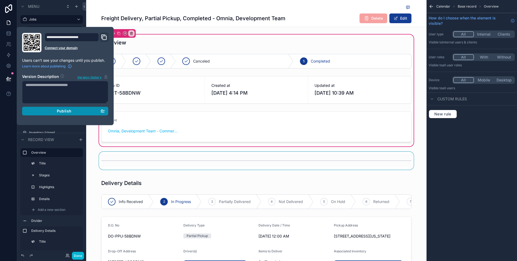
click at [66, 109] on span "Publish" at bounding box center [64, 110] width 15 height 5
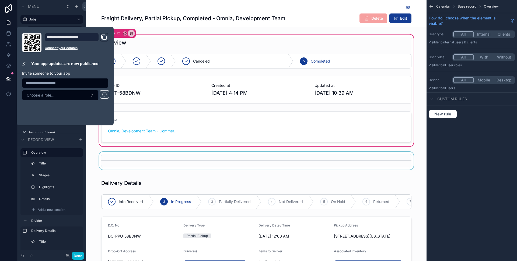
click at [95, 6] on div "Freight Delivery, Partial Pickup, Completed - Omnia, Development Team Delete Ed…" at bounding box center [256, 13] width 340 height 27
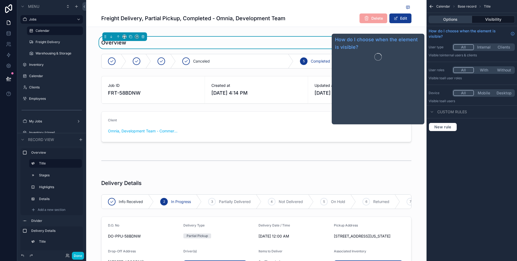
click at [449, 19] on button "Options" at bounding box center [450, 20] width 43 height 8
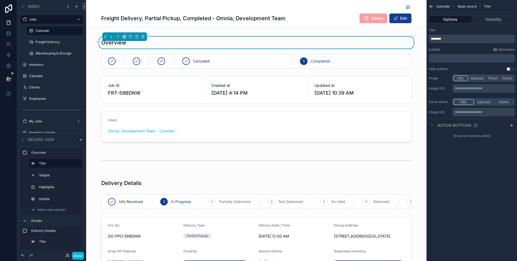
click at [431, 37] on span "********" at bounding box center [436, 38] width 10 height 3
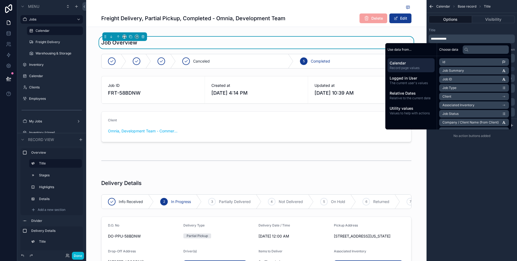
click at [202, 26] on div "Freight Delivery, Partial Pickup, Completed - Omnia, Development Team Delete Ed…" at bounding box center [256, 13] width 310 height 27
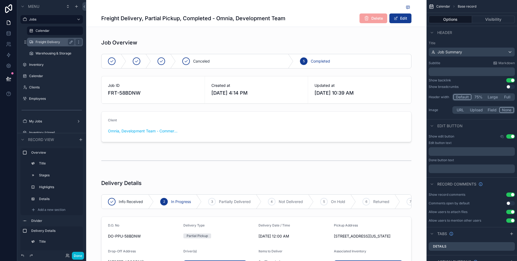
click at [53, 41] on label "Freight Delivery" at bounding box center [54, 42] width 37 height 4
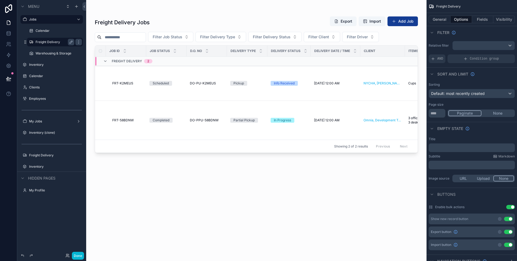
click at [188, 75] on div "scrollable content" at bounding box center [256, 127] width 340 height 254
click at [208, 85] on span "DO-PU-K2MEUS" at bounding box center [203, 83] width 26 height 4
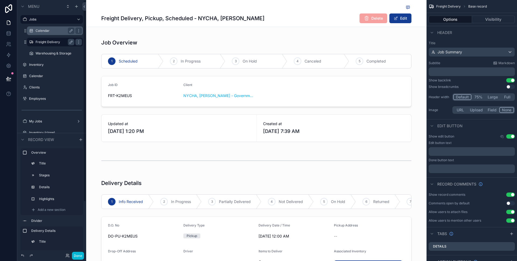
click at [39, 34] on div "Calendar" at bounding box center [55, 30] width 39 height 6
click at [42, 33] on div "Calendar" at bounding box center [55, 30] width 39 height 6
click at [43, 33] on label "Calendar" at bounding box center [54, 31] width 37 height 4
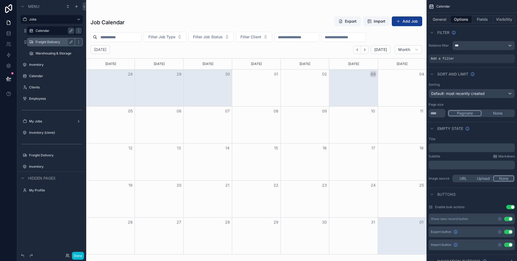
click at [365, 50] on div "scrollable content" at bounding box center [256, 130] width 340 height 261
click at [365, 50] on icon "Next" at bounding box center [365, 50] width 4 height 4
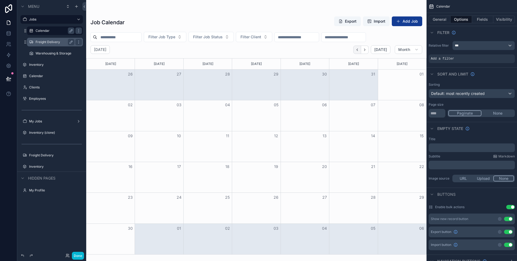
click at [358, 49] on icon "Back" at bounding box center [357, 50] width 4 height 4
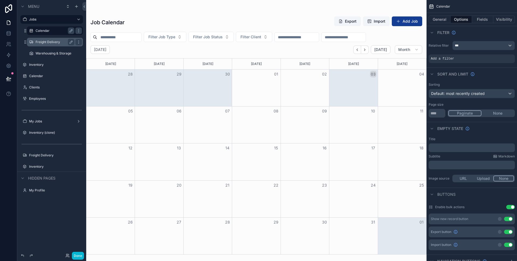
click at [358, 49] on icon "Back" at bounding box center [357, 50] width 4 height 4
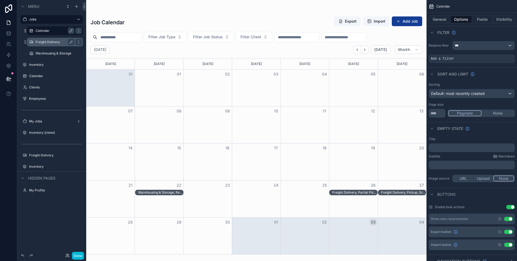
click at [353, 191] on div "Freight Delivery, Partial Pickup, Completed - Omnia, Development Team" at bounding box center [354, 192] width 45 height 4
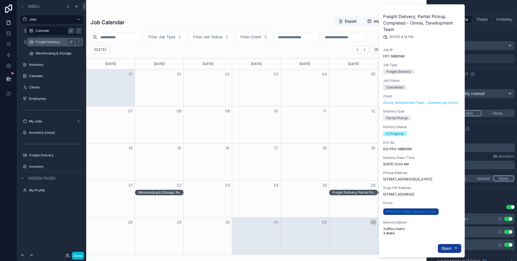
click at [444, 244] on button "Open" at bounding box center [449, 248] width 23 height 9
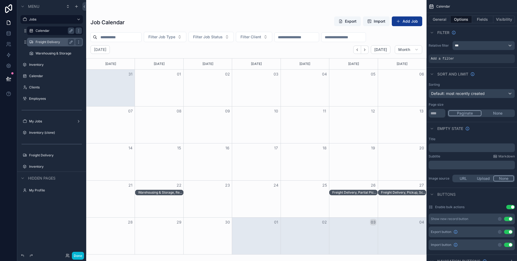
click at [351, 195] on div "Freight Delivery, Partial Pickup, Completed - Omnia, Development Team" at bounding box center [353, 192] width 48 height 5
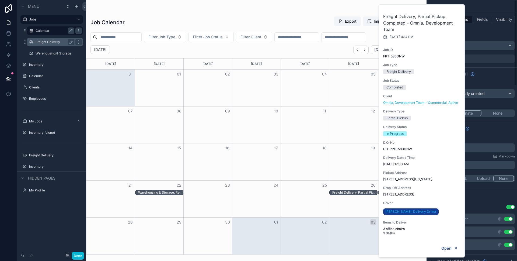
click at [491, 81] on div "Sorting Default: most recently created Page size ** Paginate None" at bounding box center [471, 99] width 90 height 39
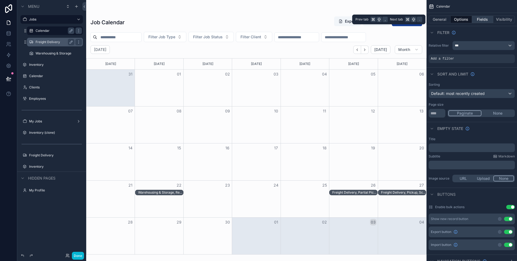
click at [482, 19] on button "Fields" at bounding box center [483, 20] width 22 height 8
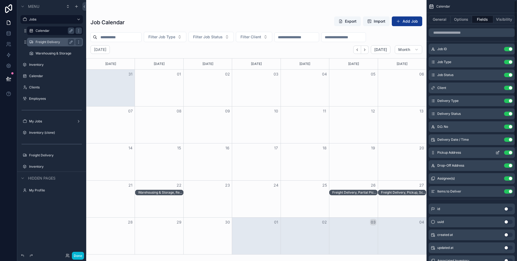
scroll to position [2, 0]
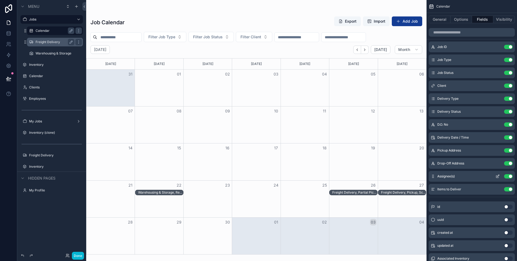
click at [498, 175] on icon "scrollable content" at bounding box center [498, 175] width 2 height 2
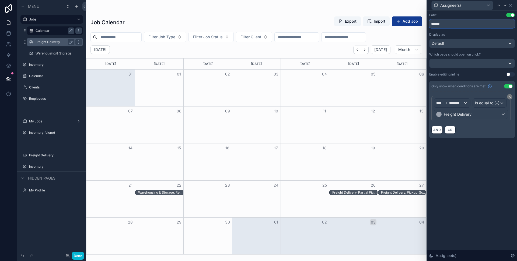
click at [454, 23] on input "******" at bounding box center [472, 23] width 86 height 9
type input "**********"
click at [511, 6] on icon at bounding box center [510, 5] width 2 height 2
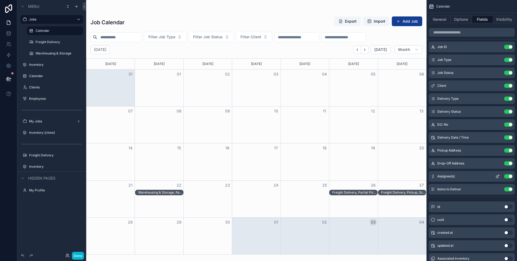
click at [495, 176] on icon "scrollable content" at bounding box center [497, 176] width 4 height 4
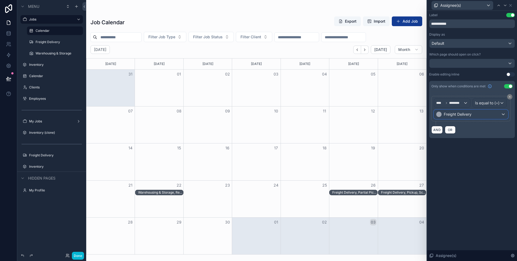
click at [492, 116] on div "Freight Delivery" at bounding box center [471, 114] width 74 height 9
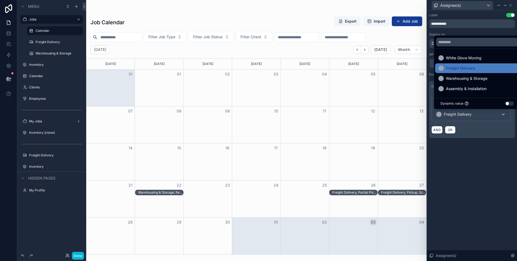
click at [488, 16] on div at bounding box center [472, 130] width 90 height 261
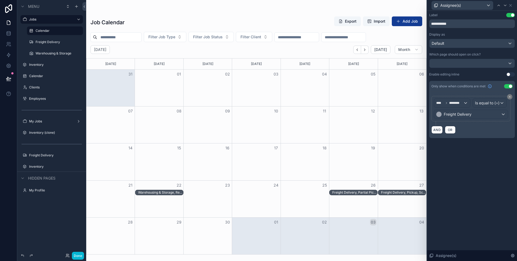
click at [364, 191] on div "Freight Delivery, Partial Pickup, Completed - Omnia, Development Team" at bounding box center [354, 192] width 45 height 4
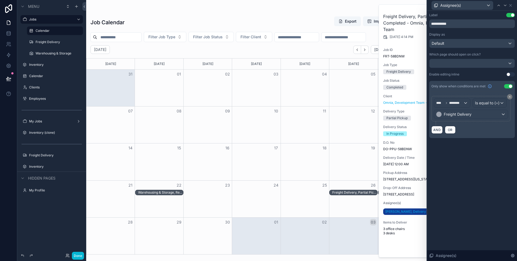
click at [475, 184] on div "**********" at bounding box center [472, 136] width 90 height 250
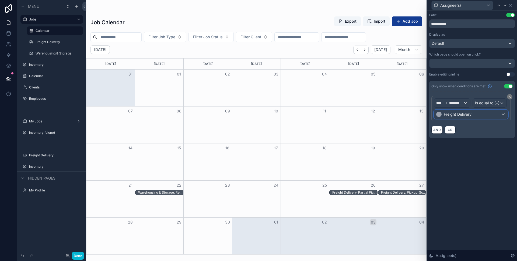
click at [473, 114] on div "Freight Delivery" at bounding box center [471, 114] width 74 height 9
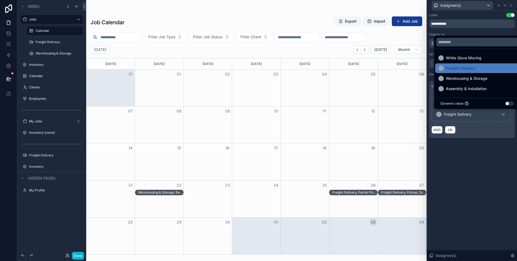
click at [460, 171] on div at bounding box center [472, 130] width 90 height 261
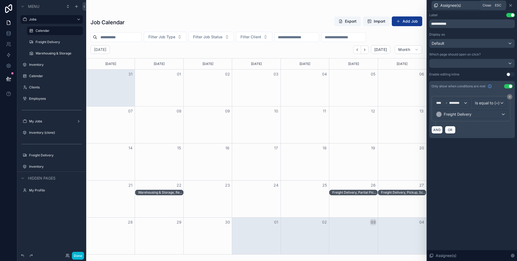
click at [511, 4] on icon at bounding box center [510, 5] width 4 height 4
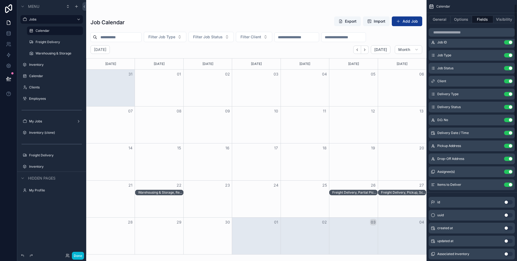
scroll to position [8, 0]
click at [495, 170] on button "scrollable content" at bounding box center [497, 171] width 9 height 4
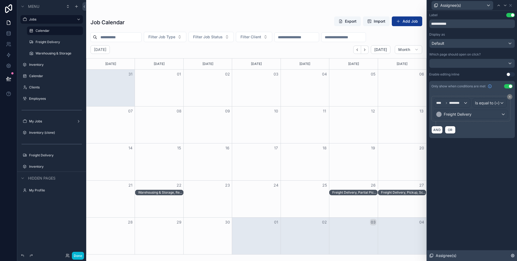
click at [514, 256] on icon at bounding box center [512, 255] width 4 height 4
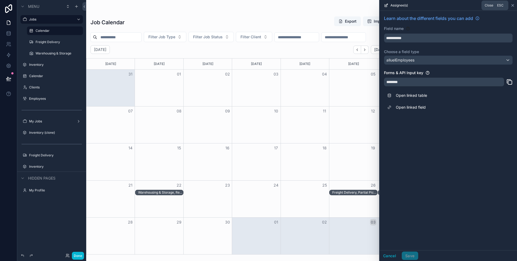
click at [513, 5] on icon at bounding box center [512, 5] width 4 height 4
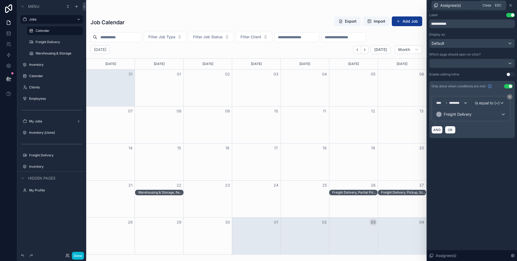
click at [510, 3] on icon at bounding box center [510, 5] width 4 height 4
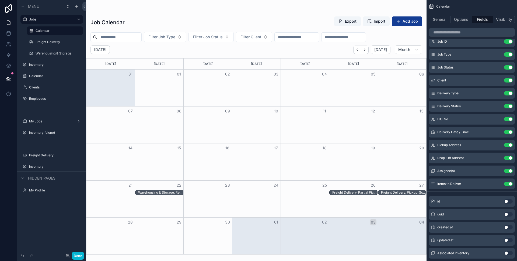
click at [485, 191] on div "Job ID Use setting Job Type Use setting Job Status Use setting Client Use setti…" at bounding box center [471, 232] width 90 height 427
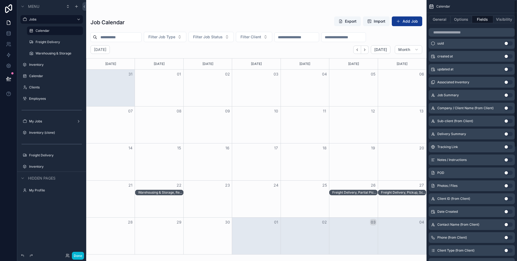
scroll to position [0, 0]
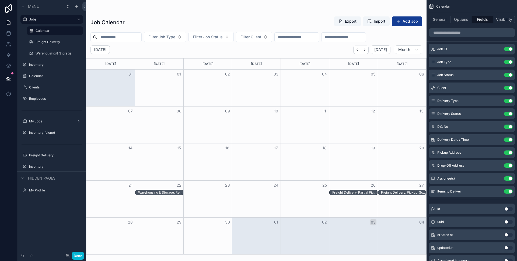
click at [384, 191] on div "Freight Delivery, Pickup, Scheduled - NYCHA, Antoinette Brown" at bounding box center [403, 192] width 45 height 4
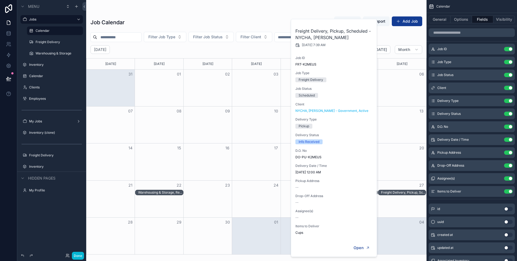
click at [342, 9] on div "scrollable content" at bounding box center [256, 11] width 332 height 4
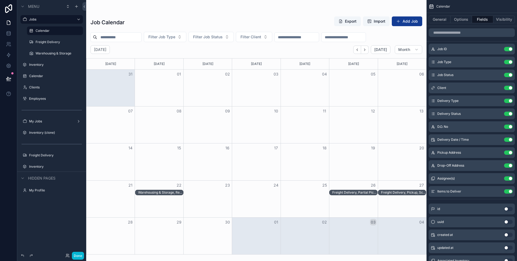
click at [157, 192] on div "Warehousing & Storage, Return, Canceled - Omnia, Development Team" at bounding box center [160, 192] width 45 height 4
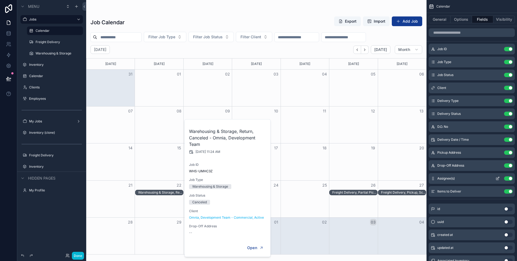
click at [497, 177] on icon "scrollable content" at bounding box center [497, 178] width 4 height 4
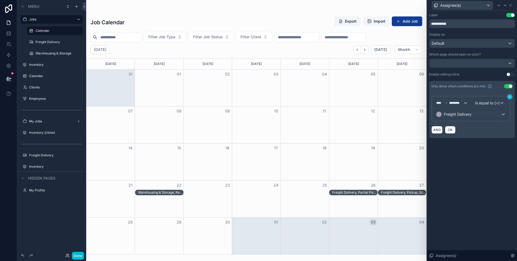
click at [509, 96] on icon at bounding box center [510, 97] width 2 height 2
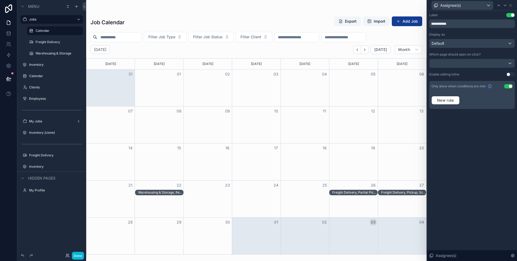
click at [510, 86] on button "Use setting" at bounding box center [508, 86] width 9 height 4
click at [150, 191] on div "Warehousing & Storage, Return, Canceled - Omnia, Development Team" at bounding box center [160, 192] width 45 height 4
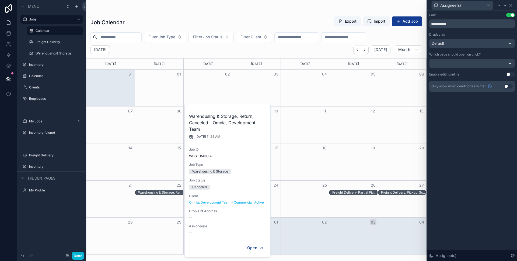
click at [299, 9] on div "scrollable content" at bounding box center [256, 11] width 332 height 4
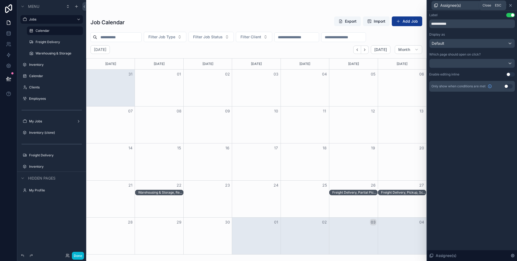
click at [512, 4] on icon at bounding box center [510, 5] width 4 height 4
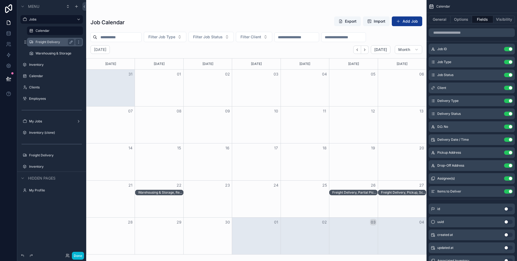
click at [55, 41] on label "Freight Delivery" at bounding box center [54, 42] width 37 height 4
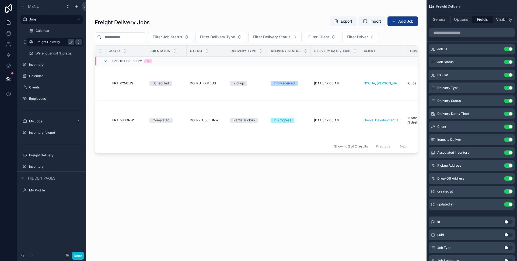
click at [185, 80] on div "scrollable content" at bounding box center [256, 127] width 340 height 254
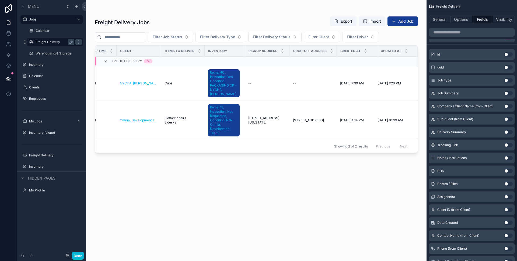
scroll to position [201, 0]
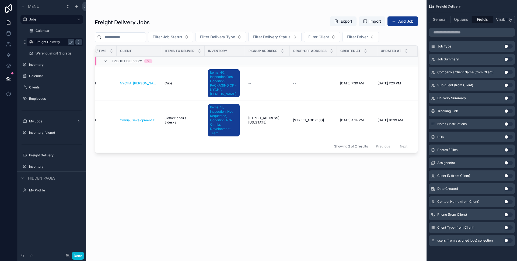
click at [504, 162] on button "Use setting" at bounding box center [508, 162] width 9 height 4
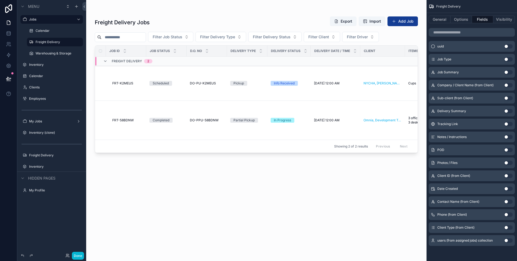
drag, startPoint x: 506, startPoint y: 162, endPoint x: 378, endPoint y: 202, distance: 134.4
click at [378, 202] on div "Jobs Calendar Freight Delivery Warehousing & Storage Inventory Calendar Clients…" at bounding box center [301, 130] width 431 height 261
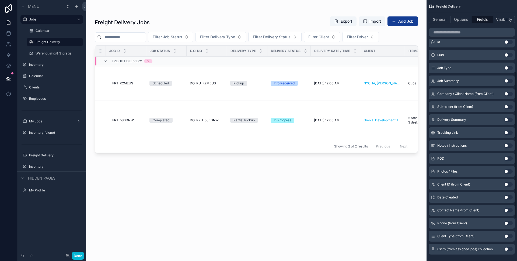
scroll to position [0, 0]
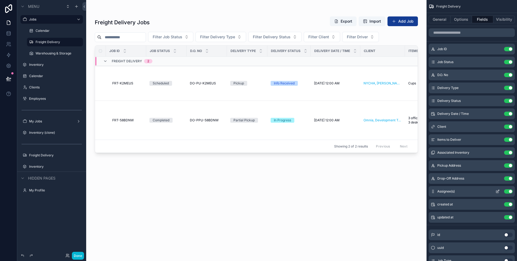
click at [499, 189] on icon "scrollable content" at bounding box center [497, 191] width 4 height 4
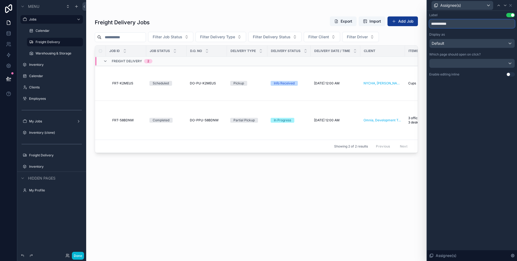
click at [459, 23] on input "**********" at bounding box center [472, 23] width 86 height 9
type input "*********"
click at [510, 5] on icon at bounding box center [510, 5] width 4 height 4
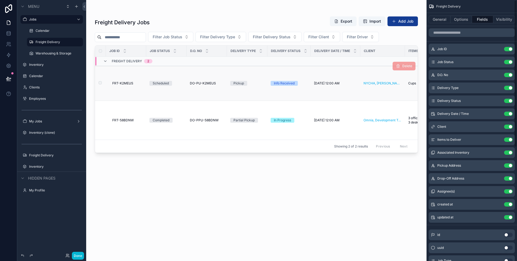
click at [303, 72] on td "Info Received" at bounding box center [288, 83] width 43 height 35
click at [301, 81] on div "Info Received" at bounding box center [289, 83] width 37 height 5
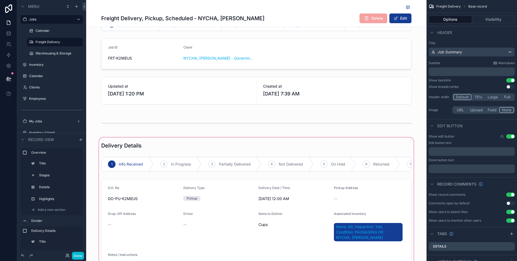
scroll to position [90, 0]
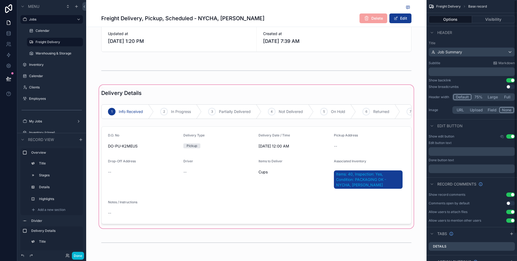
click at [262, 181] on div "scrollable content" at bounding box center [256, 156] width 340 height 145
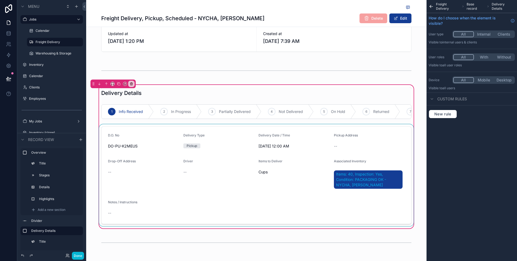
click at [236, 161] on div "scrollable content" at bounding box center [256, 175] width 317 height 102
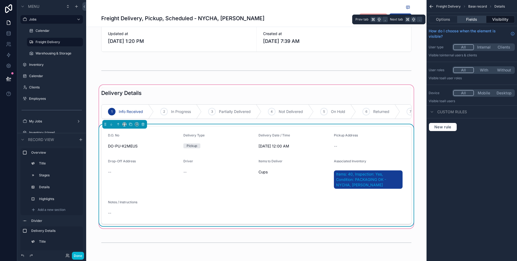
click at [466, 19] on button "Fields" at bounding box center [471, 20] width 29 height 8
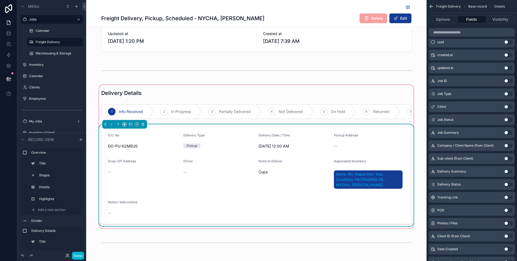
scroll to position [0, 0]
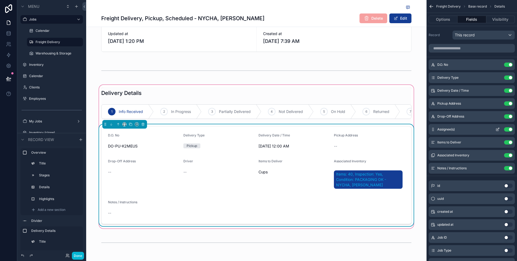
click at [498, 129] on icon "scrollable content" at bounding box center [498, 129] width 2 height 2
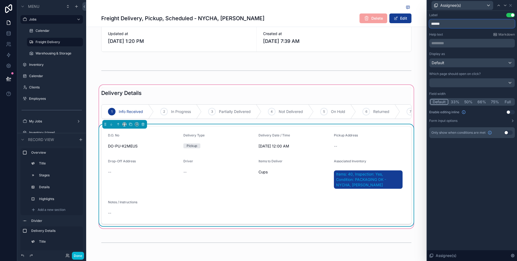
click at [451, 22] on input "******" at bounding box center [472, 23] width 86 height 9
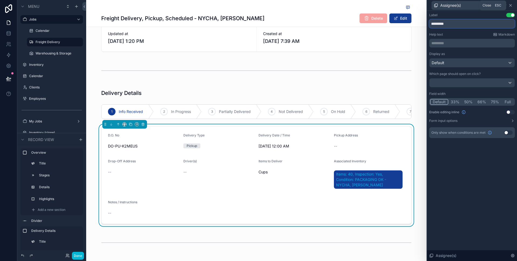
type input "*********"
click at [510, 6] on icon at bounding box center [510, 5] width 4 height 4
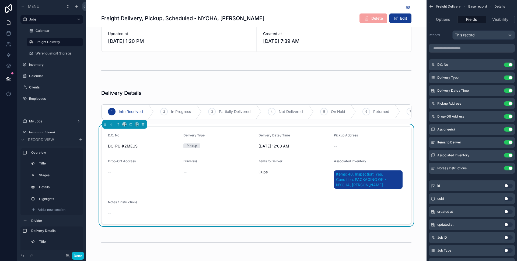
click at [92, 150] on div "Delivery Details 1 Info Received 2 In Progress 3 Partially Delivered 4 Not Deli…" at bounding box center [256, 156] width 340 height 145
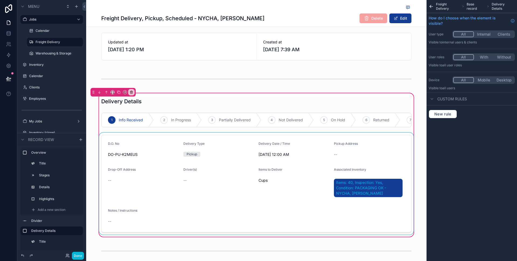
scroll to position [80, 0]
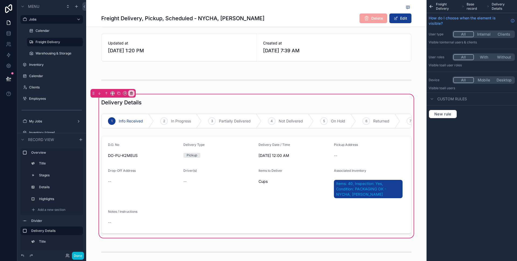
click at [415, 106] on div "Delivery Details 1 Info Received 2 In Progress 3 Partially Delivered 4 Not Deli…" at bounding box center [256, 165] width 340 height 145
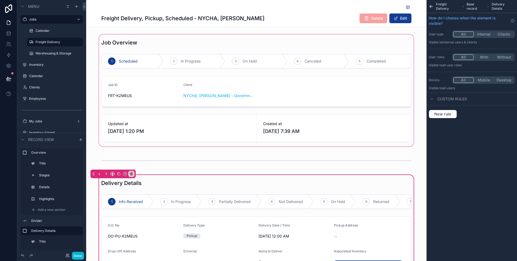
click at [96, 90] on div "scrollable content" at bounding box center [256, 90] width 340 height 114
click at [269, 11] on div "Freight Delivery, Pickup, Scheduled - NYCHA, Antoinette Brown Delete Edit" at bounding box center [256, 13] width 310 height 27
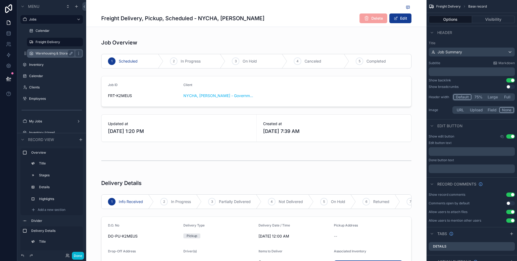
click at [47, 54] on label "Warehousing & Storage" at bounding box center [54, 53] width 37 height 4
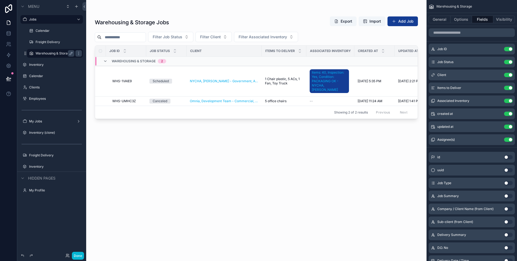
click at [87, 63] on div "scrollable content" at bounding box center [256, 127] width 340 height 254
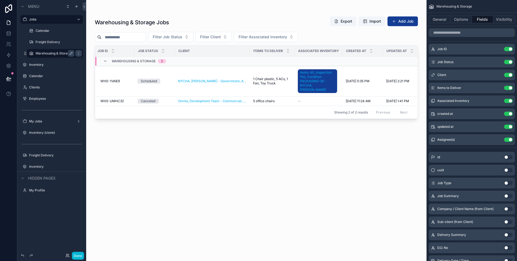
scroll to position [0, 13]
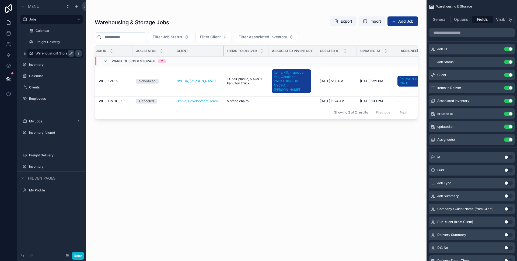
drag, startPoint x: 247, startPoint y: 50, endPoint x: 223, endPoint y: 50, distance: 24.2
click at [223, 50] on div "scrollable content" at bounding box center [224, 50] width 2 height 11
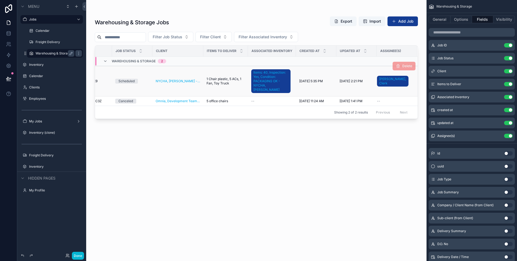
scroll to position [0, 0]
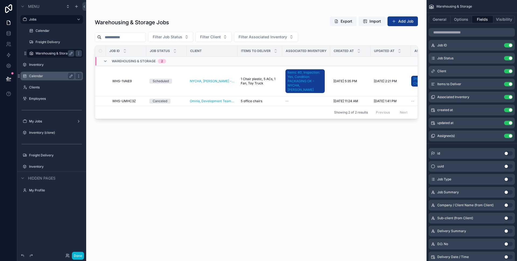
click at [42, 79] on div "Calendar" at bounding box center [51, 76] width 45 height 6
click at [40, 76] on label "Calendar" at bounding box center [50, 76] width 43 height 4
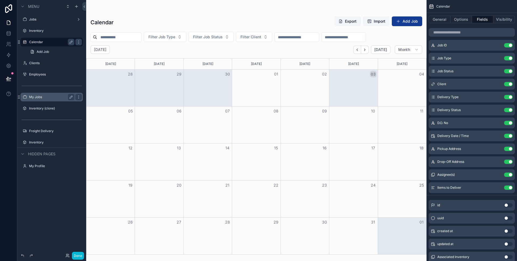
click at [59, 96] on label "My Jobs" at bounding box center [50, 97] width 43 height 4
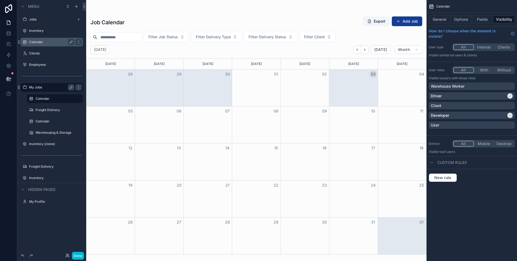
click at [44, 41] on label "Calendar" at bounding box center [50, 42] width 43 height 4
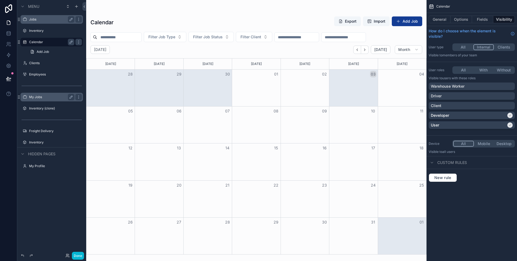
click at [41, 21] on label "Jobs" at bounding box center [50, 19] width 43 height 4
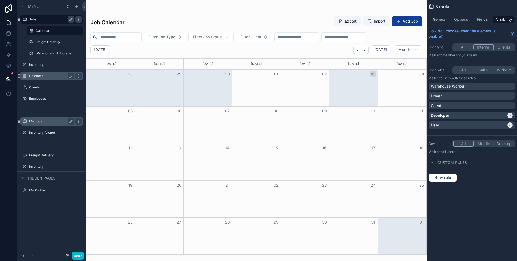
click at [43, 73] on div "Calendar" at bounding box center [51, 76] width 45 height 6
click at [40, 76] on label "Calendar" at bounding box center [50, 76] width 43 height 4
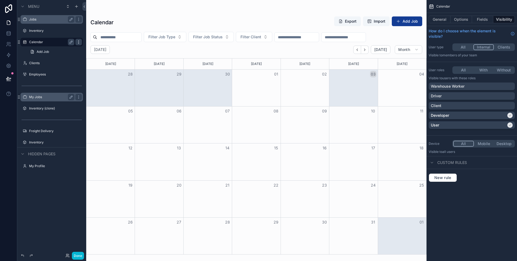
click at [79, 43] on icon "scrollable content" at bounding box center [78, 42] width 4 height 4
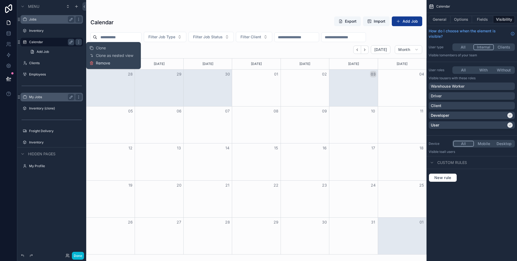
click at [98, 65] on span "Remove" at bounding box center [103, 62] width 14 height 5
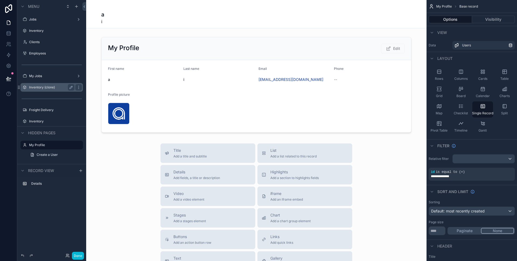
click at [51, 86] on label "Inventory (clone)" at bounding box center [50, 87] width 43 height 4
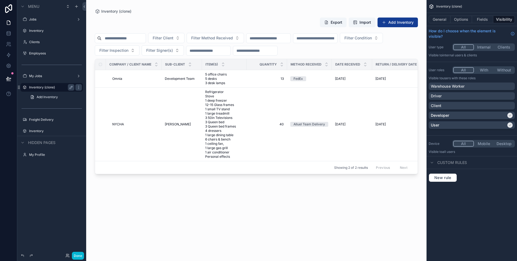
click at [90, 125] on div "scrollable content" at bounding box center [256, 127] width 340 height 254
click at [90, 125] on div "Inventory (clone) Export Import Add Inventory Filter Client Filter Method Recei…" at bounding box center [256, 127] width 340 height 254
drag, startPoint x: 164, startPoint y: 23, endPoint x: 75, endPoint y: 85, distance: 108.2
click at [75, 85] on div "Menu Jobs Inventory Clients Employees My Jobs Inventory (clone) Add Inventory F…" at bounding box center [267, 130] width 500 height 261
click at [79, 85] on icon "scrollable content" at bounding box center [78, 87] width 4 height 4
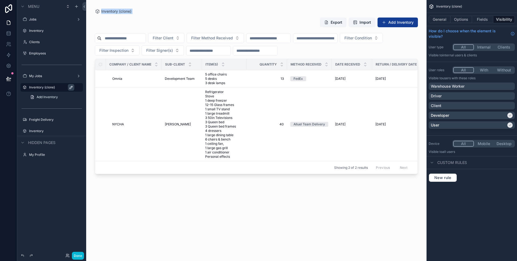
click at [72, 87] on icon "scrollable content" at bounding box center [71, 86] width 1 height 1
click at [59, 87] on input "**********" at bounding box center [47, 87] width 37 height 6
type input "*********"
click at [69, 87] on button "scrollable content" at bounding box center [71, 87] width 6 height 6
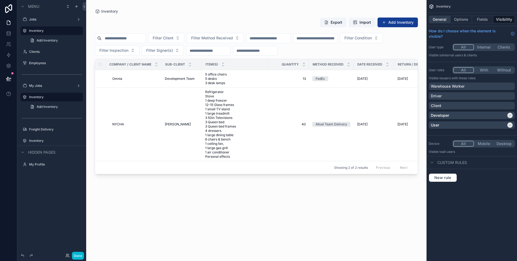
click at [444, 18] on button "General" at bounding box center [440, 20] width 22 height 8
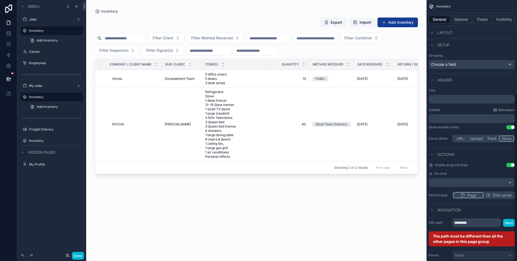
scroll to position [147, 0]
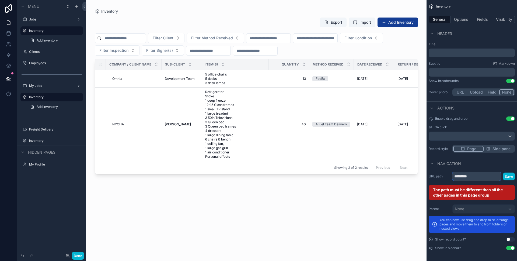
click at [474, 177] on input "*********" at bounding box center [476, 176] width 48 height 9
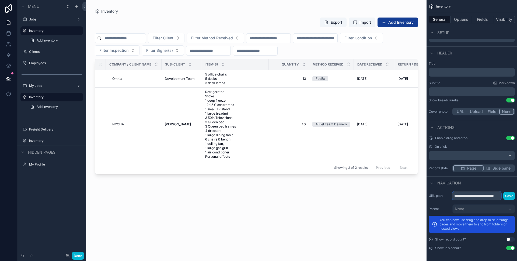
scroll to position [0, 11]
type input "**********"
click at [509, 196] on button "Save" at bounding box center [509, 196] width 12 height 8
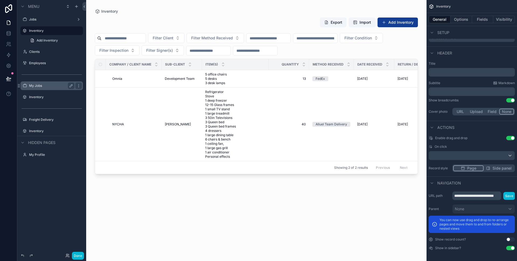
click at [36, 86] on label "My Jobs" at bounding box center [50, 85] width 43 height 4
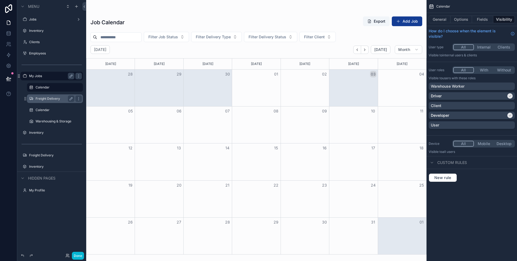
click at [49, 96] on label "Freight Delivery" at bounding box center [54, 98] width 37 height 4
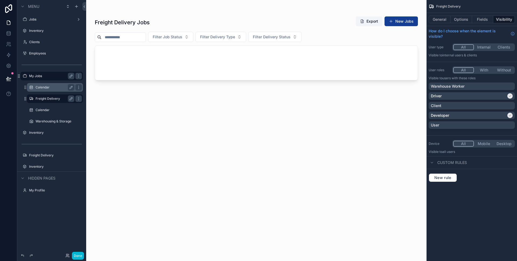
click at [47, 85] on label "Calendar" at bounding box center [54, 87] width 37 height 4
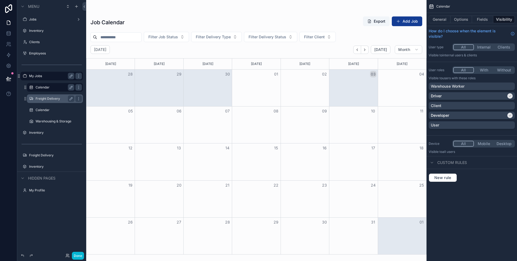
click at [43, 94] on div "Freight Delivery" at bounding box center [55, 98] width 54 height 9
click at [43, 98] on label "Freight Delivery" at bounding box center [58, 98] width 44 height 4
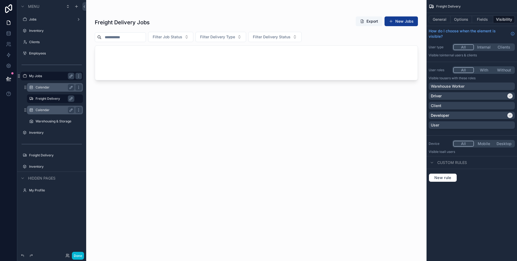
click at [44, 109] on label "Calendar" at bounding box center [54, 110] width 37 height 4
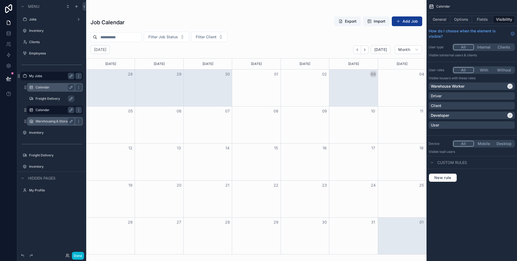
click at [43, 120] on label "Warehousing & Storage" at bounding box center [54, 121] width 37 height 4
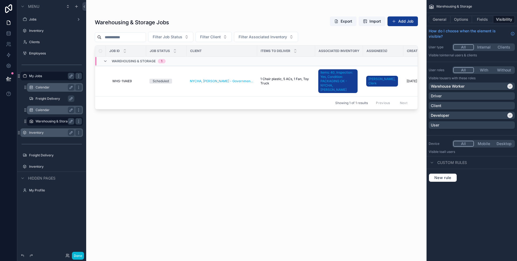
click at [43, 131] on label "Inventory" at bounding box center [50, 132] width 43 height 4
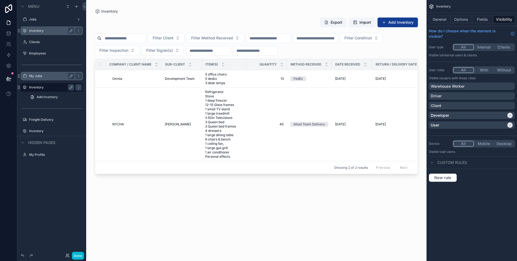
click at [52, 29] on label "Inventory" at bounding box center [50, 31] width 43 height 4
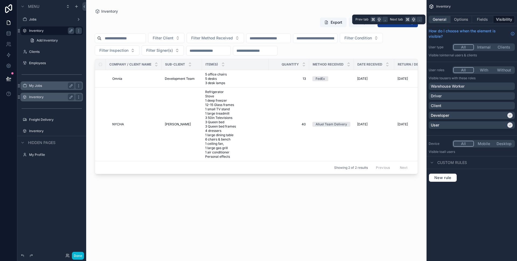
click at [440, 19] on button "General" at bounding box center [440, 20] width 22 height 8
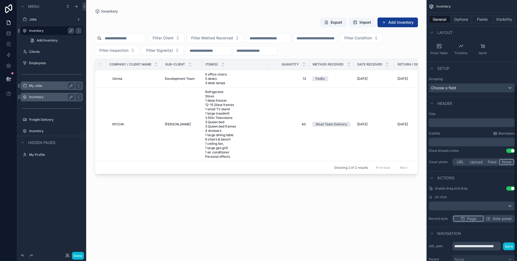
scroll to position [128, 0]
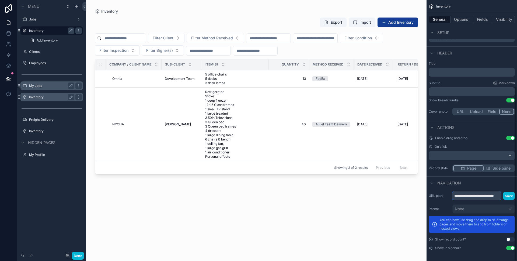
click at [480, 197] on input "**********" at bounding box center [476, 195] width 48 height 9
click at [493, 194] on input "**********" at bounding box center [476, 195] width 48 height 9
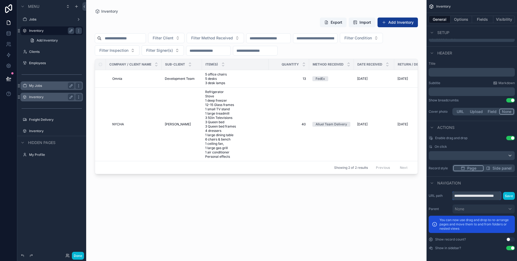
drag, startPoint x: 479, startPoint y: 195, endPoint x: 433, endPoint y: 193, distance: 46.4
click at [433, 193] on div "**********" at bounding box center [472, 195] width 86 height 9
type input "**********"
click at [507, 194] on button "Save" at bounding box center [509, 196] width 12 height 8
click at [39, 95] on label "Inventory" at bounding box center [50, 97] width 43 height 4
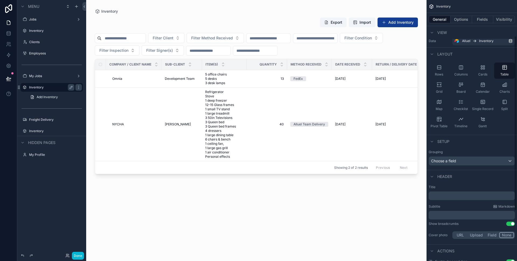
scroll to position [128, 0]
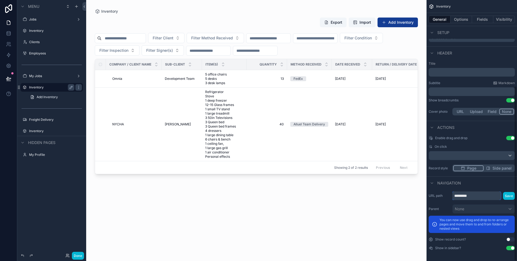
click at [476, 198] on input "*********" at bounding box center [476, 195] width 48 height 9
paste input "**********"
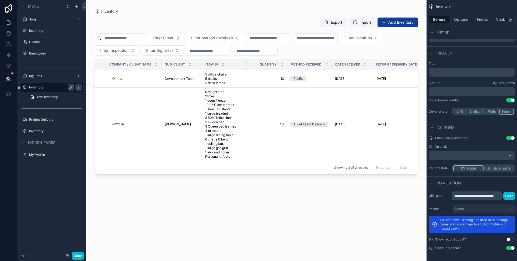
drag, startPoint x: 474, startPoint y: 197, endPoint x: 422, endPoint y: 197, distance: 51.4
click at [422, 197] on div "Jobs Inventory Clients Employees My Jobs Inventory Freight Delivery Inventory M…" at bounding box center [301, 130] width 431 height 261
type input "**********"
click at [513, 195] on button "Save" at bounding box center [509, 196] width 12 height 8
click at [509, 196] on button "Save" at bounding box center [509, 196] width 12 height 8
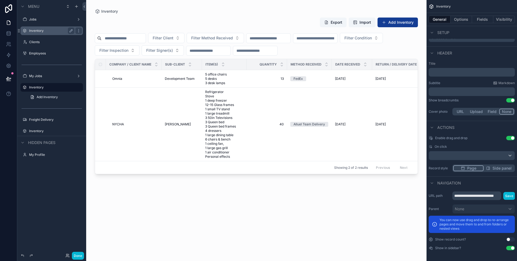
click at [33, 29] on label "Inventory" at bounding box center [50, 31] width 43 height 4
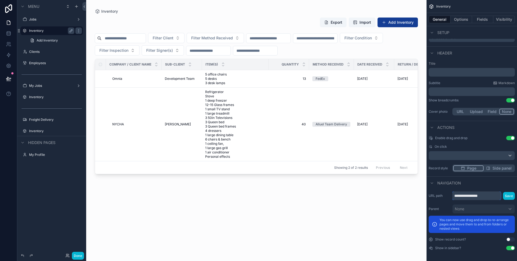
drag, startPoint x: 469, startPoint y: 196, endPoint x: 436, endPoint y: 196, distance: 32.8
click at [436, 196] on div "**********" at bounding box center [472, 195] width 86 height 9
type input "*********"
click at [507, 198] on button "Save" at bounding box center [509, 196] width 12 height 8
click at [507, 197] on button "Save" at bounding box center [509, 196] width 12 height 8
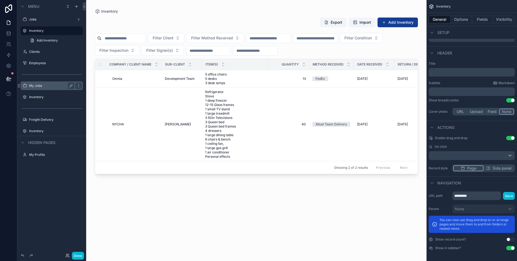
click at [38, 86] on label "My Jobs" at bounding box center [50, 85] width 43 height 4
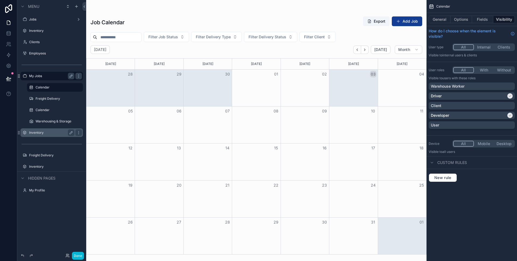
click at [37, 129] on div "Inventory" at bounding box center [52, 132] width 60 height 9
click at [37, 133] on label "Inventory" at bounding box center [50, 132] width 43 height 4
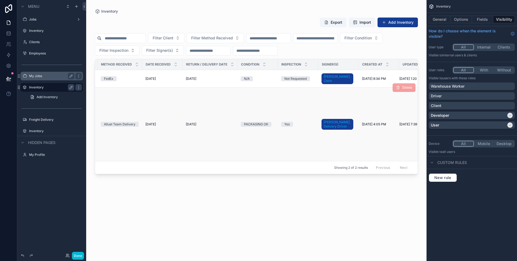
scroll to position [0, 212]
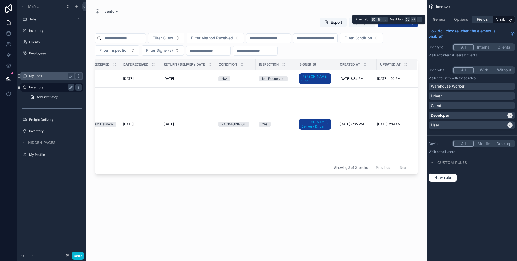
click at [476, 19] on button "Fields" at bounding box center [483, 20] width 22 height 8
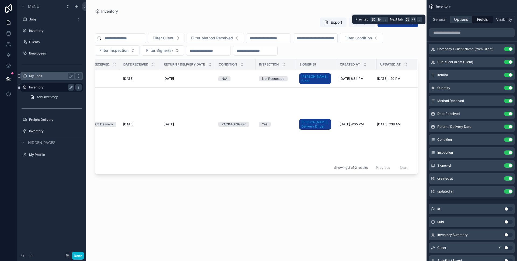
click at [461, 19] on button "Options" at bounding box center [461, 20] width 22 height 8
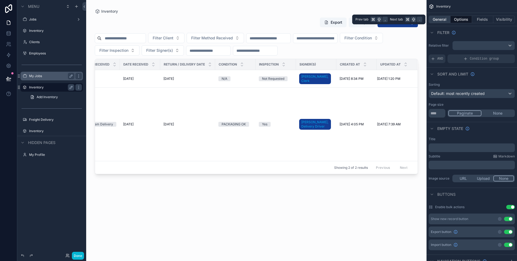
click at [436, 19] on button "General" at bounding box center [440, 20] width 22 height 8
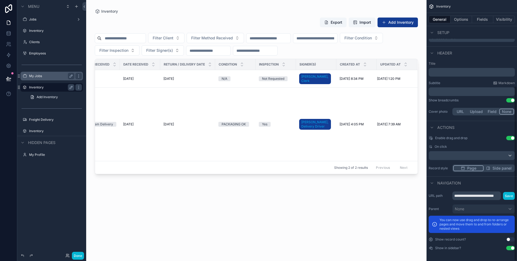
scroll to position [0, 0]
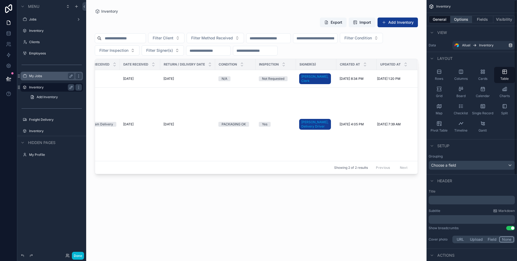
click at [462, 16] on button "Options" at bounding box center [461, 20] width 22 height 8
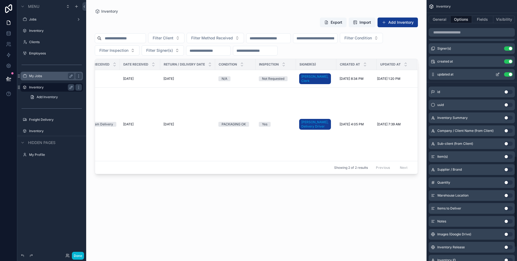
scroll to position [475, 0]
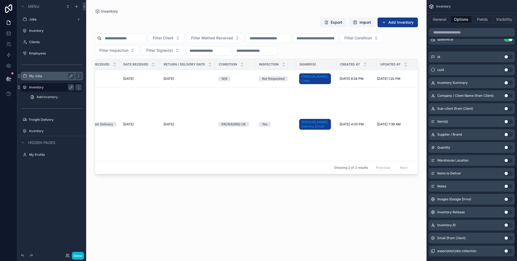
click at [359, 235] on div "Export Import Add Inventory Filter Client Filter Method Received Filter Conditi…" at bounding box center [256, 134] width 323 height 240
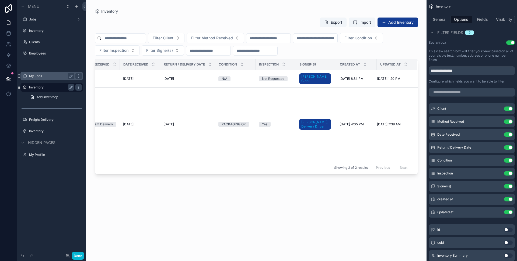
scroll to position [262, 0]
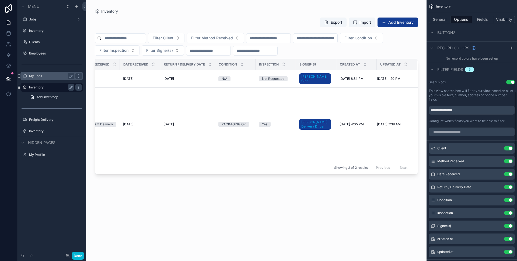
click at [509, 8] on div "Inventory" at bounding box center [471, 6] width 90 height 13
click at [416, 6] on div "Inventory Export Import Add Inventory Filter Client Filter Method Received Filt…" at bounding box center [256, 127] width 340 height 254
click at [193, 25] on div "Export Import Add Inventory" at bounding box center [256, 23] width 323 height 12
click at [349, 11] on div "Inventory" at bounding box center [256, 11] width 323 height 5
click at [260, 14] on div "Export Import Add Inventory Filter Client Filter Method Received Filter Conditi…" at bounding box center [256, 134] width 323 height 240
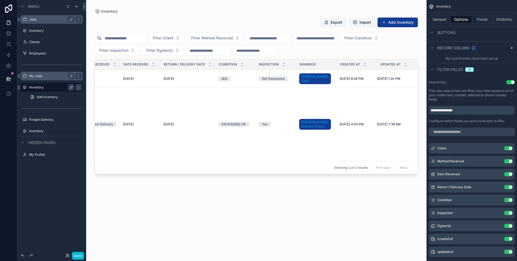
click at [45, 19] on label "Jobs" at bounding box center [50, 19] width 43 height 4
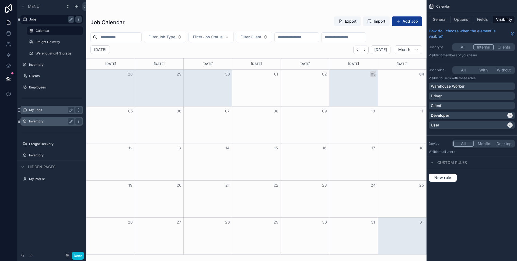
click at [40, 65] on label "Inventory" at bounding box center [55, 64] width 53 height 4
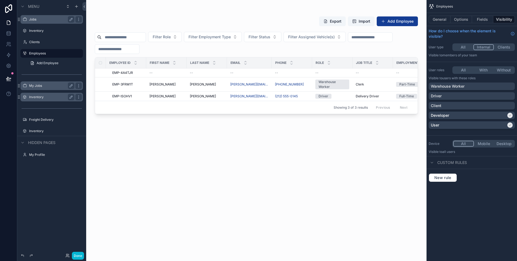
click at [44, 86] on label "My Jobs" at bounding box center [50, 85] width 43 height 4
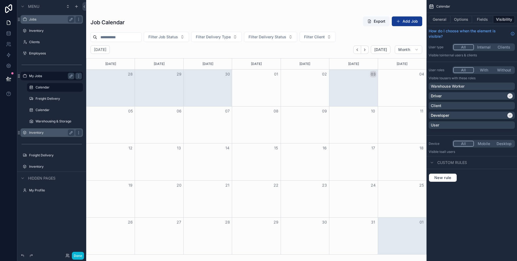
click at [356, 50] on div "scrollable content" at bounding box center [256, 130] width 340 height 261
click at [356, 50] on icon "Back" at bounding box center [357, 50] width 4 height 4
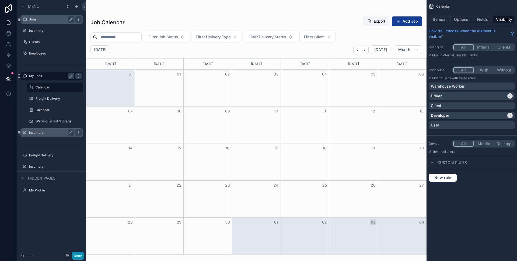
click at [80, 256] on button "Done" at bounding box center [78, 255] width 12 height 8
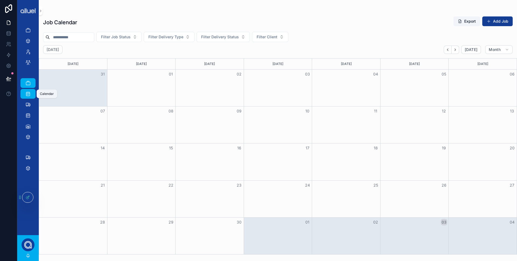
click at [30, 94] on icon "scrollable content" at bounding box center [27, 93] width 5 height 5
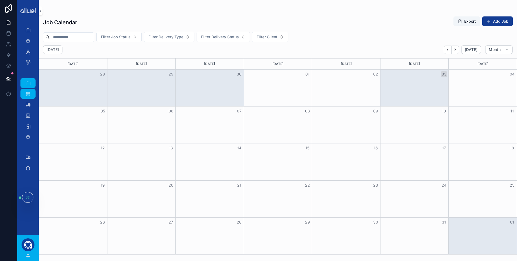
click at [36, 195] on div "Jobs Inventory Clients Employees My Jobs Calendar Freight Delivery Calendar War…" at bounding box center [28, 128] width 22 height 213
click at [31, 195] on div at bounding box center [27, 197] width 11 height 10
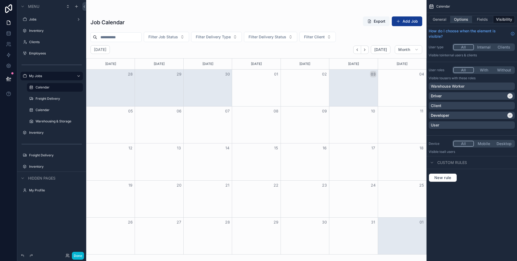
click at [463, 20] on button "Options" at bounding box center [461, 20] width 22 height 8
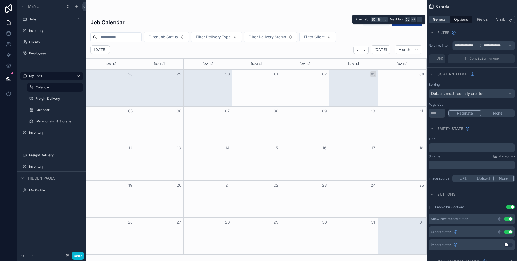
click at [445, 20] on button "General" at bounding box center [440, 20] width 22 height 8
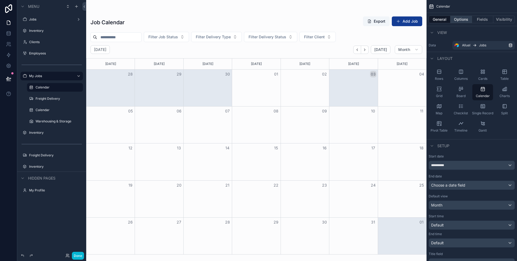
click at [461, 19] on button "Options" at bounding box center [461, 20] width 22 height 8
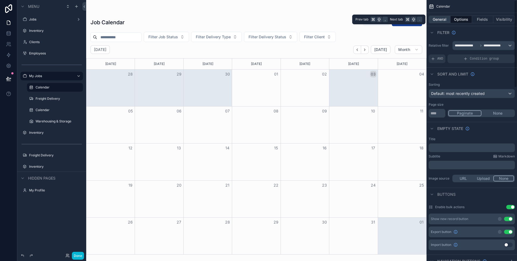
click at [441, 18] on button "General" at bounding box center [440, 20] width 22 height 8
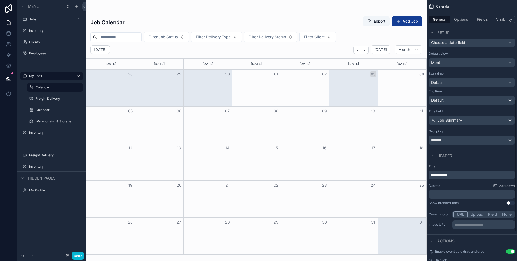
scroll to position [196, 0]
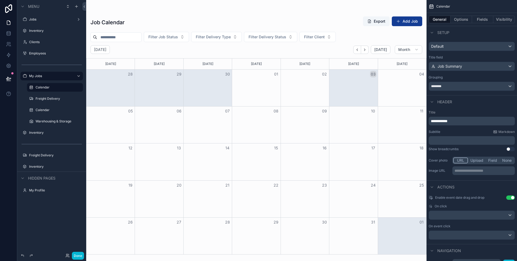
click at [431, 121] on span "**********" at bounding box center [439, 121] width 17 height 4
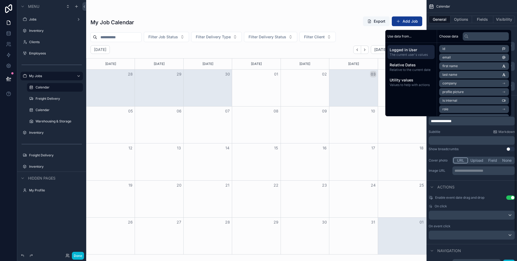
click at [451, 132] on div "Subtitle Markdown" at bounding box center [472, 131] width 86 height 4
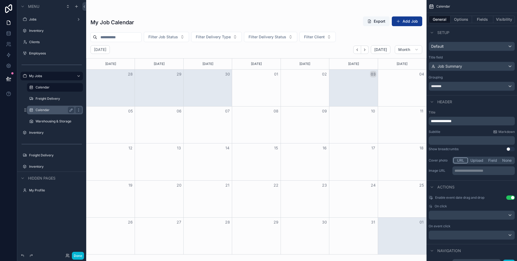
click at [44, 108] on label "Calendar" at bounding box center [54, 110] width 37 height 4
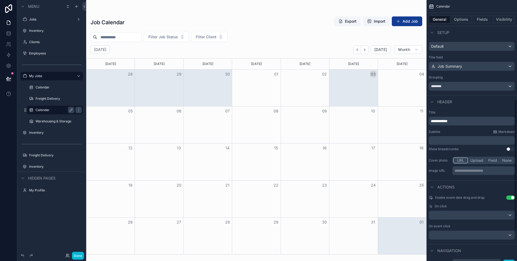
click at [431, 122] on span "**********" at bounding box center [439, 121] width 17 height 4
click at [44, 88] on label "Calendar" at bounding box center [54, 87] width 37 height 4
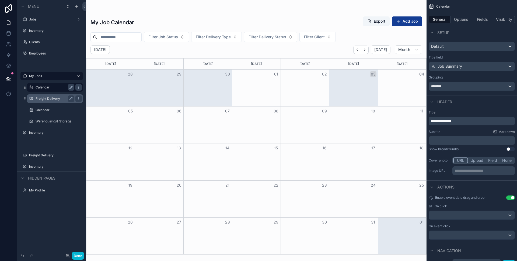
click at [44, 97] on label "Freight Delivery" at bounding box center [54, 98] width 37 height 4
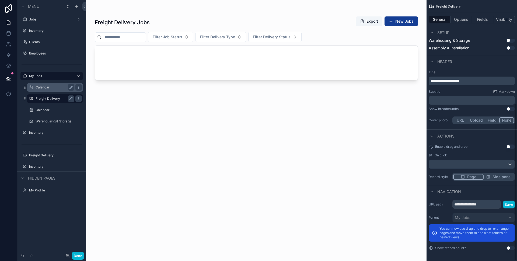
scroll to position [130, 0]
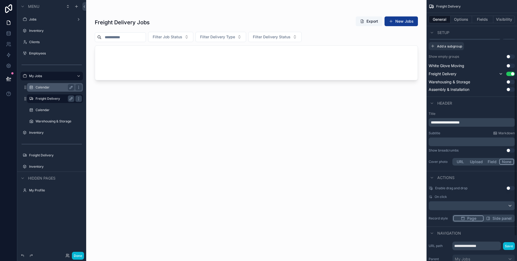
click at [431, 121] on span "**********" at bounding box center [445, 122] width 29 height 4
click at [45, 119] on label "Warehousing & Storage" at bounding box center [54, 121] width 37 height 4
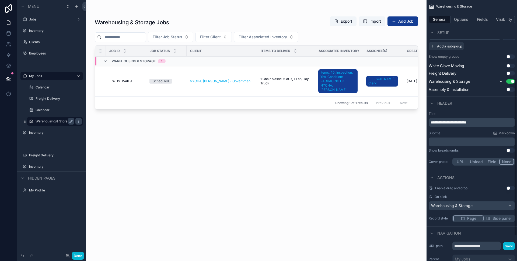
click at [432, 122] on span "**********" at bounding box center [449, 122] width 36 height 4
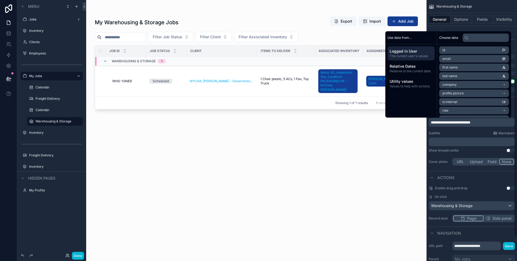
click at [469, 133] on div "Subtitle Markdown" at bounding box center [472, 133] width 86 height 4
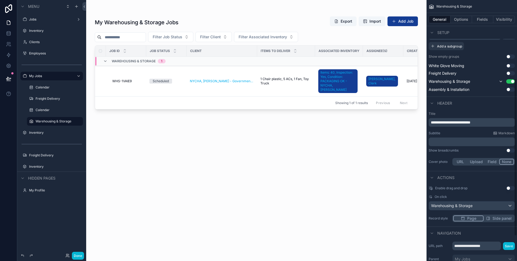
click at [338, 195] on div "scrollable content" at bounding box center [256, 127] width 340 height 254
click at [12, 78] on button at bounding box center [9, 78] width 12 height 15
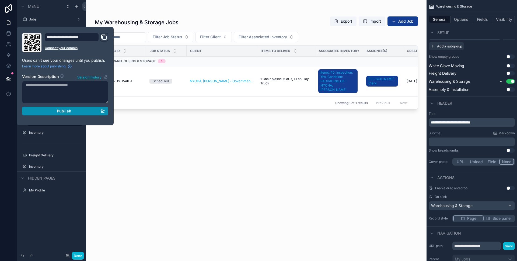
click at [78, 110] on div "Publish" at bounding box center [65, 110] width 79 height 5
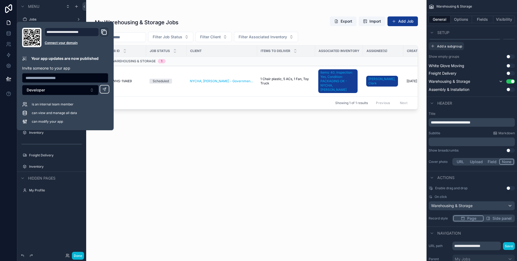
click at [186, 188] on div "My Warehousing & Storage Jobs Export Import Add Job Filter Job Status Filter Cl…" at bounding box center [256, 133] width 323 height 241
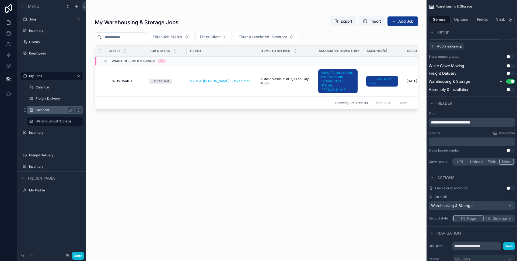
click at [41, 111] on label "Calendar" at bounding box center [54, 110] width 37 height 4
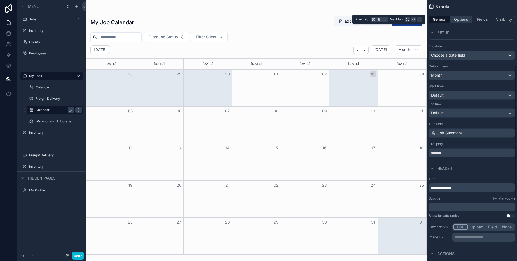
click at [460, 21] on button "Options" at bounding box center [461, 20] width 22 height 8
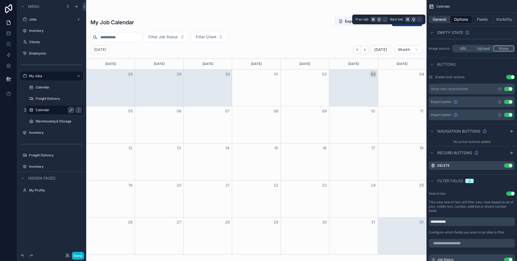
click at [436, 19] on button "General" at bounding box center [440, 20] width 22 height 8
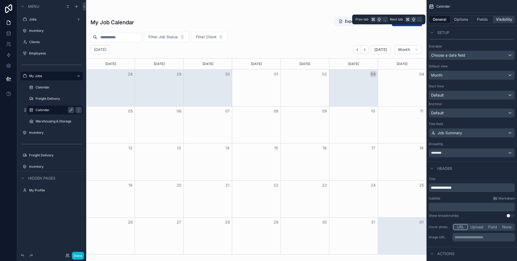
click at [498, 20] on button "Visibility" at bounding box center [504, 20] width 22 height 8
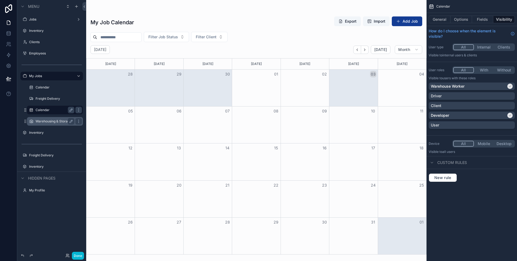
click at [47, 121] on label "Warehousing & Storage" at bounding box center [54, 121] width 37 height 4
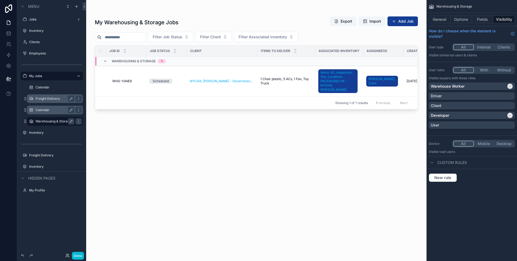
click at [53, 96] on div "Freight Delivery" at bounding box center [55, 98] width 39 height 6
click at [53, 105] on icon "scrollable content" at bounding box center [54, 104] width 5 height 5
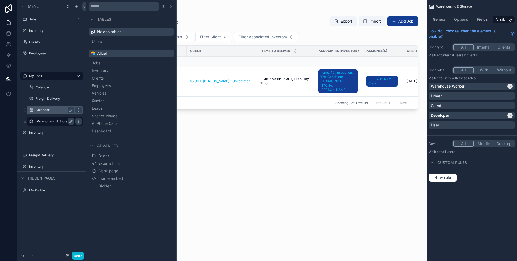
click at [53, 110] on label "Calendar" at bounding box center [54, 110] width 37 height 4
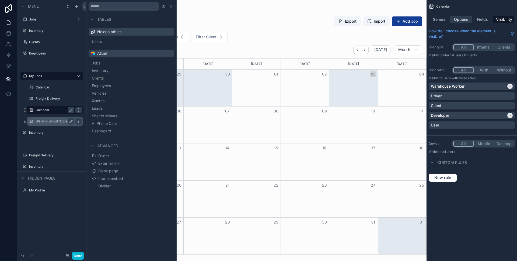
click at [463, 19] on button "Options" at bounding box center [461, 20] width 22 height 8
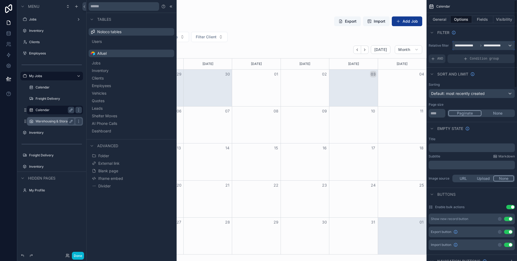
click at [505, 43] on div "**********" at bounding box center [484, 45] width 62 height 9
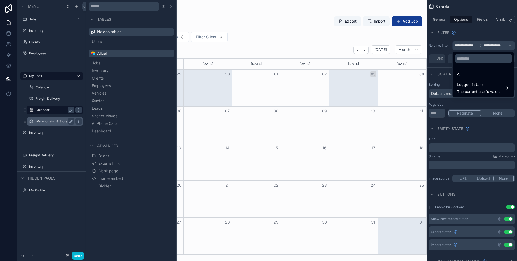
click at [505, 43] on div "scrollable content" at bounding box center [258, 130] width 517 height 261
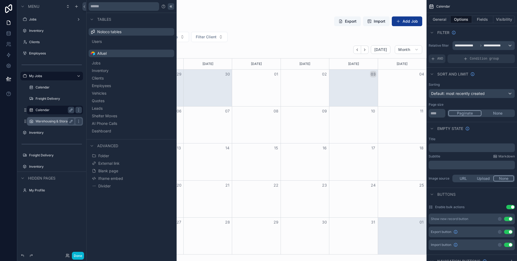
click at [171, 5] on icon at bounding box center [171, 6] width 4 height 4
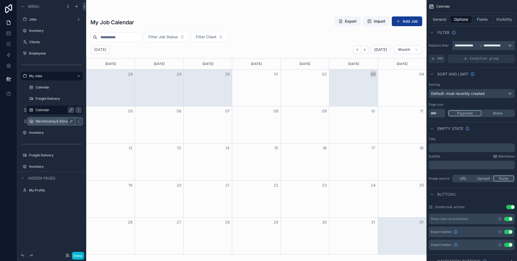
click at [504, 44] on span "**********" at bounding box center [494, 45] width 21 height 4
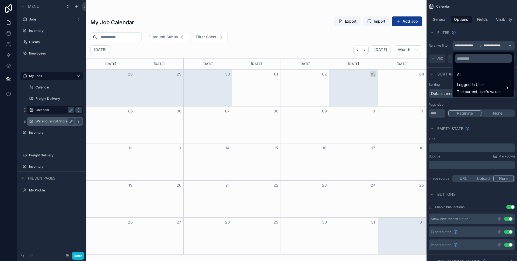
click at [504, 44] on div "scrollable content" at bounding box center [258, 130] width 517 height 261
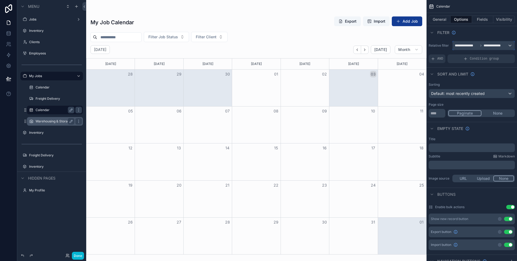
click at [488, 45] on span "**********" at bounding box center [494, 45] width 21 height 4
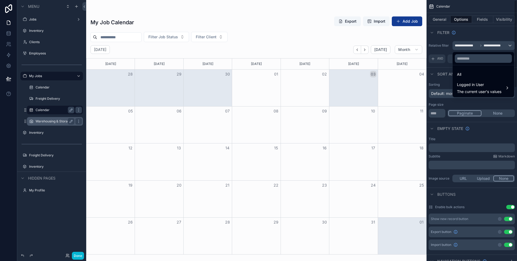
click at [494, 35] on div "scrollable content" at bounding box center [258, 130] width 517 height 261
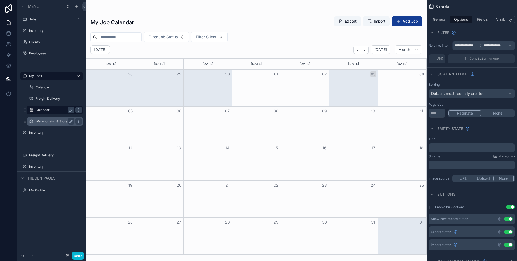
click at [44, 122] on label "Warehousing & Storage" at bounding box center [54, 121] width 37 height 4
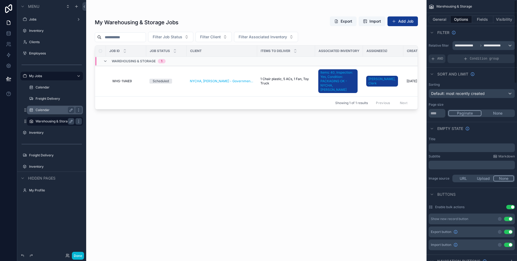
click at [487, 36] on div "Filter" at bounding box center [471, 32] width 90 height 13
click at [36, 131] on label "Inventory" at bounding box center [50, 132] width 43 height 4
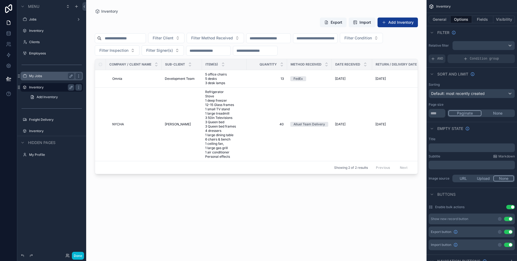
click at [40, 77] on label "My Jobs" at bounding box center [50, 76] width 43 height 4
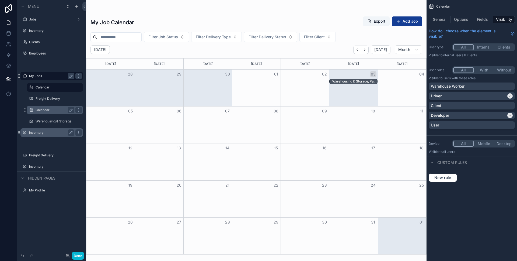
click at [50, 111] on label "Calendar" at bounding box center [54, 110] width 37 height 4
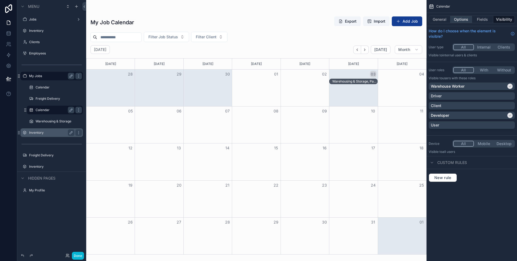
click at [464, 16] on button "Options" at bounding box center [461, 20] width 22 height 8
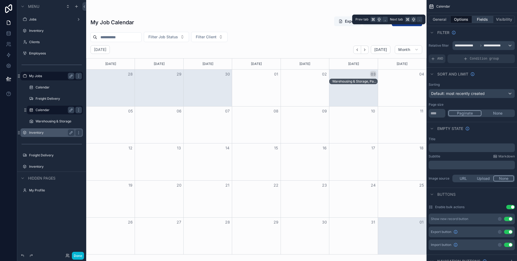
click at [480, 17] on button "Fields" at bounding box center [483, 20] width 22 height 8
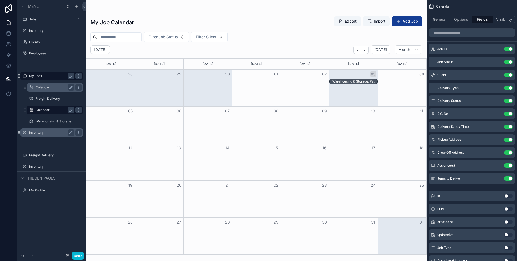
click at [47, 85] on div "Calendar" at bounding box center [55, 87] width 39 height 6
click at [47, 89] on label "Calendar" at bounding box center [54, 87] width 37 height 4
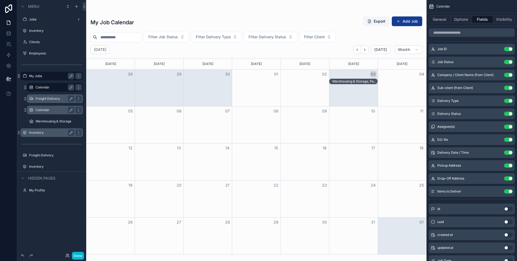
click at [47, 99] on label "Freight Delivery" at bounding box center [54, 98] width 37 height 4
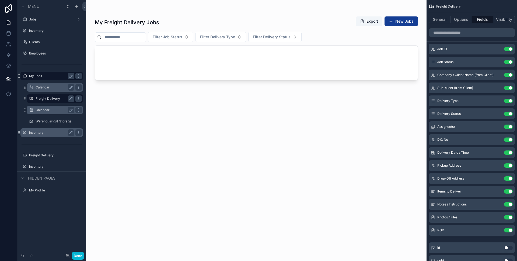
click at [45, 107] on div "Calendar" at bounding box center [55, 110] width 39 height 6
click at [45, 108] on label "Calendar" at bounding box center [54, 110] width 37 height 4
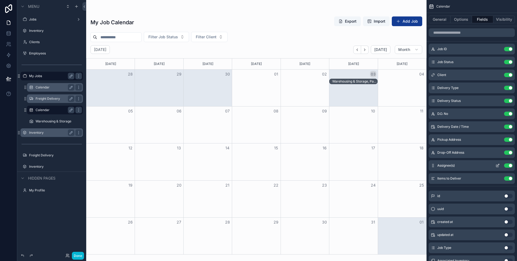
click at [497, 164] on icon "scrollable content" at bounding box center [497, 165] width 4 height 4
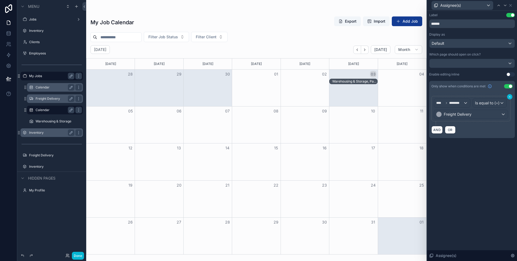
click at [508, 96] on icon at bounding box center [509, 96] width 3 height 3
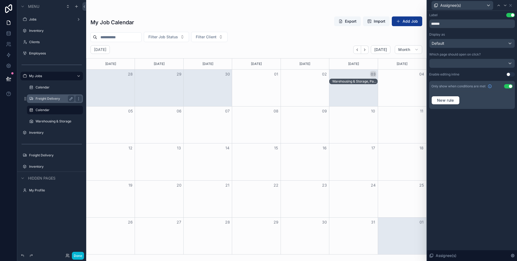
click at [44, 96] on div "Freight Delivery" at bounding box center [55, 98] width 39 height 6
click at [44, 97] on label "Freight Delivery" at bounding box center [54, 98] width 37 height 4
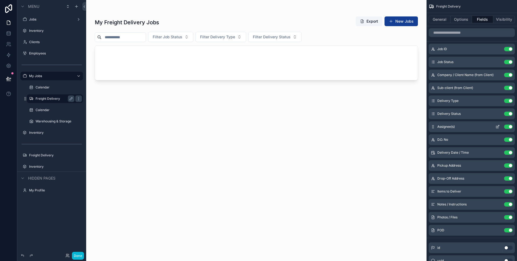
click at [498, 128] on icon "scrollable content" at bounding box center [497, 127] width 2 height 2
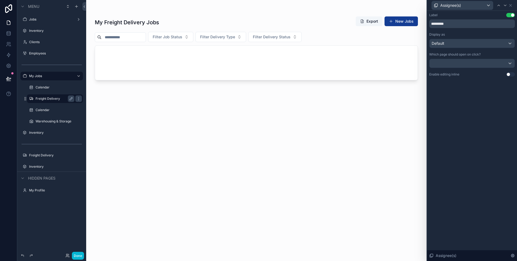
click at [513, 5] on div "Assignee(s)" at bounding box center [472, 5] width 86 height 10
click at [512, 5] on icon at bounding box center [510, 5] width 4 height 4
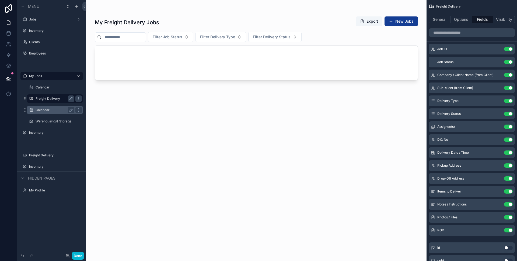
click at [48, 107] on div "Calendar" at bounding box center [55, 110] width 39 height 6
click at [42, 110] on label "Calendar" at bounding box center [54, 110] width 37 height 4
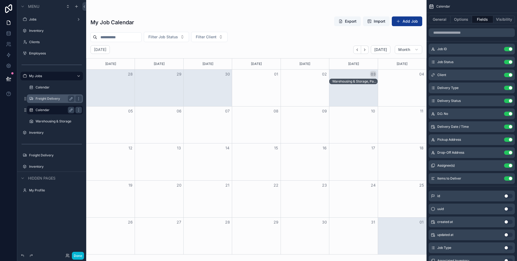
click at [351, 79] on div "Warehousing & Storage, Partial Return, Scheduled - NYCHA, [PERSON_NAME]" at bounding box center [353, 81] width 48 height 5
click at [344, 82] on div "Warehousing & Storage, Partial Return, Scheduled - NYCHA, [PERSON_NAME]" at bounding box center [354, 81] width 45 height 4
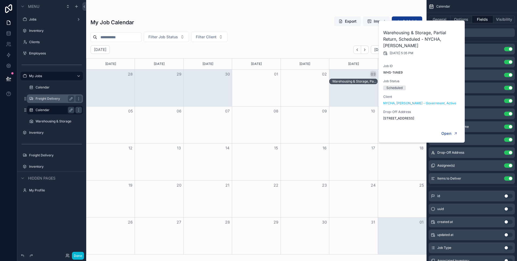
click at [344, 82] on div "Warehousing & Storage, Partial Return, Scheduled - NYCHA, [PERSON_NAME]" at bounding box center [354, 81] width 45 height 4
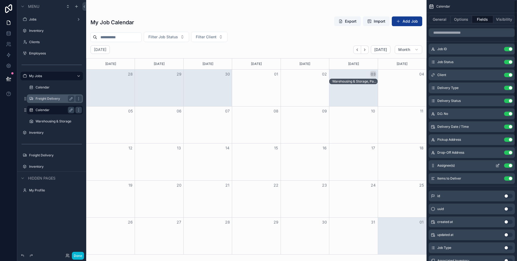
click at [496, 164] on icon "scrollable content" at bounding box center [497, 165] width 4 height 4
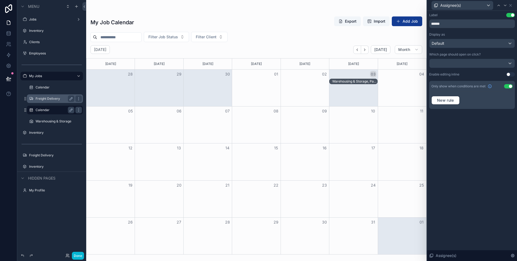
click at [508, 87] on button "Use setting" at bounding box center [508, 86] width 9 height 4
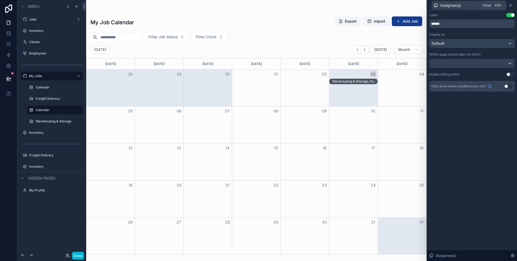
click at [510, 5] on icon at bounding box center [510, 5] width 2 height 2
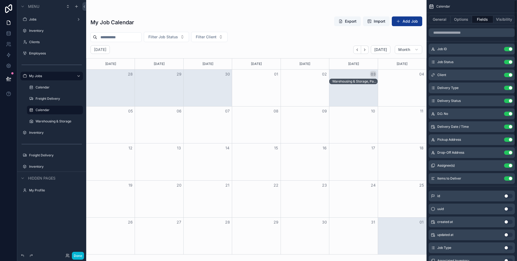
click at [348, 80] on div "Warehousing & Storage, Partial Return, Scheduled - NYCHA, [PERSON_NAME]" at bounding box center [354, 81] width 45 height 4
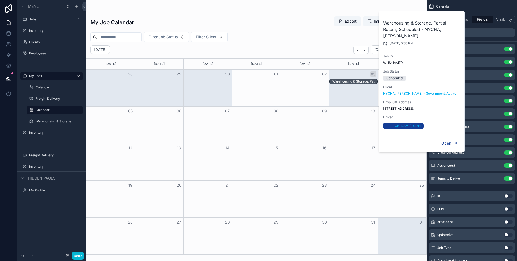
click at [478, 6] on div "Calendar" at bounding box center [471, 6] width 90 height 13
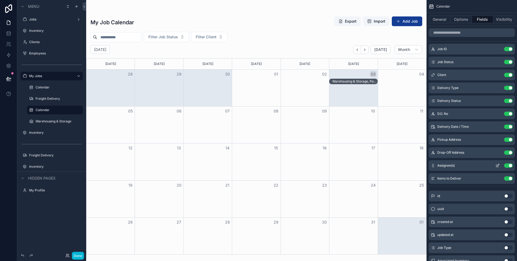
click at [495, 165] on icon "scrollable content" at bounding box center [497, 165] width 4 height 4
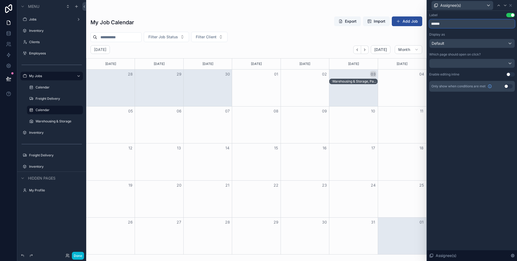
drag, startPoint x: 447, startPoint y: 24, endPoint x: 395, endPoint y: 24, distance: 52.8
click at [395, 24] on div "Assignee(s) Label Use setting ****** Display as Default Which page should open …" at bounding box center [258, 130] width 517 height 261
type input "**********"
click at [448, 15] on div "Label Use setting" at bounding box center [472, 15] width 86 height 4
click at [512, 4] on icon at bounding box center [510, 5] width 4 height 4
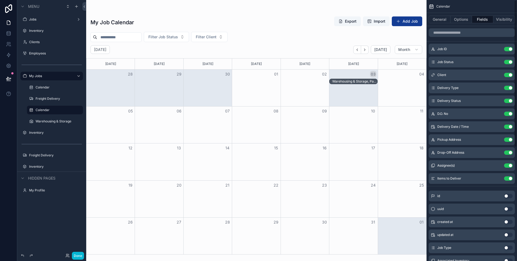
click at [346, 82] on div "Warehousing & Storage, Partial Return, Scheduled - NYCHA, [PERSON_NAME]" at bounding box center [354, 81] width 45 height 4
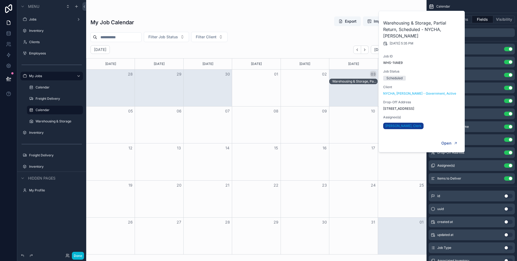
click at [294, 25] on div "My Job Calendar Export Import Add Job" at bounding box center [256, 22] width 332 height 12
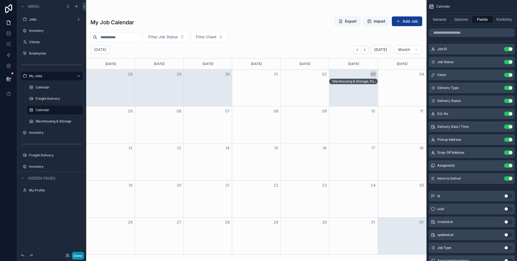
click at [80, 258] on button "Done" at bounding box center [78, 255] width 12 height 8
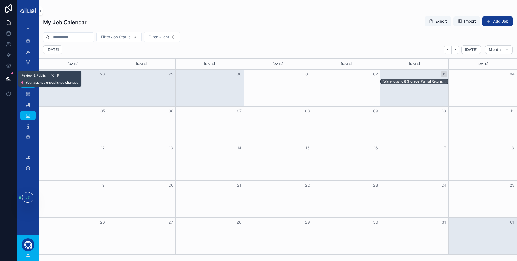
click at [8, 77] on icon at bounding box center [8, 78] width 5 height 5
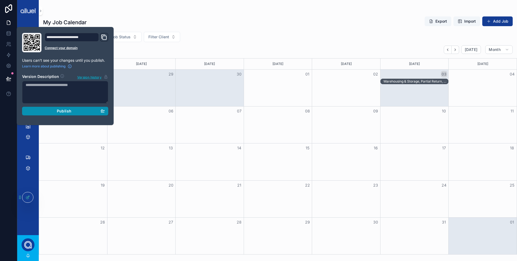
click at [59, 111] on span "Publish" at bounding box center [64, 110] width 15 height 5
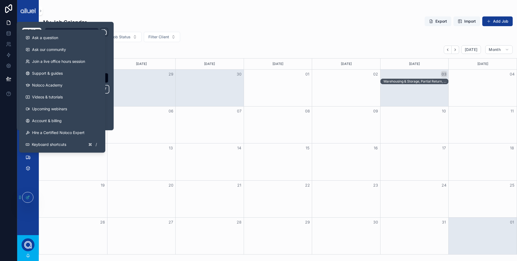
click at [6, 103] on div at bounding box center [8, 130] width 17 height 261
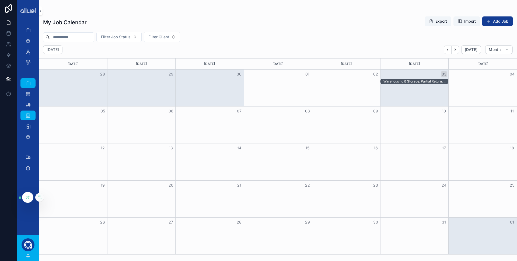
click at [27, 198] on icon at bounding box center [28, 197] width 4 height 4
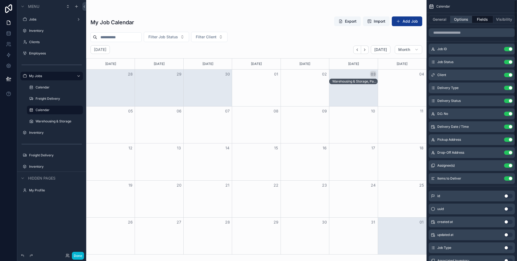
click at [460, 16] on button "Options" at bounding box center [461, 20] width 22 height 8
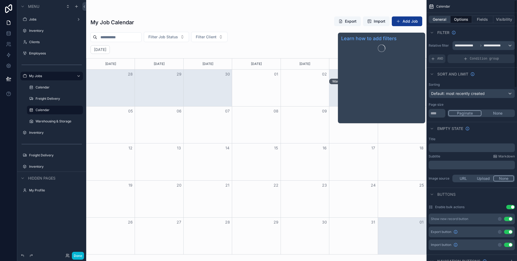
click at [440, 22] on button "General" at bounding box center [440, 20] width 22 height 8
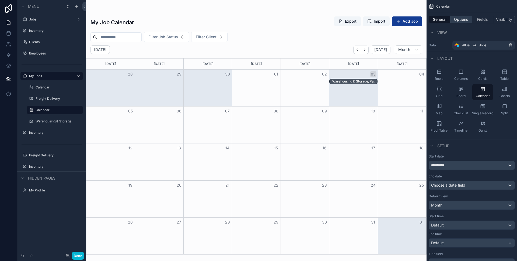
click at [465, 20] on button "Options" at bounding box center [461, 20] width 22 height 8
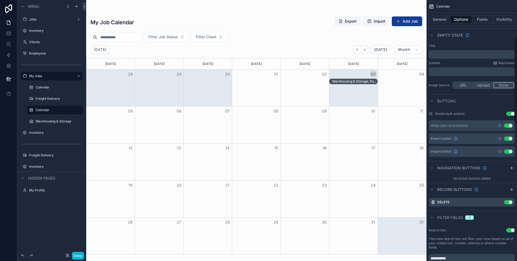
scroll to position [174, 0]
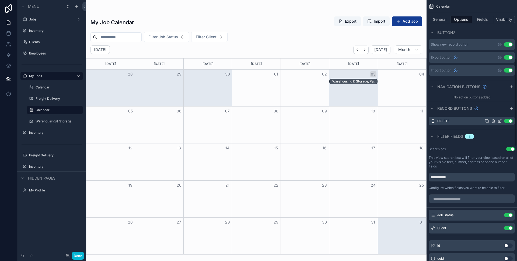
click at [508, 122] on button "Use setting" at bounding box center [508, 121] width 9 height 4
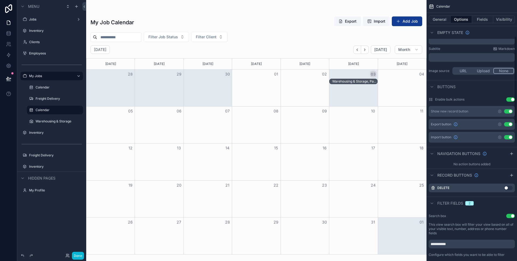
scroll to position [108, 0]
click at [507, 136] on button "Use setting" at bounding box center [508, 137] width 9 height 4
click at [510, 98] on button "Use setting" at bounding box center [510, 99] width 9 height 4
click at [513, 100] on button "Use setting" at bounding box center [510, 99] width 9 height 4
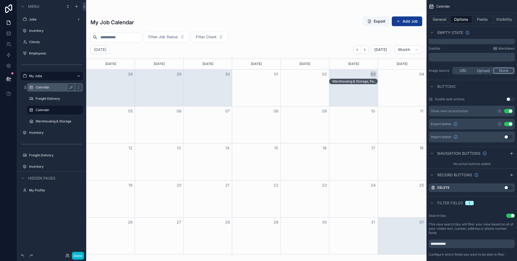
click at [42, 89] on label "Calendar" at bounding box center [54, 87] width 37 height 4
click at [510, 100] on button "Use setting" at bounding box center [510, 99] width 9 height 4
click at [509, 99] on button "Use setting" at bounding box center [510, 99] width 9 height 4
click at [512, 99] on button "Use setting" at bounding box center [510, 99] width 9 height 4
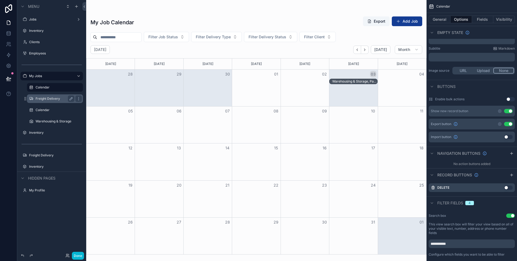
click at [50, 99] on label "Freight Delivery" at bounding box center [54, 98] width 37 height 4
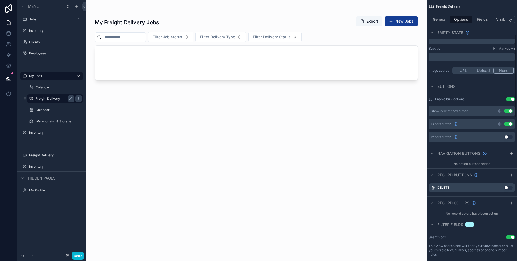
click at [512, 97] on button "Use setting" at bounding box center [510, 99] width 9 height 4
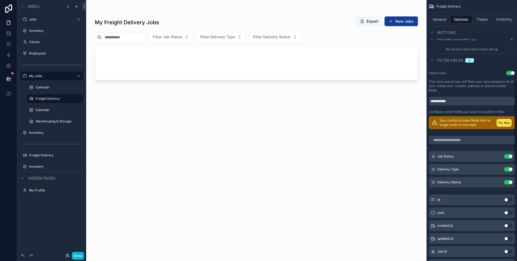
scroll to position [272, 0]
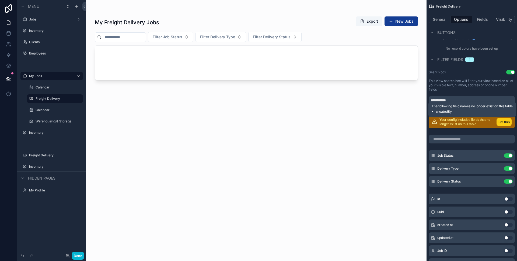
click at [501, 122] on button "Fix this" at bounding box center [503, 122] width 15 height 8
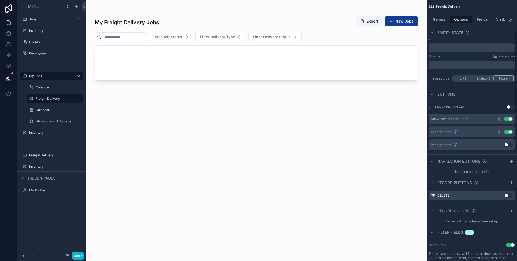
scroll to position [0, 0]
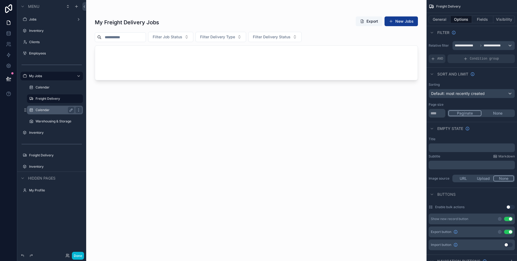
click at [44, 109] on label "Calendar" at bounding box center [54, 110] width 37 height 4
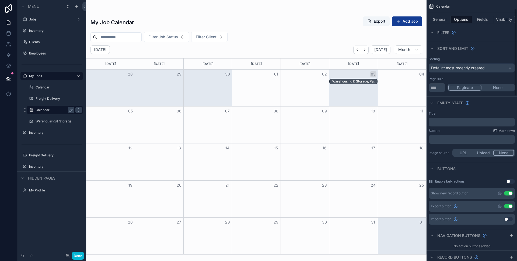
scroll to position [27, 0]
click at [48, 124] on div "Warehousing & Storage" at bounding box center [55, 121] width 39 height 6
click at [46, 121] on label "Warehousing & Storage" at bounding box center [54, 121] width 37 height 4
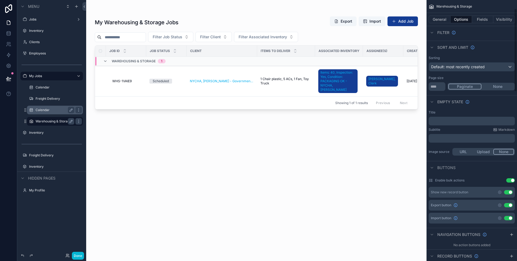
click at [511, 180] on button "Use setting" at bounding box center [510, 180] width 9 height 4
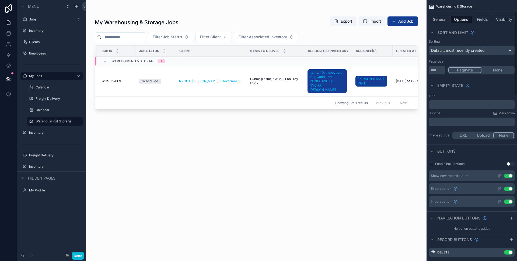
scroll to position [43, 0]
click at [507, 199] on button "Use setting" at bounding box center [508, 201] width 9 height 4
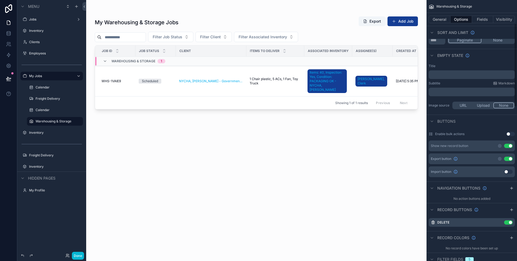
scroll to position [73, 0]
click at [508, 220] on button "Use setting" at bounding box center [508, 221] width 9 height 4
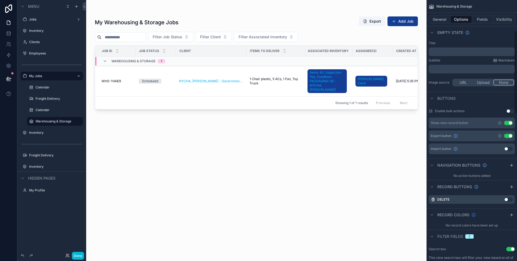
scroll to position [97, 0]
click at [510, 109] on button "Use setting" at bounding box center [510, 110] width 9 height 4
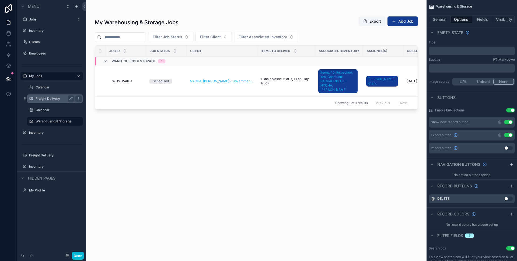
click at [48, 96] on label "Freight Delivery" at bounding box center [54, 98] width 37 height 4
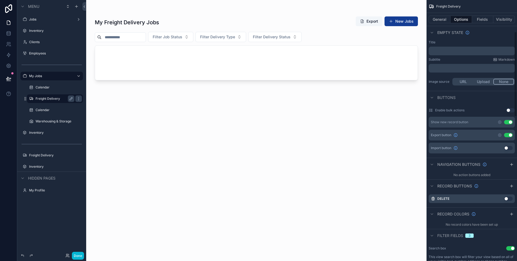
click at [510, 108] on button "Use setting" at bounding box center [510, 110] width 9 height 4
click at [52, 132] on label "Inventory" at bounding box center [50, 132] width 43 height 4
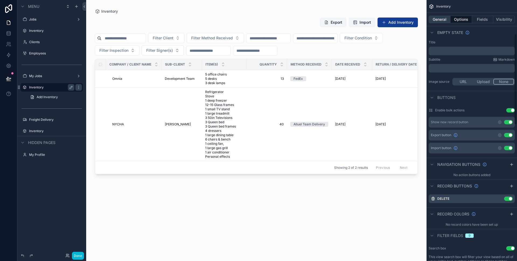
click at [443, 19] on button "General" at bounding box center [440, 20] width 22 height 8
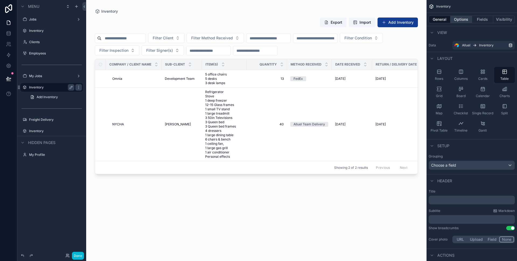
click at [463, 17] on button "Options" at bounding box center [461, 20] width 22 height 8
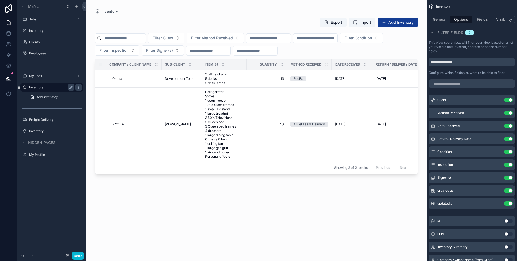
scroll to position [311, 0]
click at [509, 204] on button "Use setting" at bounding box center [508, 202] width 9 height 4
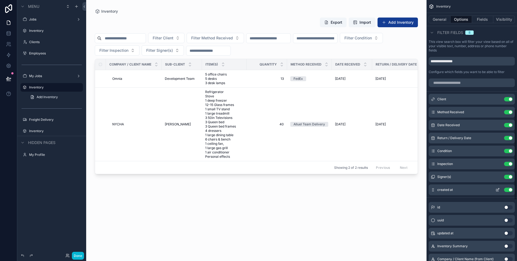
click at [510, 190] on button "Use setting" at bounding box center [508, 189] width 9 height 4
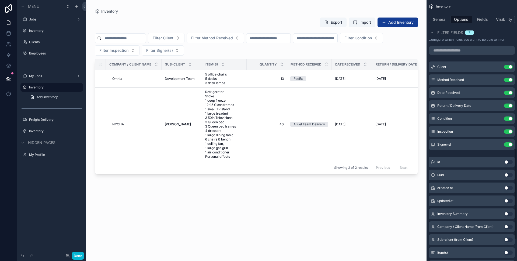
scroll to position [319, 0]
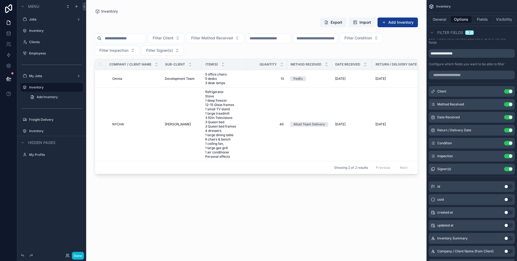
click at [316, 138] on div "scrollable content" at bounding box center [256, 127] width 340 height 254
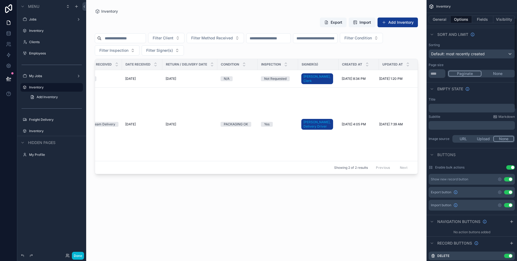
scroll to position [35, 0]
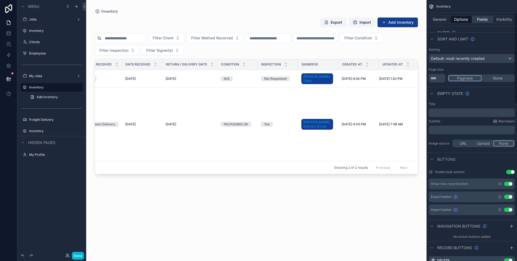
click at [485, 19] on button "Fields" at bounding box center [483, 20] width 22 height 8
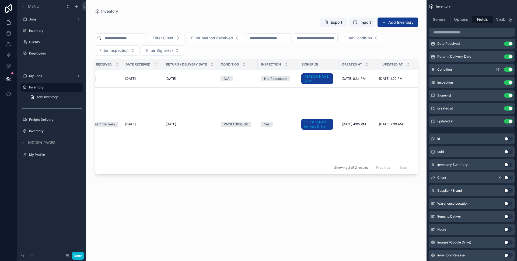
scroll to position [77, 0]
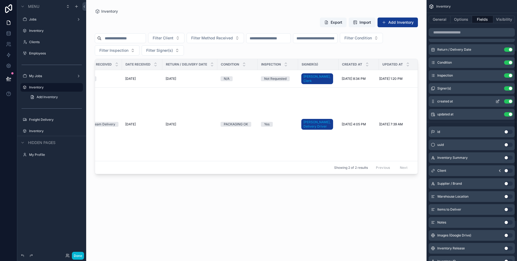
click at [506, 102] on button "Use setting" at bounding box center [508, 101] width 9 height 4
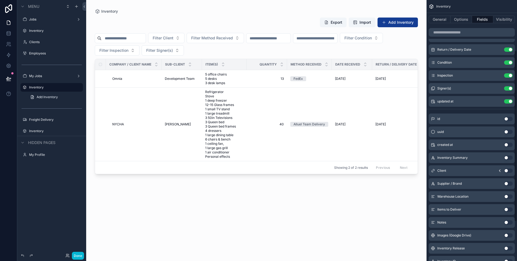
click at [506, 102] on button "Use setting" at bounding box center [508, 101] width 9 height 4
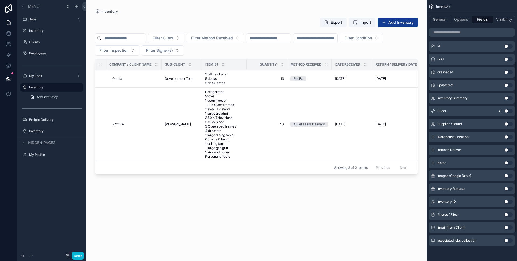
scroll to position [0, 0]
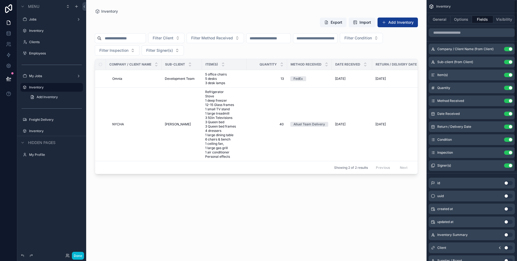
click at [352, 218] on div "Export Import Add Inventory Filter Client Filter Method Received Filter Conditi…" at bounding box center [256, 134] width 323 height 240
click at [37, 77] on label "My Jobs" at bounding box center [50, 76] width 43 height 4
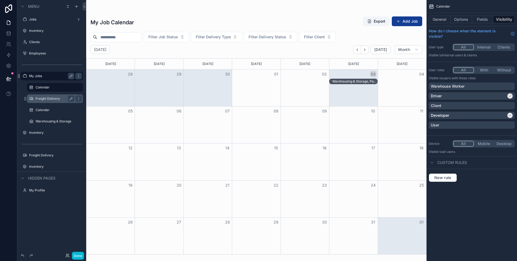
click at [49, 94] on div "Freight Delivery" at bounding box center [55, 99] width 62 height 10
click at [50, 97] on label "Freight Delivery" at bounding box center [54, 98] width 37 height 4
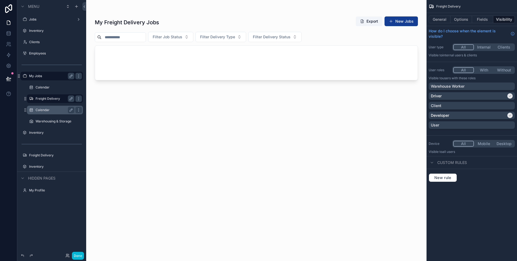
click at [52, 109] on label "Calendar" at bounding box center [54, 110] width 37 height 4
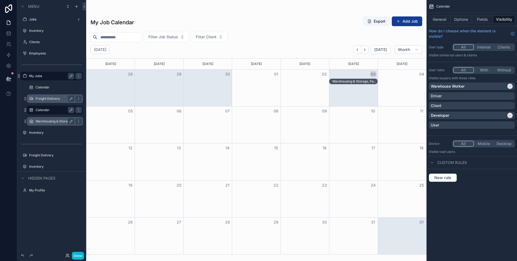
click at [52, 121] on label "Warehousing & Storage" at bounding box center [54, 121] width 37 height 4
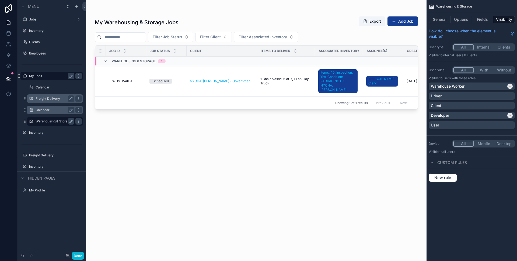
click at [189, 80] on div "scrollable content" at bounding box center [256, 127] width 340 height 254
click at [173, 80] on div "Scheduled" at bounding box center [166, 81] width 34 height 5
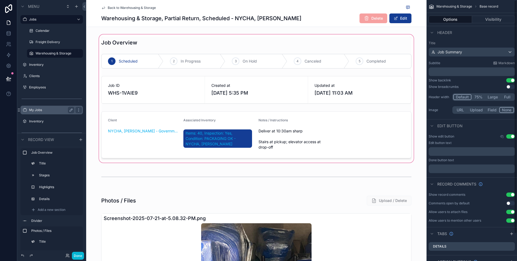
click at [417, 78] on div "scrollable content" at bounding box center [256, 98] width 340 height 130
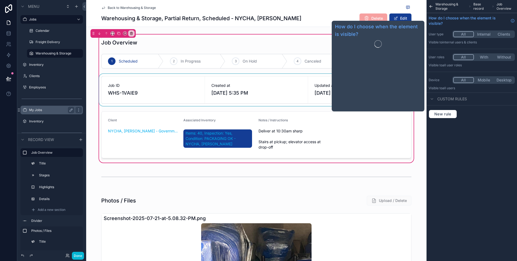
click at [290, 89] on div "scrollable content" at bounding box center [256, 90] width 317 height 32
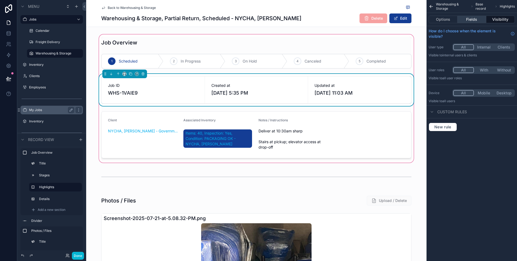
click at [464, 19] on button "Fields" at bounding box center [471, 20] width 29 height 8
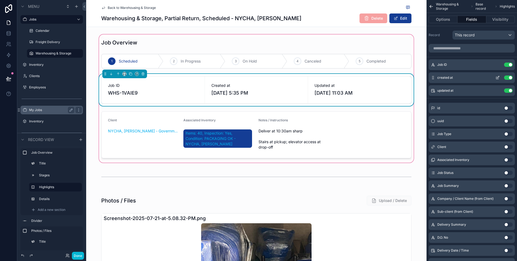
click at [512, 78] on button "Use setting" at bounding box center [508, 77] width 9 height 4
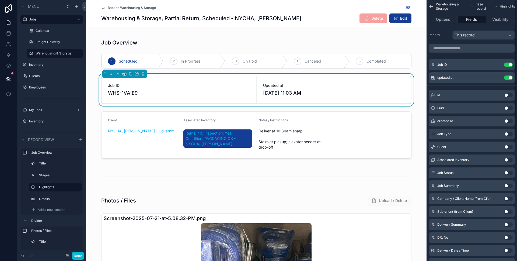
click at [512, 78] on button "Use setting" at bounding box center [508, 77] width 9 height 4
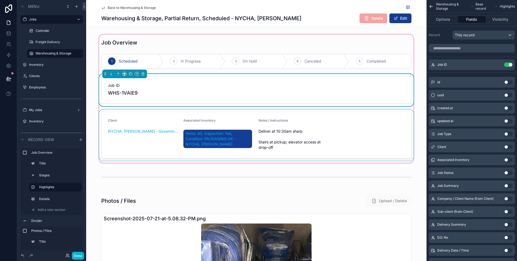
click at [142, 123] on div "scrollable content" at bounding box center [256, 134] width 317 height 51
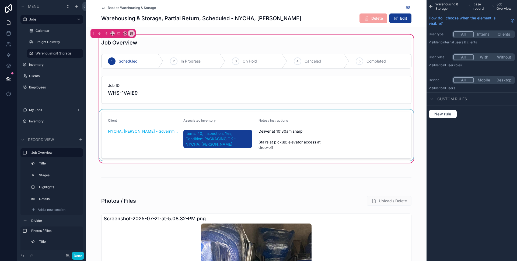
click at [330, 121] on div "scrollable content" at bounding box center [256, 134] width 317 height 51
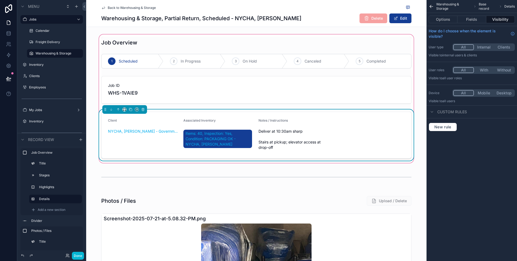
click at [235, 73] on div "Job Overview 1 Scheduled 2 In Progress 3 On Hold 4 Canceled 5 Completed Job ID …" at bounding box center [256, 99] width 317 height 124
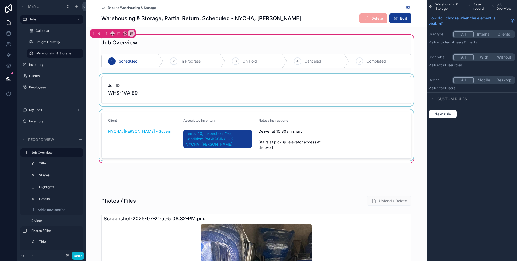
click at [241, 83] on div "scrollable content" at bounding box center [256, 90] width 317 height 32
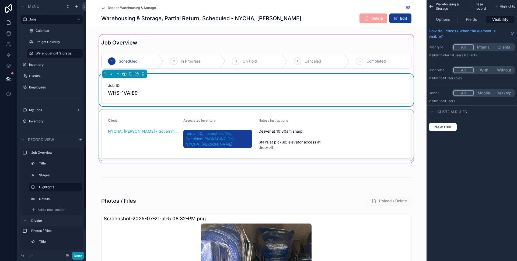
click at [79, 253] on button "Done" at bounding box center [78, 255] width 12 height 8
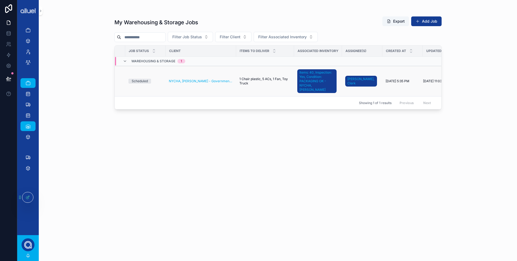
scroll to position [0, 63]
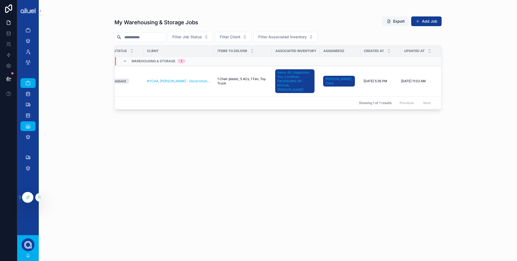
click at [28, 193] on div at bounding box center [27, 197] width 11 height 10
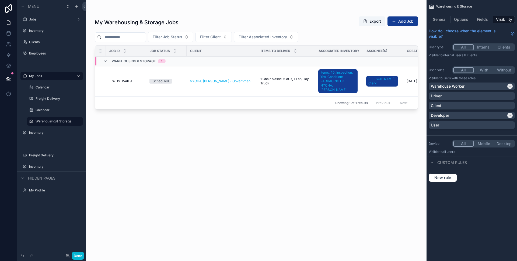
click at [461, 23] on div "General Options Fields Visibility" at bounding box center [471, 19] width 90 height 13
click at [460, 21] on button "Options" at bounding box center [461, 20] width 22 height 8
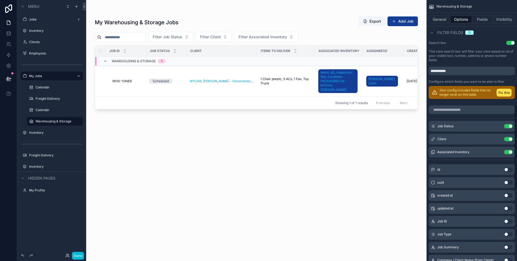
scroll to position [328, 0]
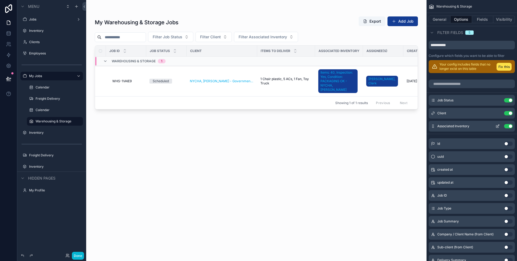
click at [509, 127] on button "Use setting" at bounding box center [508, 126] width 9 height 4
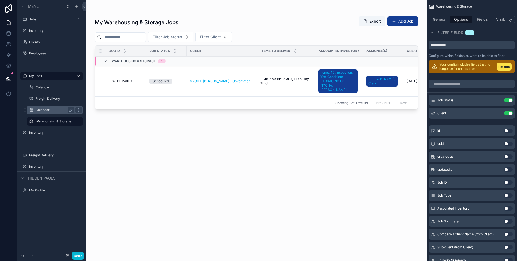
click at [48, 108] on label "Calendar" at bounding box center [54, 110] width 37 height 4
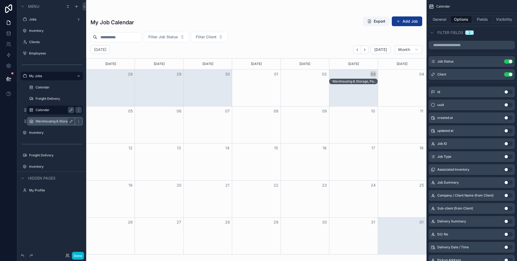
click at [48, 117] on div "Warehousing & Storage" at bounding box center [55, 121] width 54 height 9
click at [47, 121] on label "Warehousing & Storage" at bounding box center [54, 121] width 37 height 4
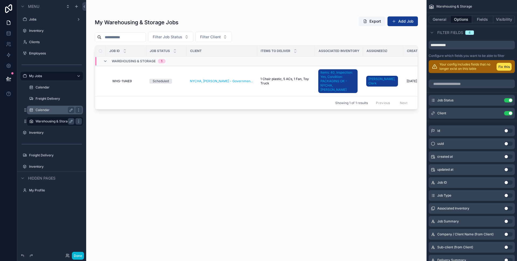
click at [46, 121] on label "Warehousing & Storage" at bounding box center [54, 121] width 37 height 4
click at [43, 131] on label "Inventory" at bounding box center [50, 132] width 43 height 4
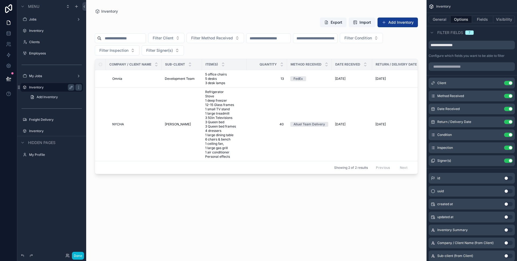
click at [210, 24] on div "scrollable content" at bounding box center [256, 127] width 340 height 254
click at [196, 191] on div "Export Import Add Inventory Filter Client Filter Method Received Filter Conditi…" at bounding box center [256, 134] width 323 height 240
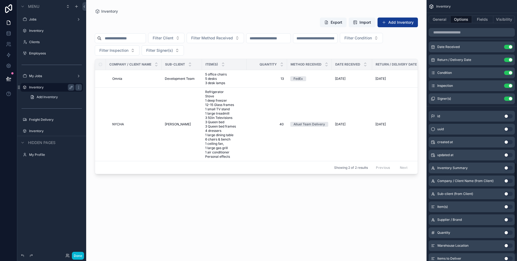
scroll to position [485, 0]
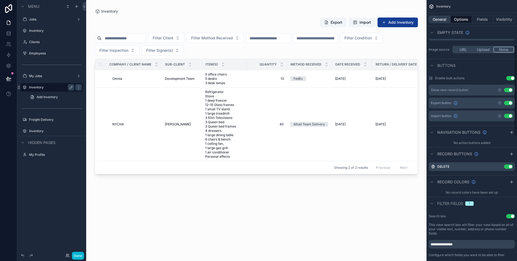
click at [432, 20] on button "General" at bounding box center [440, 20] width 22 height 8
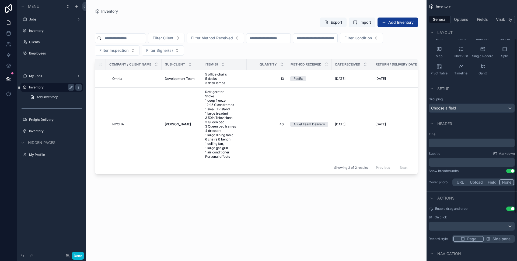
scroll to position [0, 0]
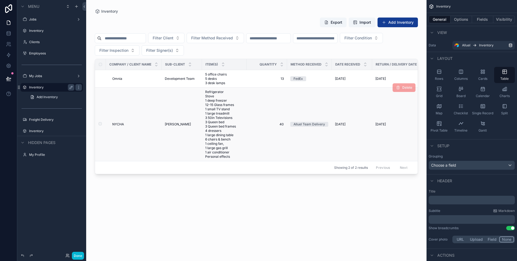
click at [364, 115] on td "7/18/2025 7/18/2025" at bounding box center [352, 123] width 40 height 73
click at [172, 121] on td "Antoinette Brown Antoinette Brown" at bounding box center [182, 123] width 40 height 73
click at [227, 102] on span "Refrigerator Stove 1 deep freezer 12-15 Glass frames 1 small TV stand 1 large t…" at bounding box center [224, 124] width 38 height 69
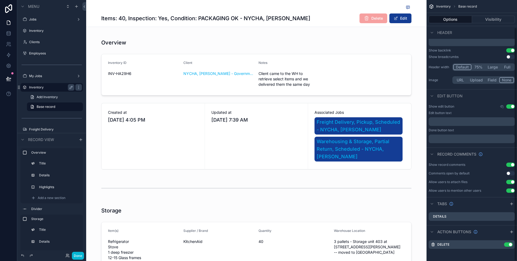
scroll to position [31, 0]
click at [41, 31] on label "Inventory" at bounding box center [50, 31] width 43 height 4
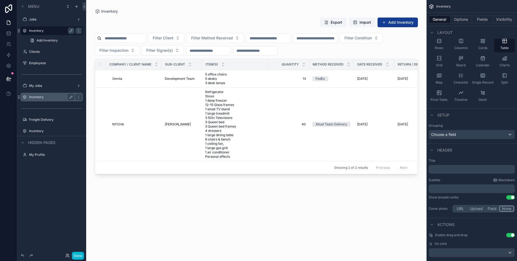
click at [232, 139] on div "scrollable content" at bounding box center [256, 127] width 340 height 254
click at [217, 125] on span "Refrigerator Stove 1 deep freezer 12-15 Glass frames 1 small TV stand 1 large t…" at bounding box center [235, 124] width 60 height 69
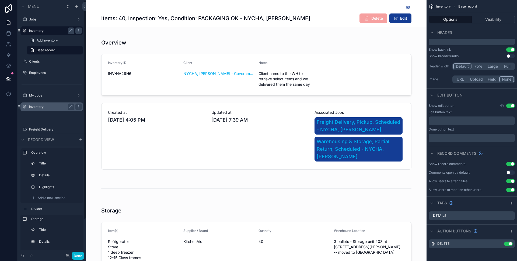
click at [56, 106] on label "Inventory" at bounding box center [50, 106] width 43 height 4
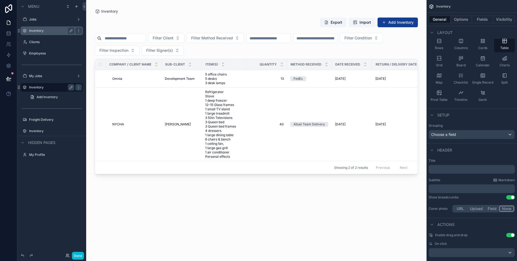
click at [181, 108] on div "scrollable content" at bounding box center [256, 127] width 340 height 254
click at [186, 116] on td "Antoinette Brown Antoinette Brown" at bounding box center [182, 123] width 40 height 73
click at [185, 121] on td "Antoinette Brown Antoinette Brown" at bounding box center [182, 123] width 40 height 73
click at [222, 116] on span "Refrigerator Stove 1 deep freezer 12-15 Glass frames 1 small TV stand 1 large t…" at bounding box center [224, 124] width 38 height 69
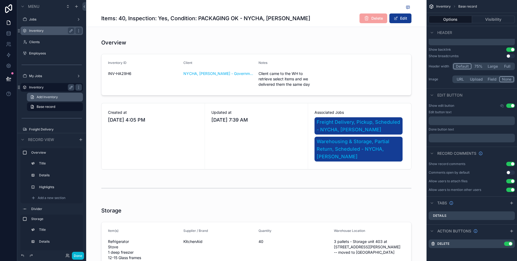
click at [52, 95] on span "Add Inventory" at bounding box center [47, 97] width 21 height 4
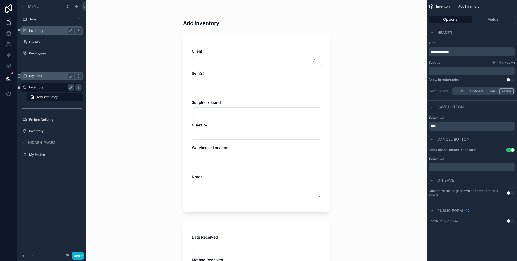
click at [38, 75] on label "My Jobs" at bounding box center [50, 76] width 43 height 4
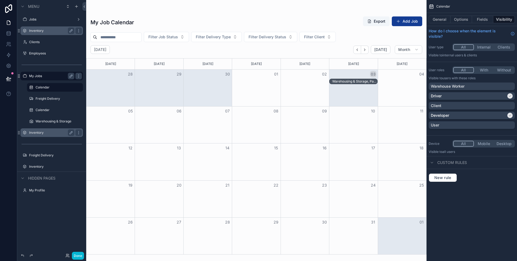
click at [41, 131] on label "Inventory" at bounding box center [50, 132] width 43 height 4
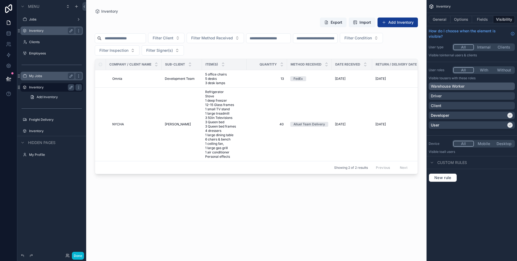
click at [481, 86] on div "Warehouse Worker" at bounding box center [472, 85] width 82 height 5
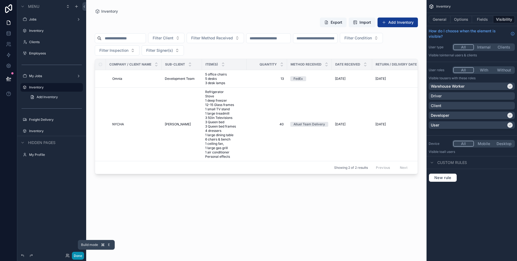
click at [81, 254] on button "Done" at bounding box center [78, 255] width 12 height 8
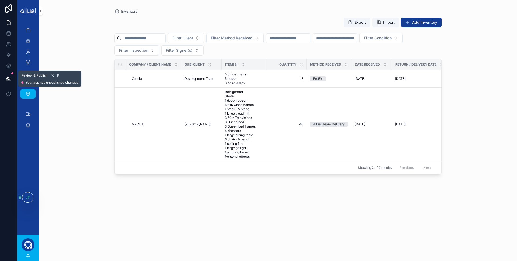
click at [7, 80] on icon at bounding box center [8, 78] width 5 height 3
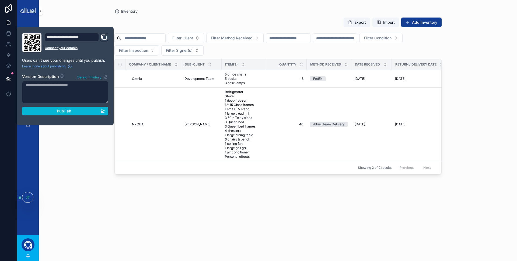
click at [59, 116] on div "**********" at bounding box center [65, 76] width 90 height 86
click at [62, 112] on span "Publish" at bounding box center [64, 110] width 15 height 5
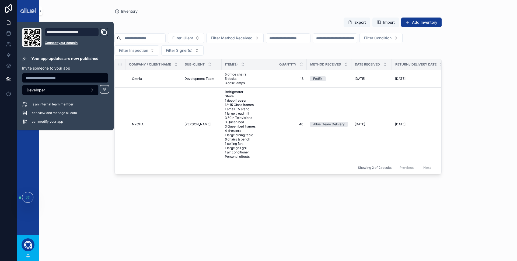
click at [182, 18] on div "Export Import Add Inventory" at bounding box center [277, 23] width 327 height 12
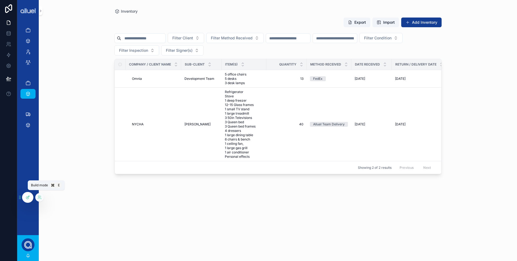
click at [29, 195] on icon at bounding box center [28, 197] width 4 height 4
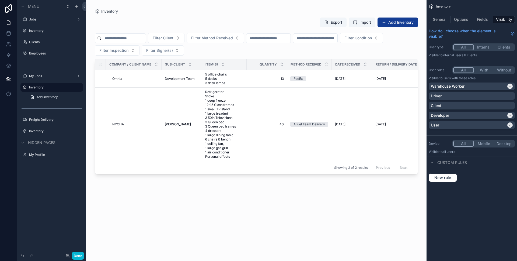
click at [217, 108] on div "scrollable content" at bounding box center [256, 127] width 340 height 254
click at [219, 102] on span "Refrigerator Stove 1 deep freezer 12-15 Glass frames 1 small TV stand 1 large t…" at bounding box center [224, 124] width 38 height 69
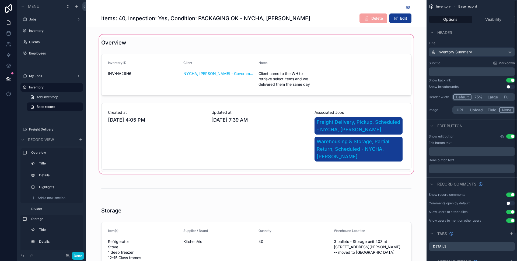
click at [314, 72] on div "scrollable content" at bounding box center [256, 103] width 340 height 141
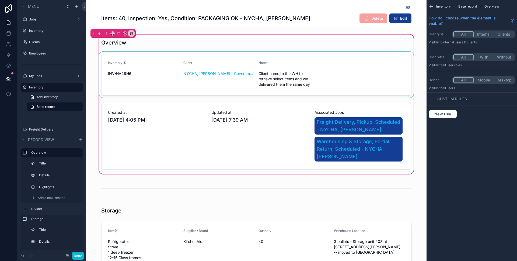
click at [306, 72] on div "scrollable content" at bounding box center [256, 75] width 317 height 46
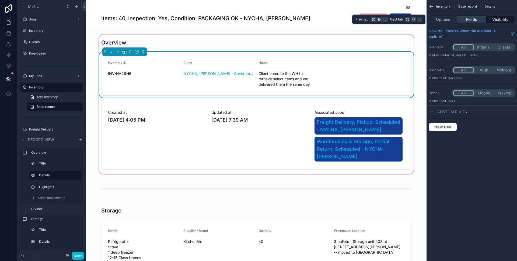
click at [472, 18] on button "Fields" at bounding box center [471, 20] width 29 height 8
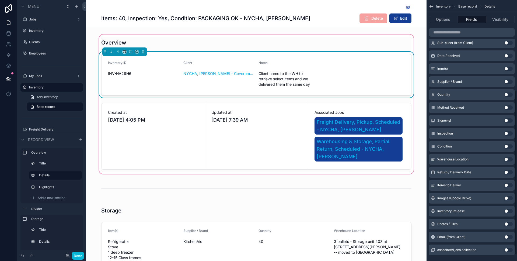
scroll to position [152, 0]
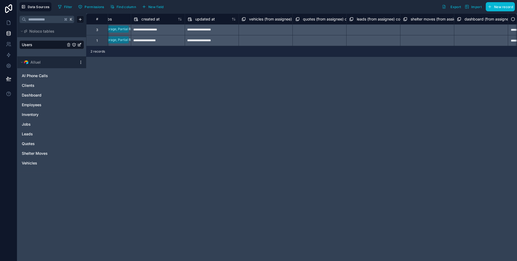
scroll to position [0, 829]
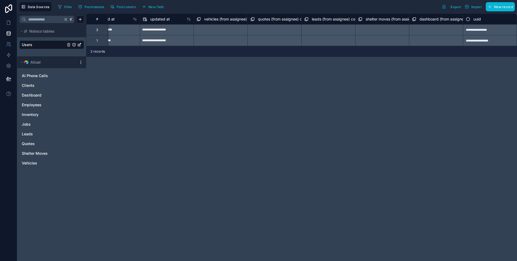
click at [355, 104] on div "**********" at bounding box center [301, 136] width 431 height 247
